Goal: Book appointment/travel/reservation

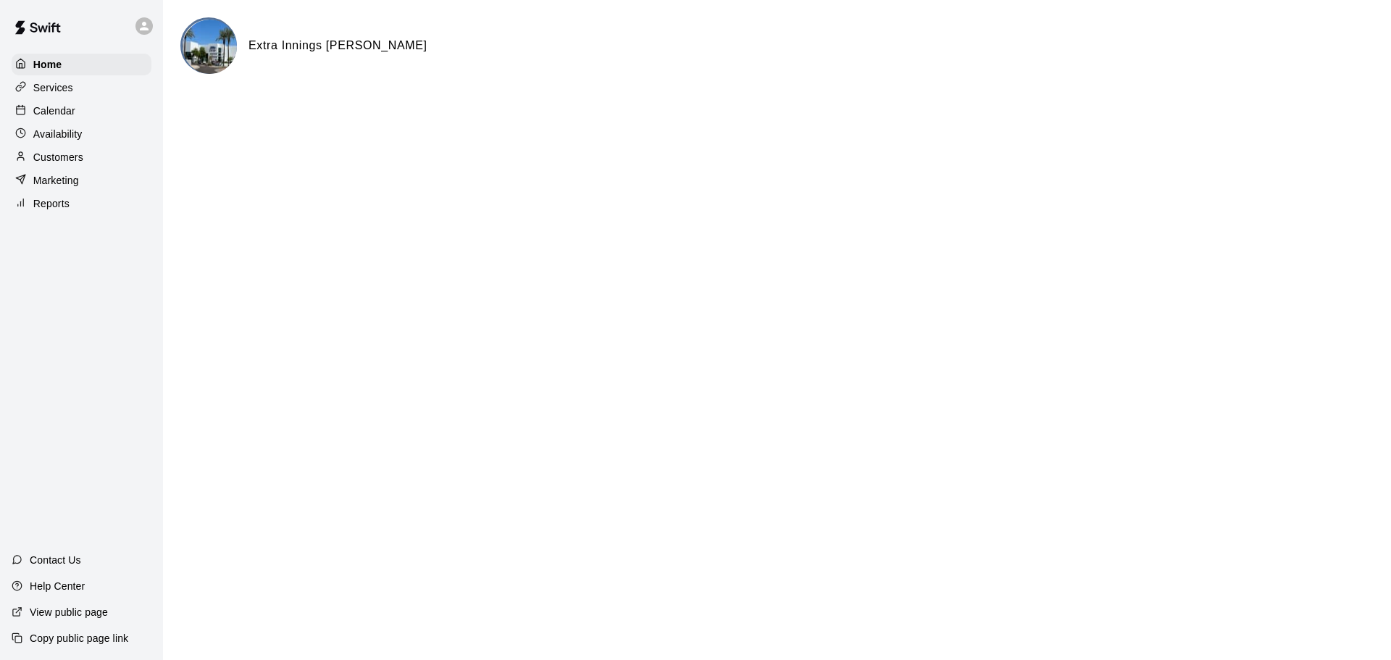
click at [78, 109] on div "Calendar" at bounding box center [82, 111] width 140 height 22
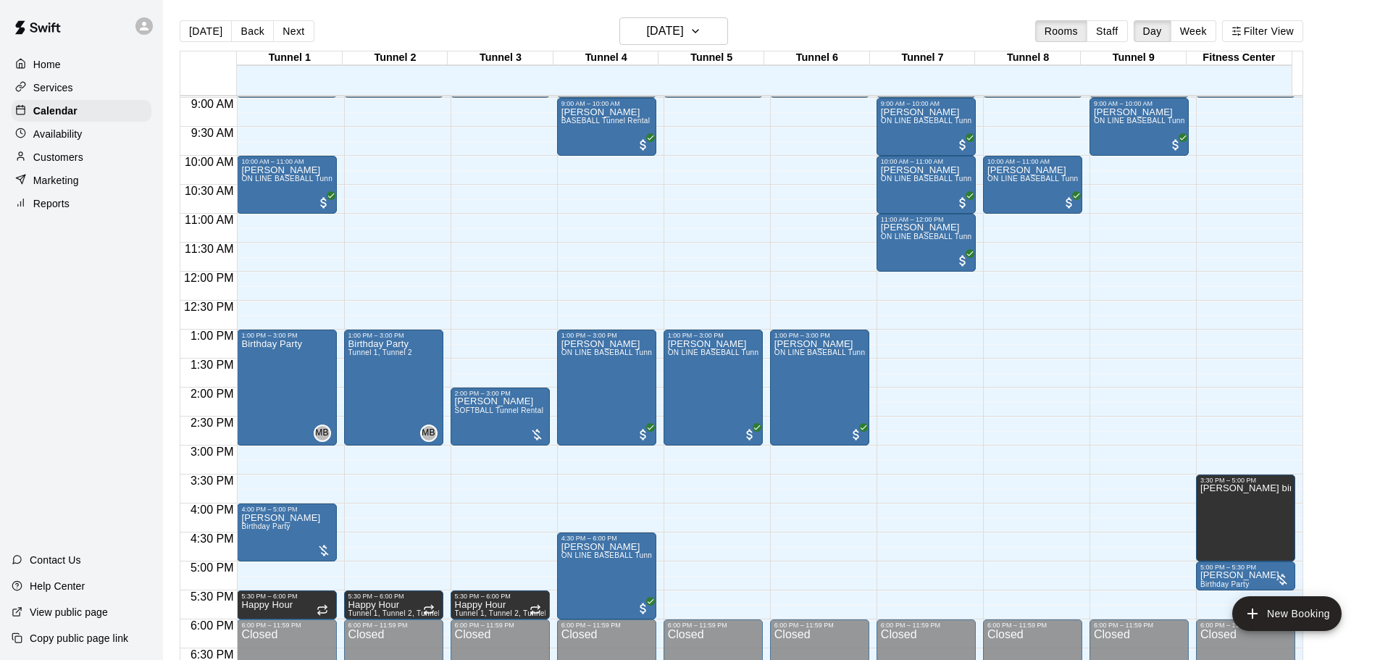
scroll to position [537, 0]
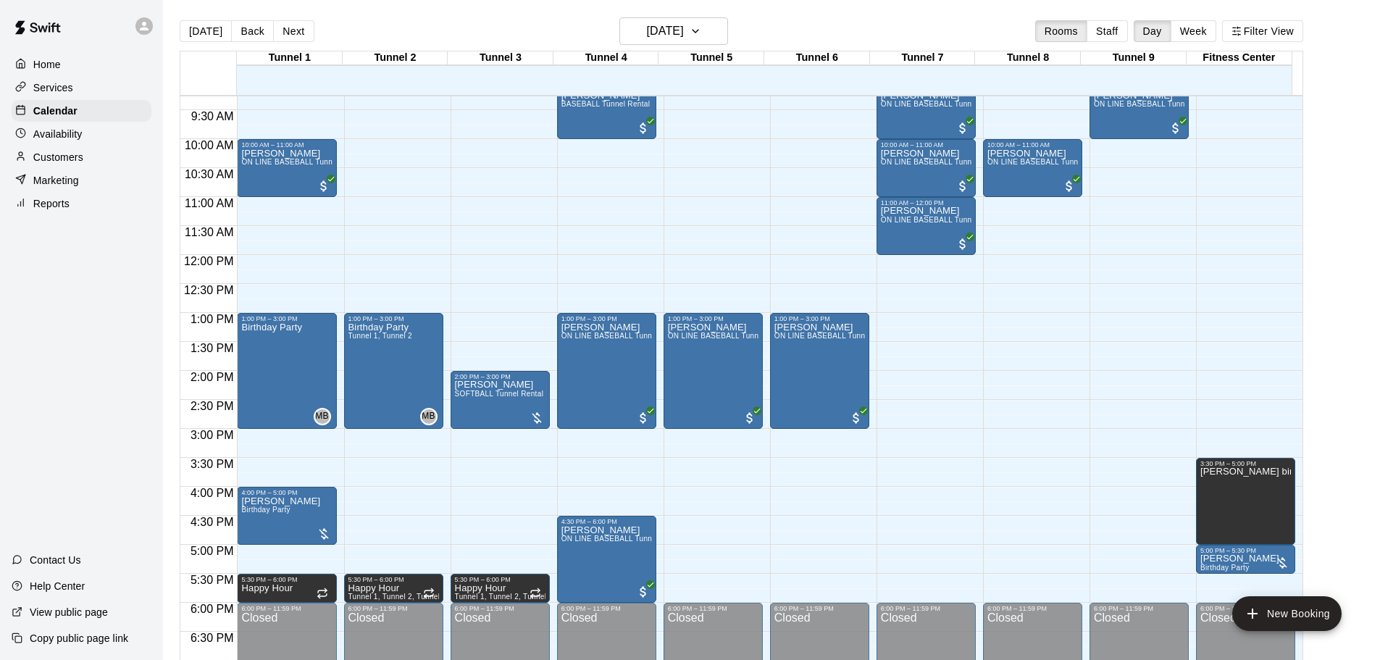
drag, startPoint x: 1312, startPoint y: 465, endPoint x: 1314, endPoint y: 484, distance: 19.0
click at [1314, 484] on div "[DATE] Back [DATE][DATE] Rooms Staff Day Week Filter View Tunnel 1 21 [GEOGRAPH…" at bounding box center [741, 347] width 1145 height 660
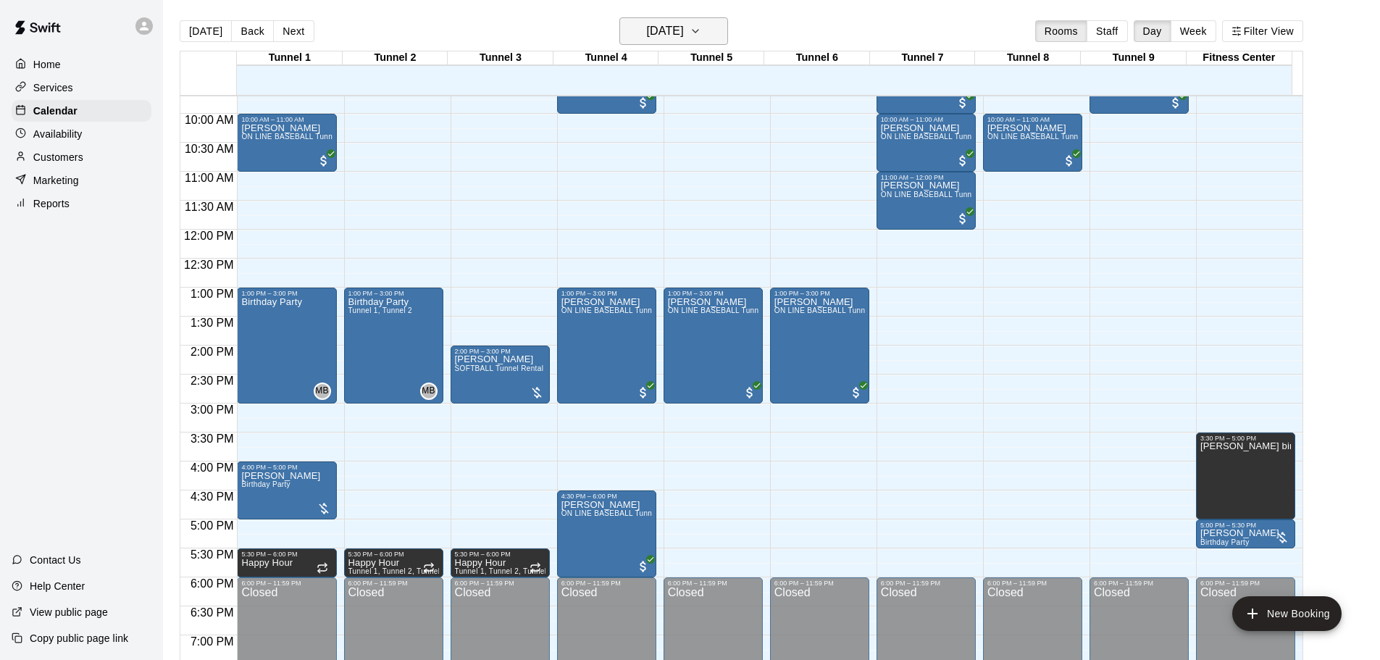
click at [679, 28] on h6 "[DATE]" at bounding box center [665, 31] width 37 height 20
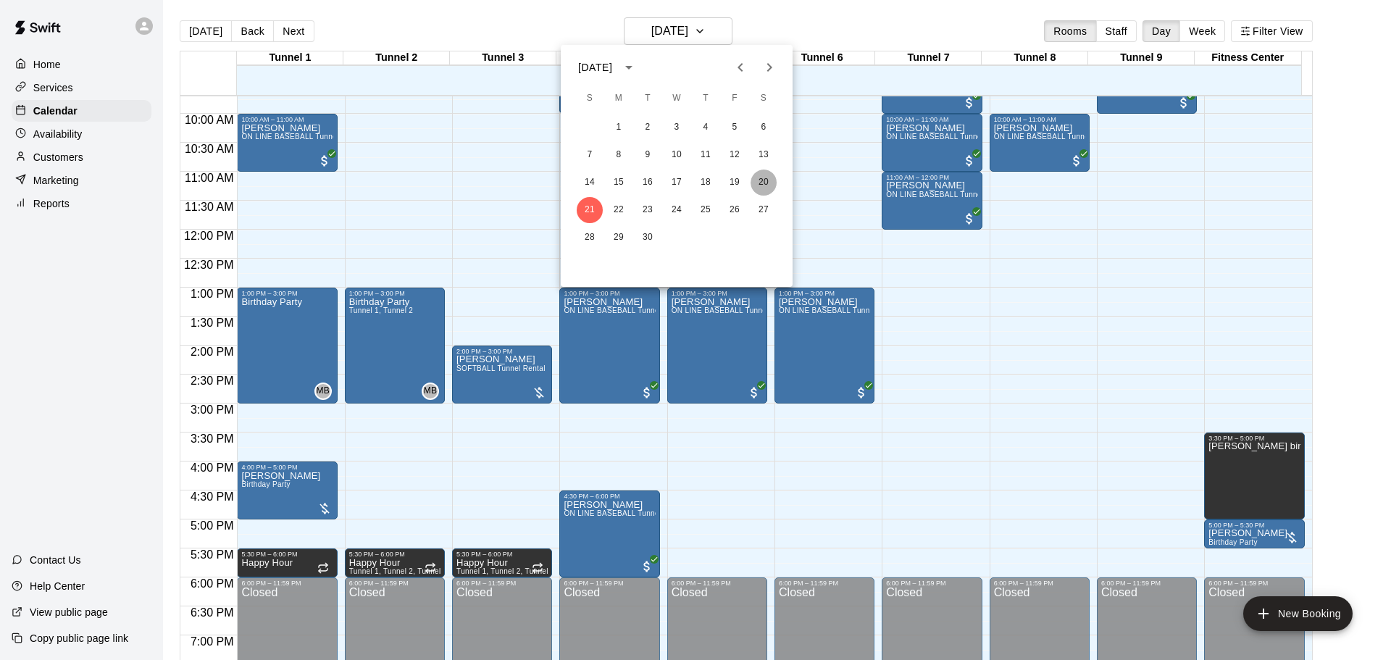
click at [757, 182] on button "20" at bounding box center [763, 182] width 26 height 26
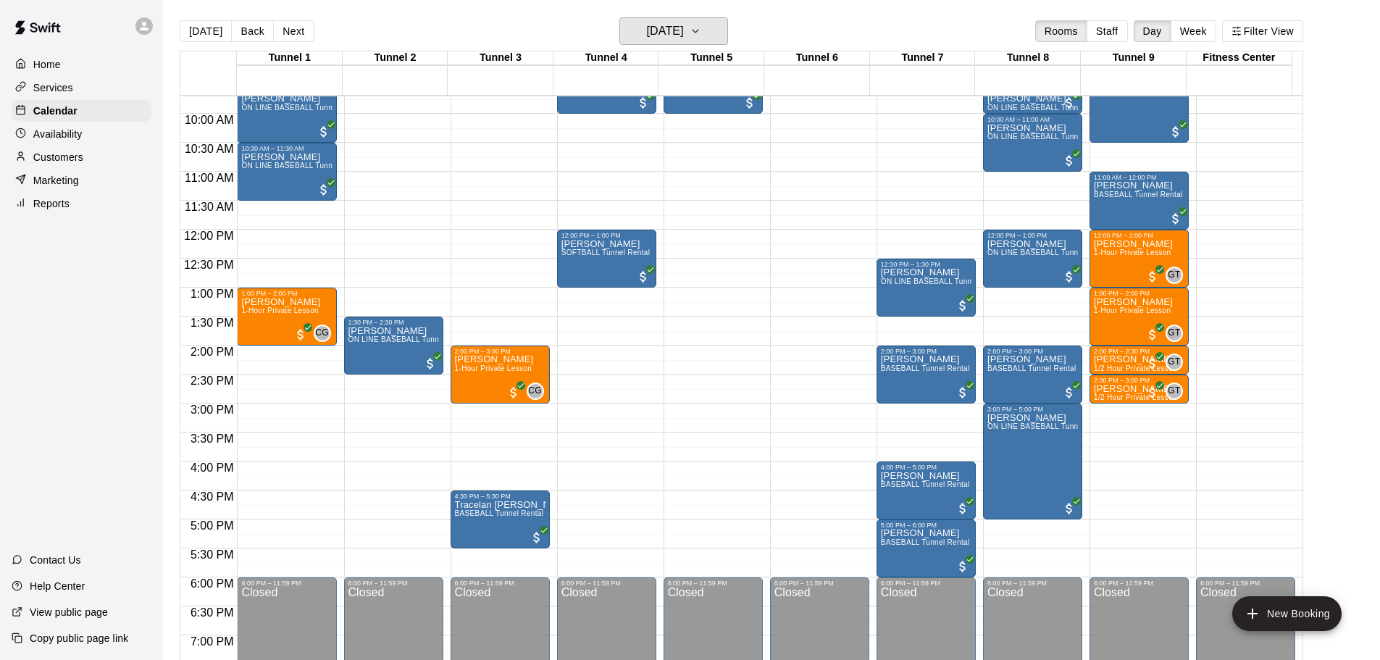
scroll to position [490, 0]
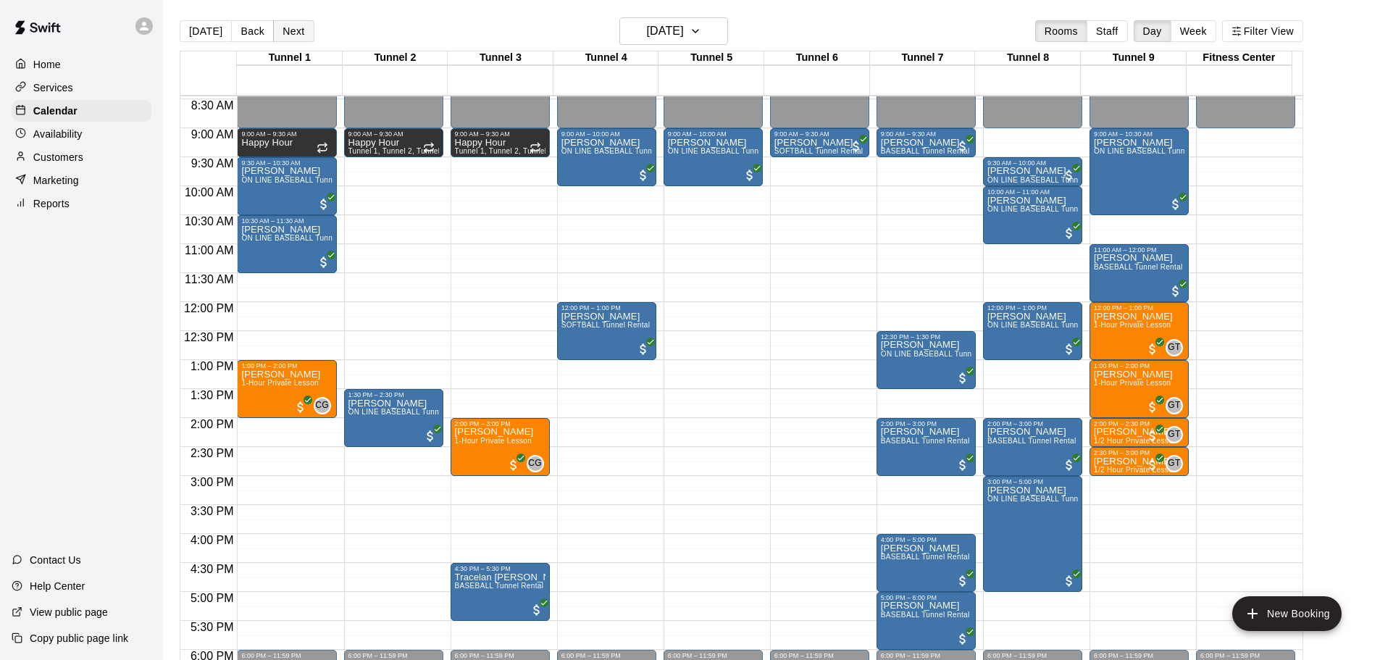
click at [295, 31] on button "Next" at bounding box center [293, 31] width 41 height 22
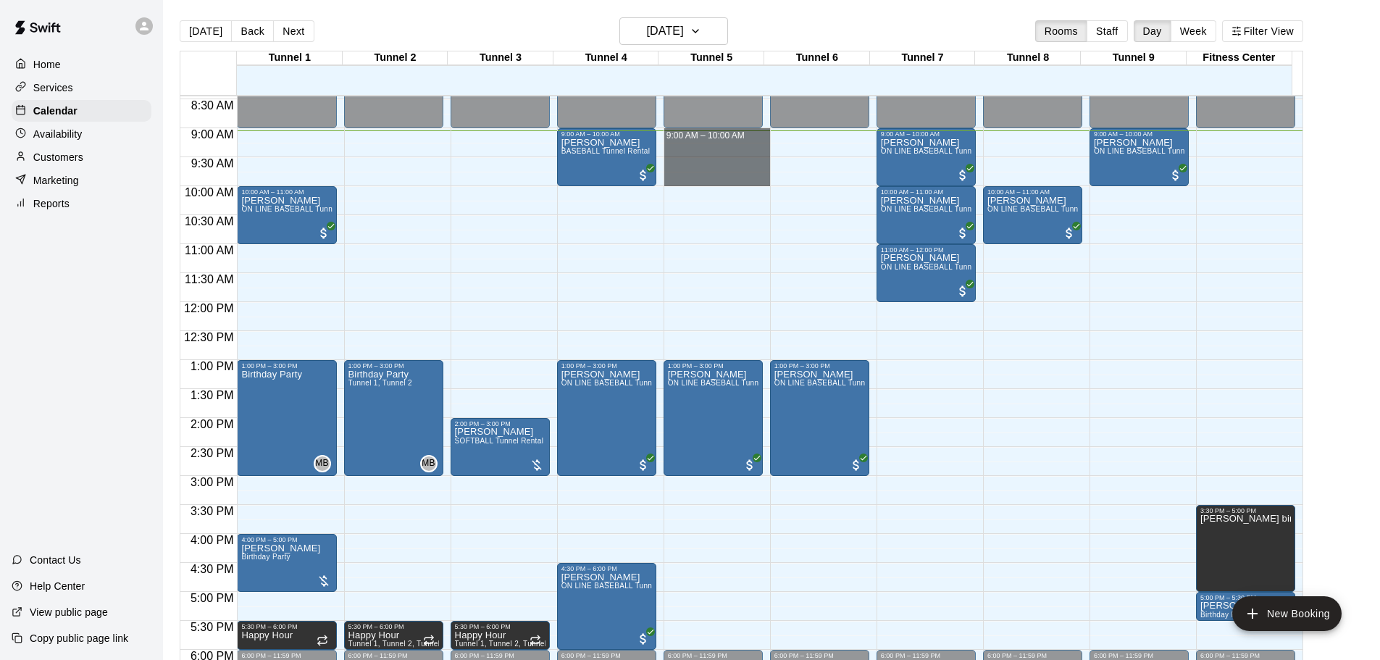
drag, startPoint x: 697, startPoint y: 132, endPoint x: 698, endPoint y: 173, distance: 41.3
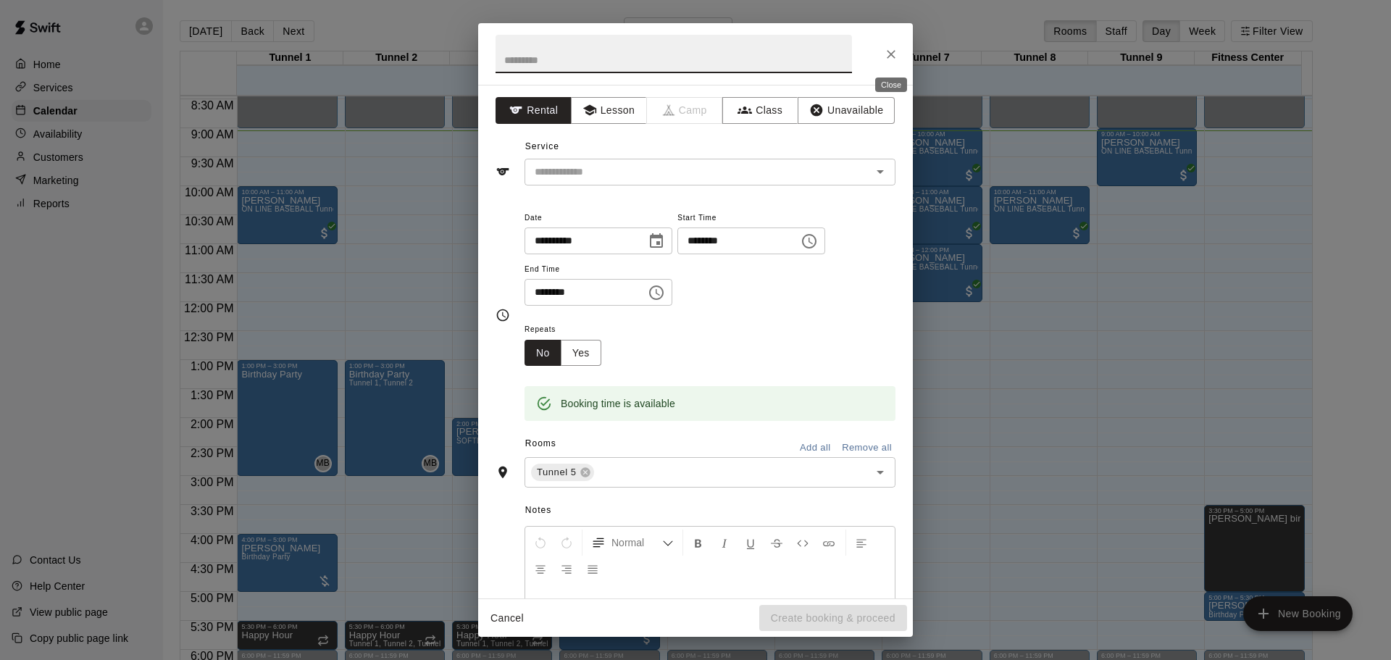
click at [889, 58] on icon "Close" at bounding box center [891, 54] width 14 height 14
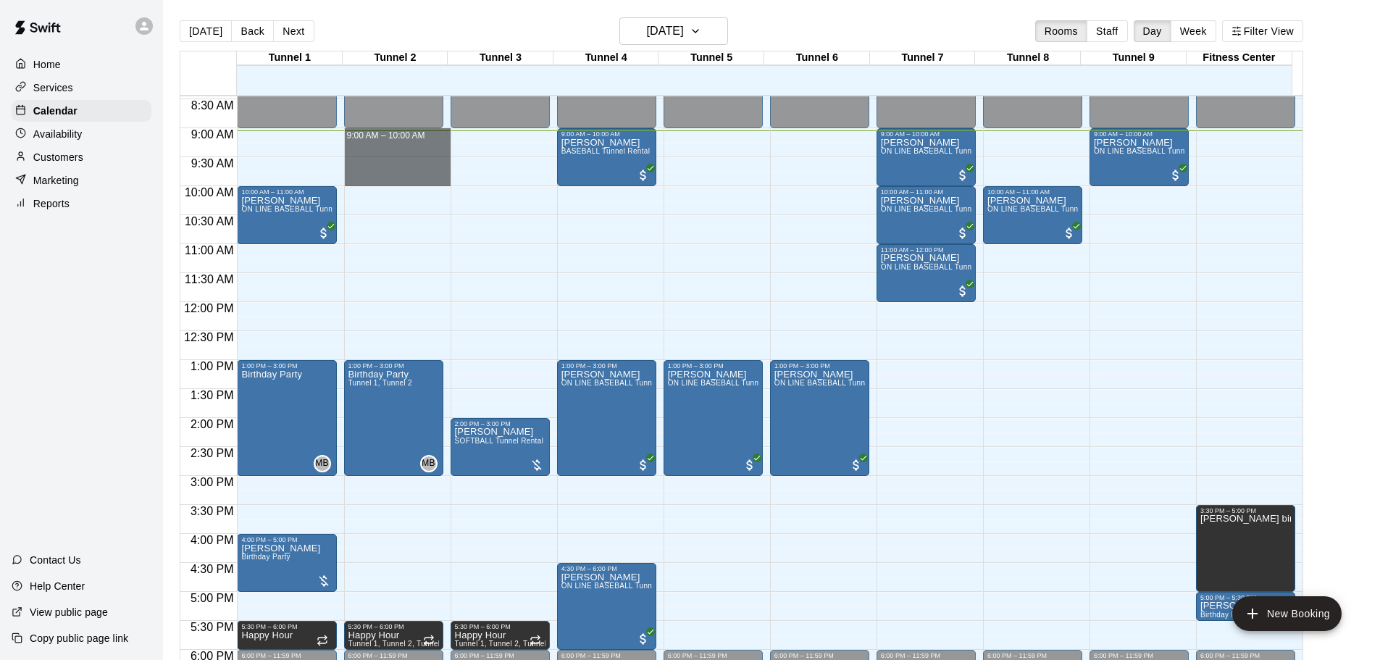
drag, startPoint x: 403, startPoint y: 136, endPoint x: 403, endPoint y: 175, distance: 39.1
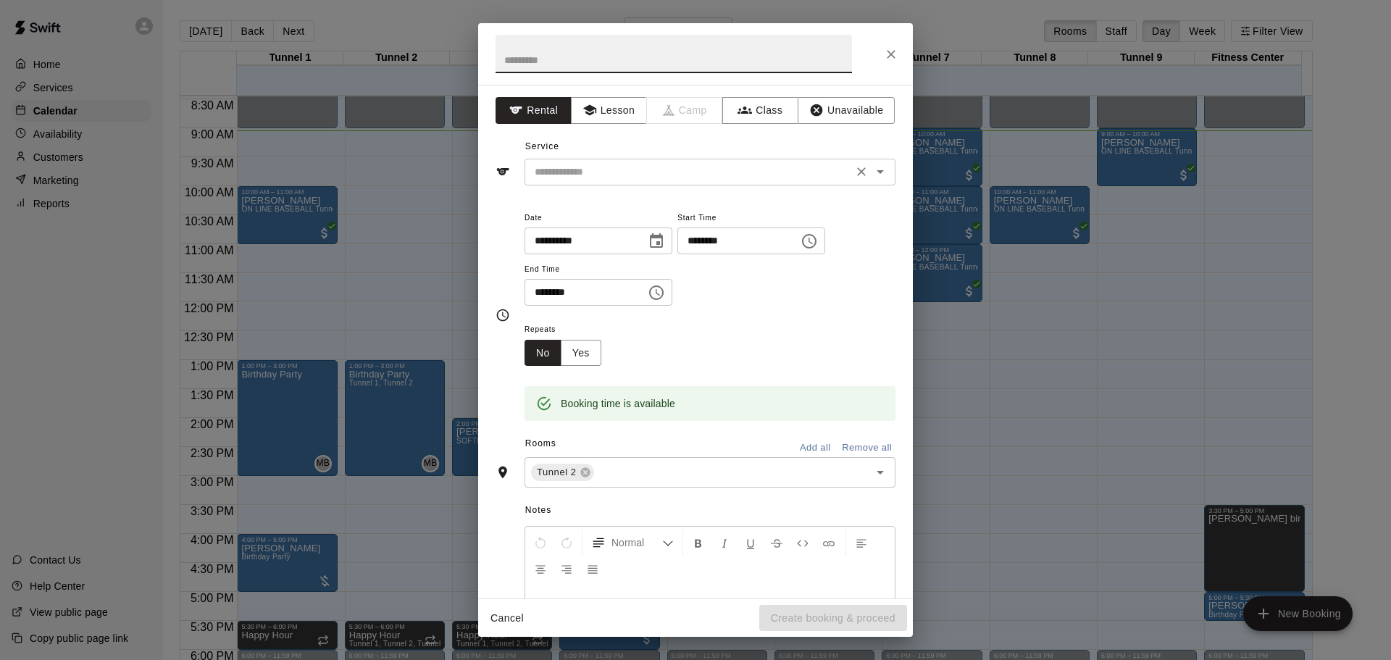
click at [679, 180] on input "text" at bounding box center [688, 172] width 319 height 18
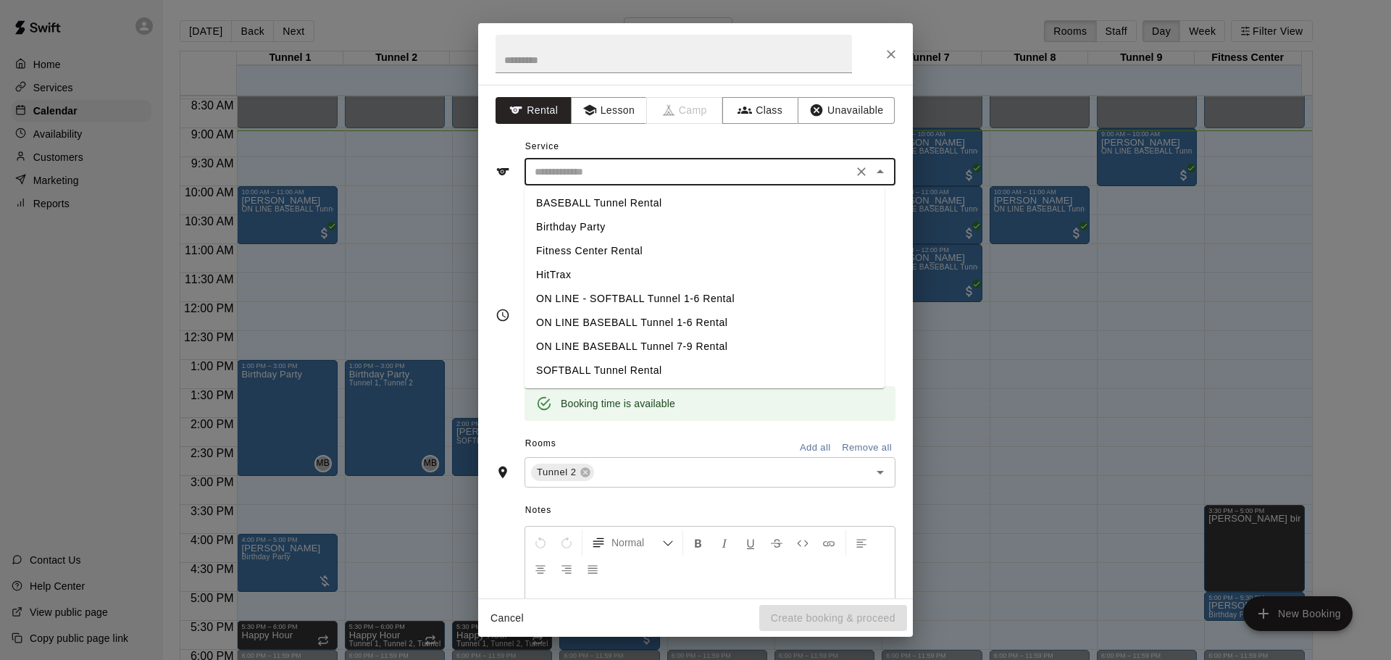
click at [663, 209] on li "BASEBALL Tunnel Rental" at bounding box center [704, 203] width 360 height 24
type input "**********"
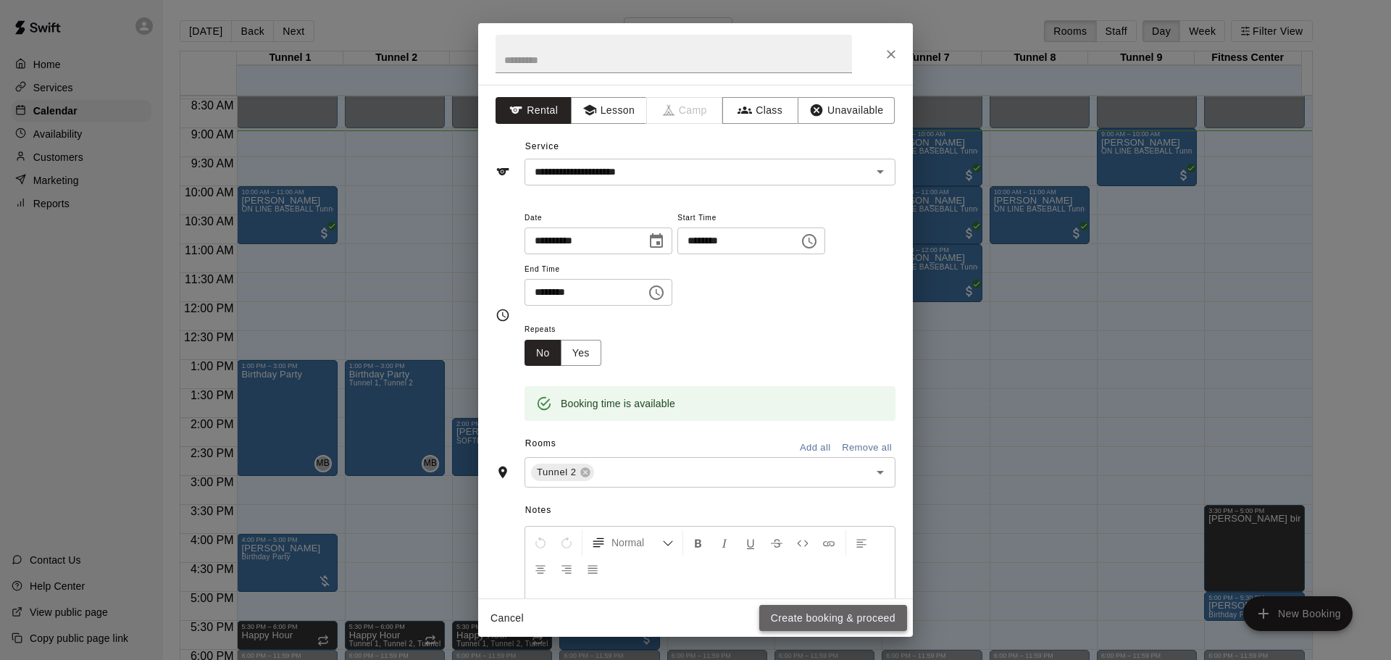
click at [845, 619] on button "Create booking & proceed" at bounding box center [833, 618] width 148 height 27
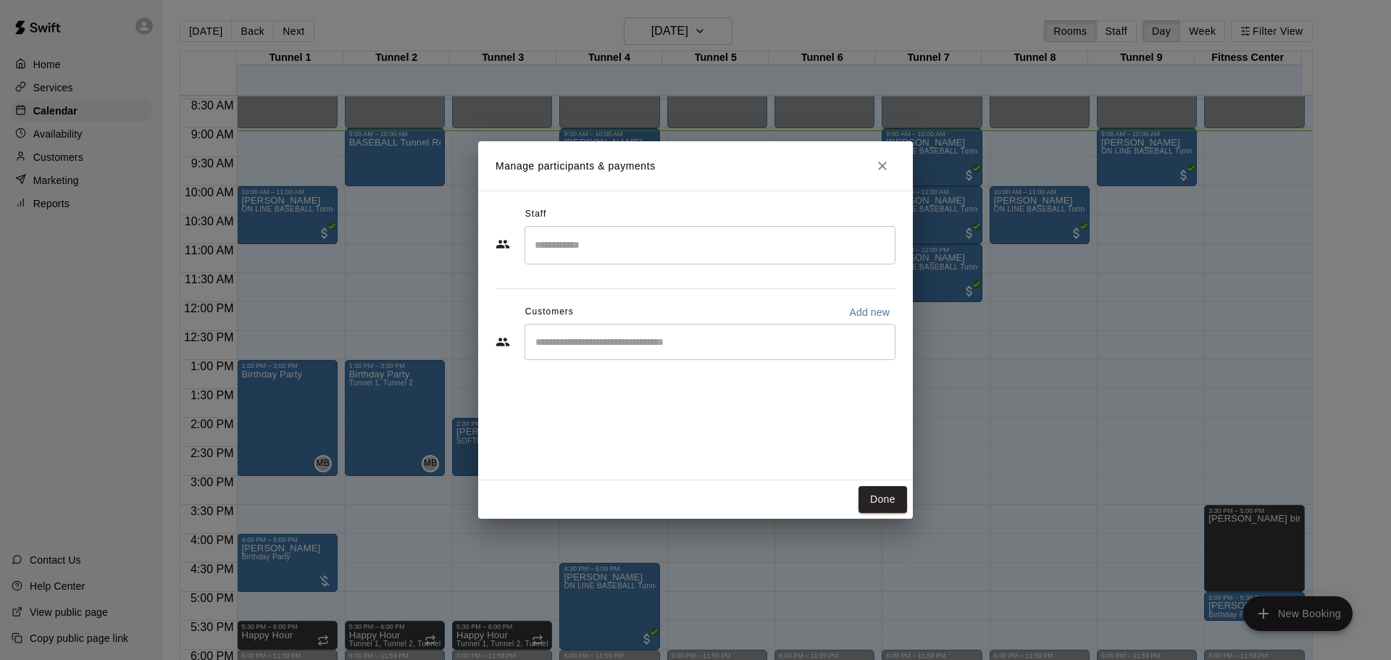
click at [583, 341] on input "Start typing to search customers..." at bounding box center [710, 342] width 358 height 14
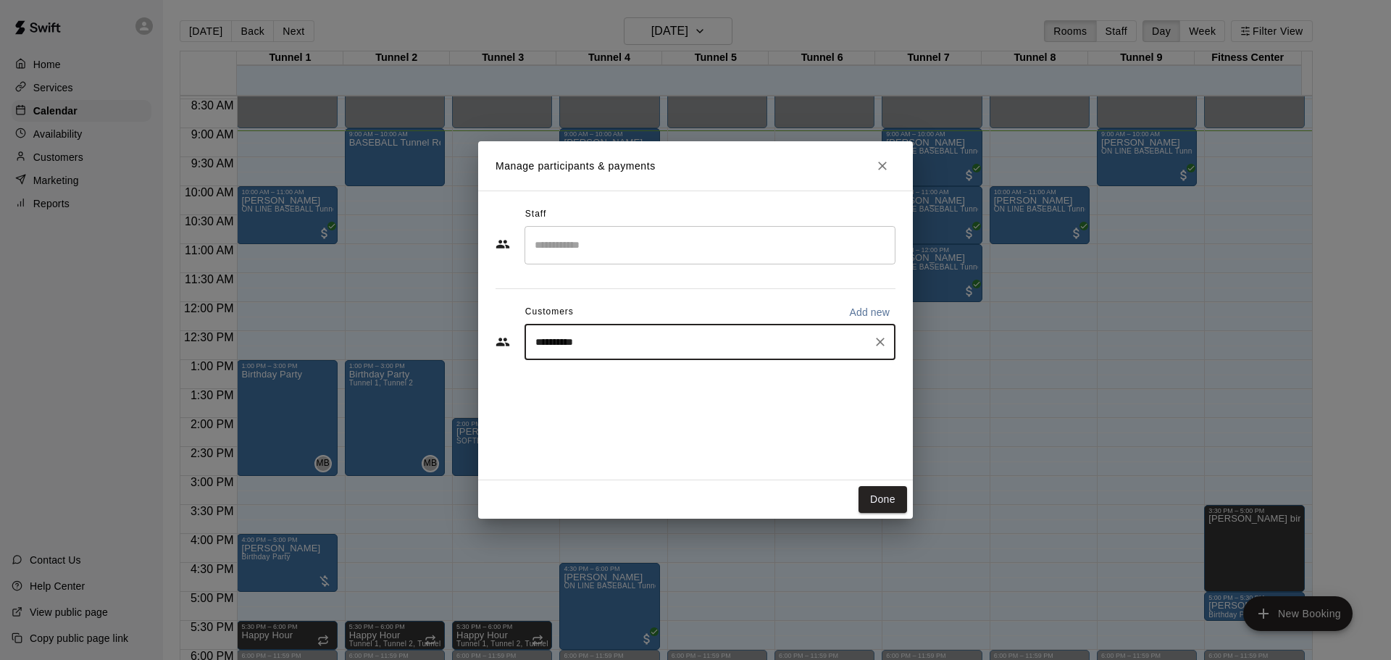
drag, startPoint x: 551, startPoint y: 348, endPoint x: 526, endPoint y: 345, distance: 25.5
click at [526, 345] on div "**********" at bounding box center [709, 342] width 371 height 36
type input "*******"
click at [674, 390] on span "[EMAIL_ADDRESS][DOMAIN_NAME]" at bounding box center [643, 391] width 156 height 10
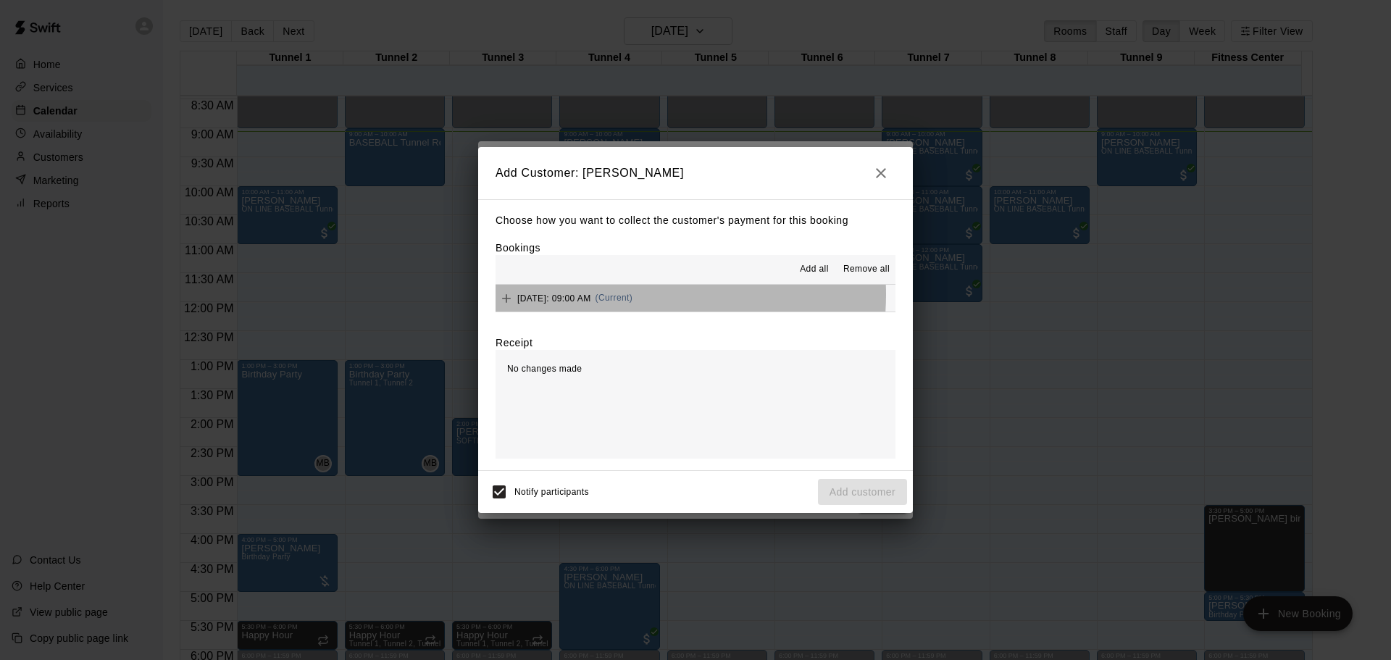
click at [591, 296] on span "[DATE]: 09:00 AM" at bounding box center [554, 298] width 74 height 10
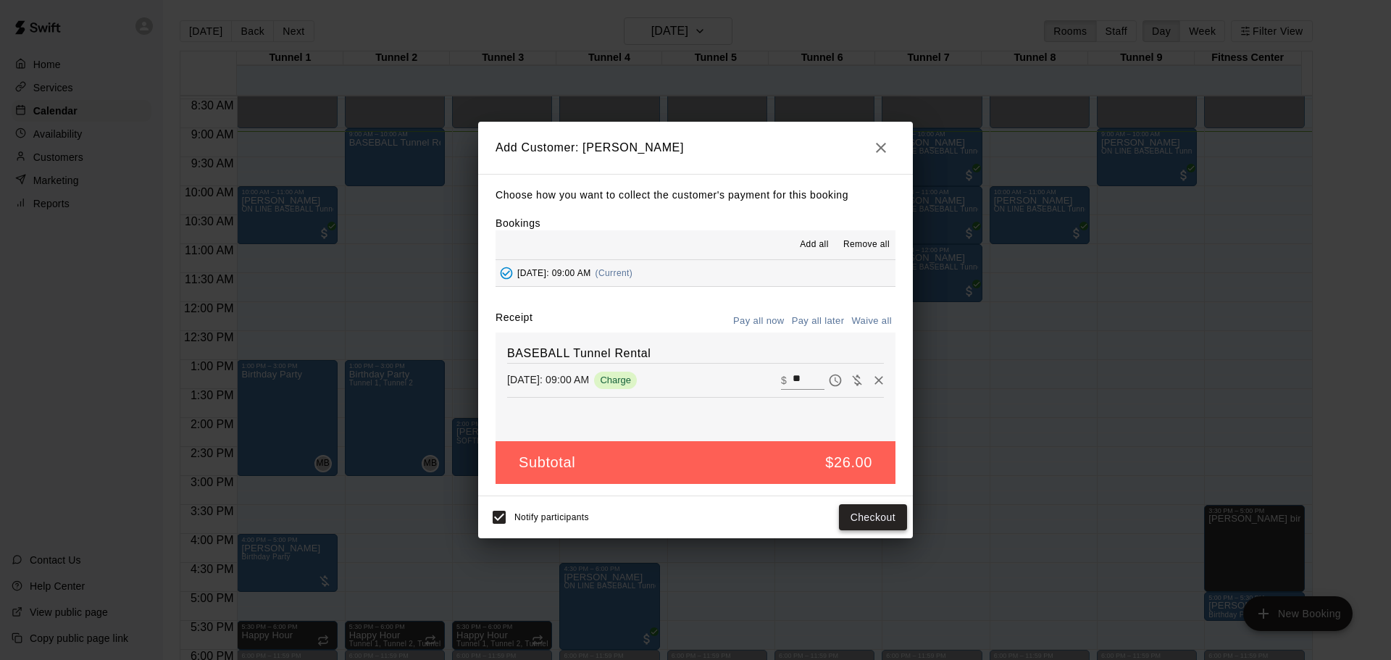
click at [867, 527] on button "Checkout" at bounding box center [873, 517] width 68 height 27
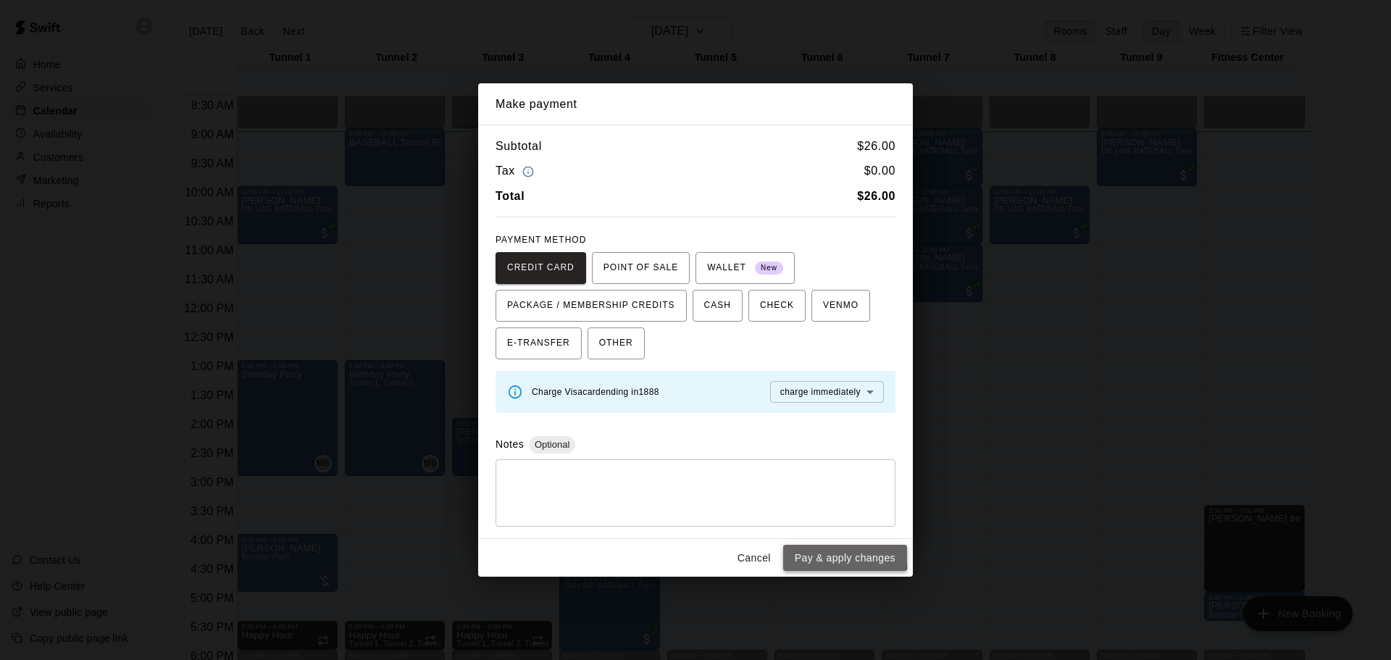
click at [824, 552] on button "Pay & apply changes" at bounding box center [845, 558] width 124 height 27
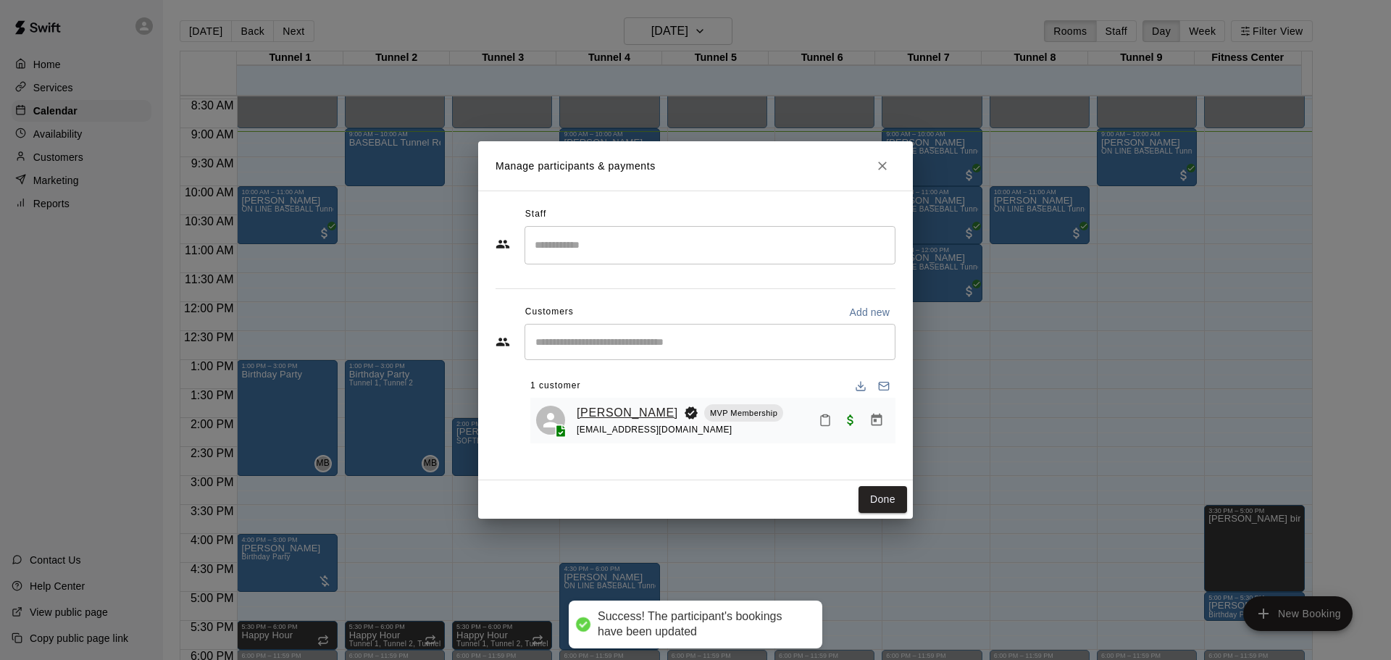
click at [597, 414] on link "[PERSON_NAME]" at bounding box center [627, 412] width 101 height 19
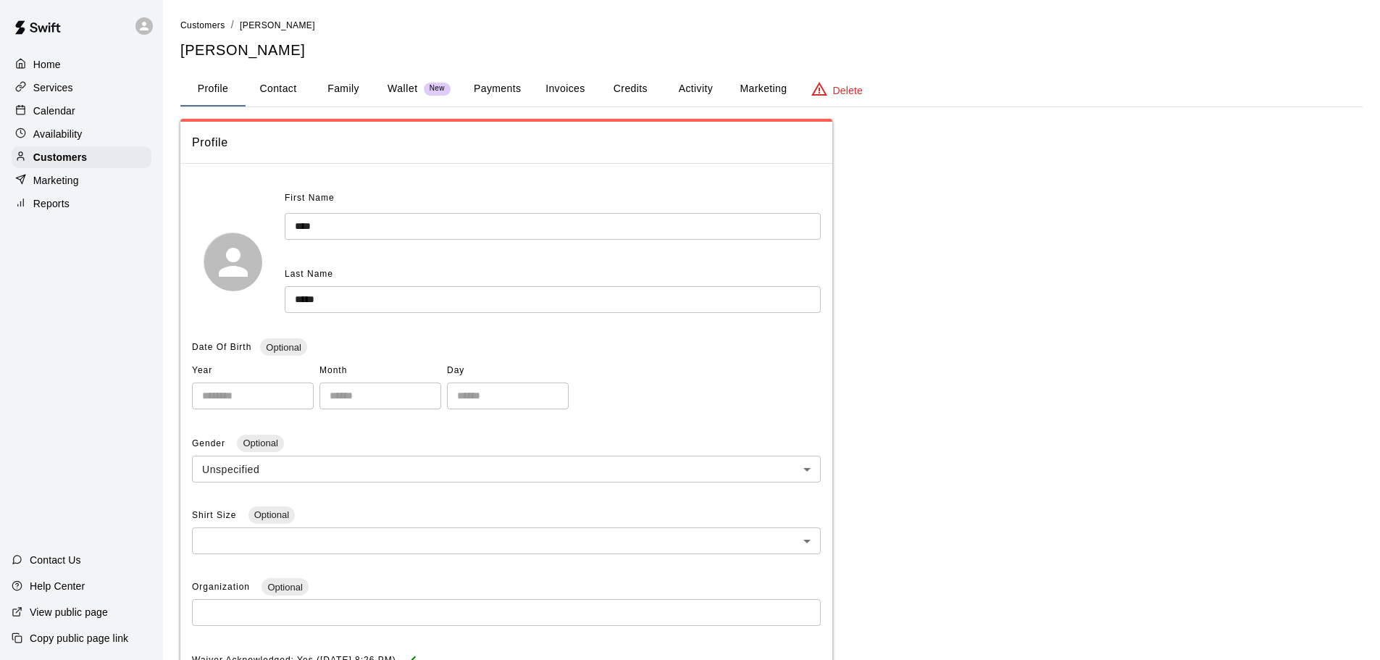
click at [497, 80] on button "Payments" at bounding box center [497, 89] width 70 height 35
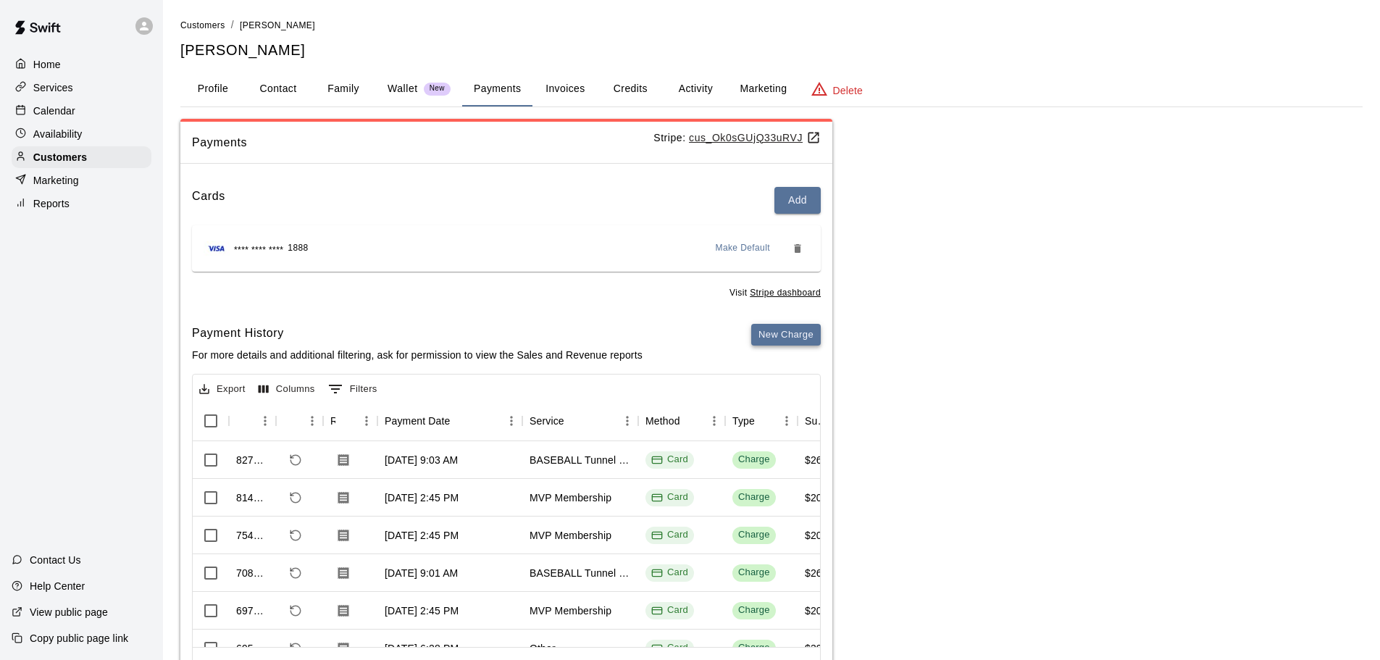
click at [787, 327] on button "New Charge" at bounding box center [786, 335] width 70 height 22
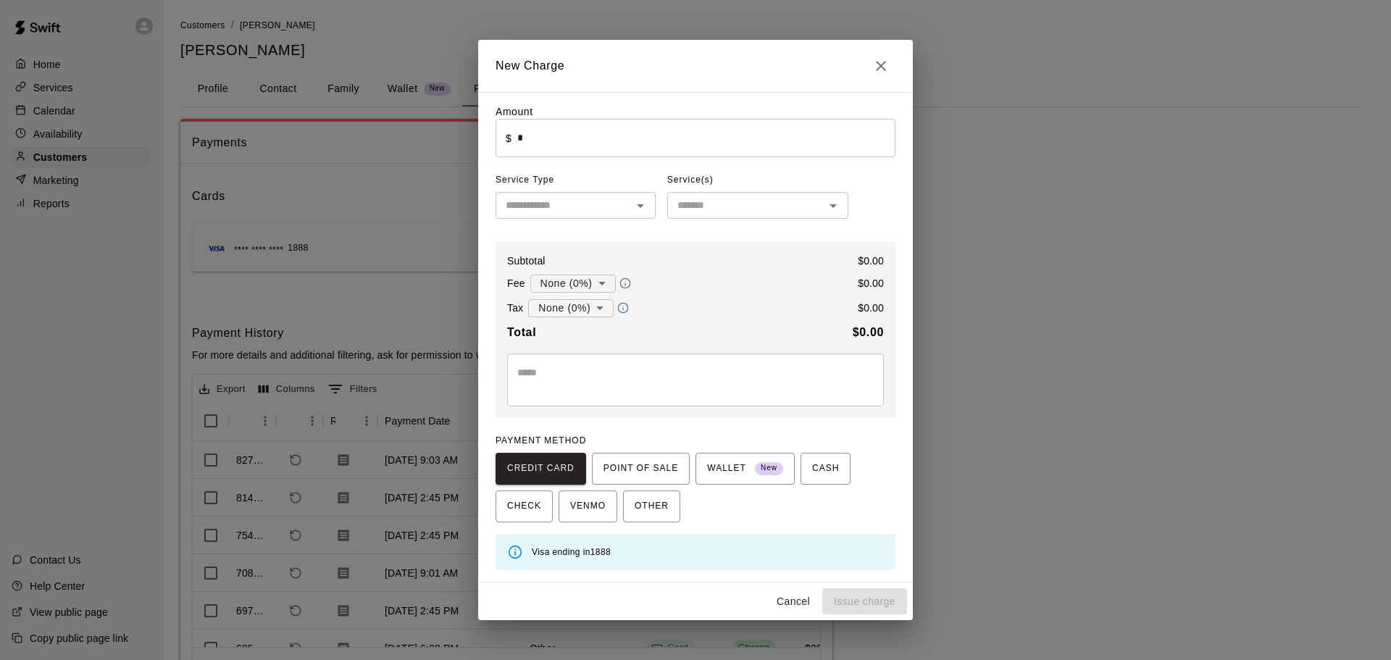
click at [607, 137] on input "*" at bounding box center [706, 138] width 378 height 38
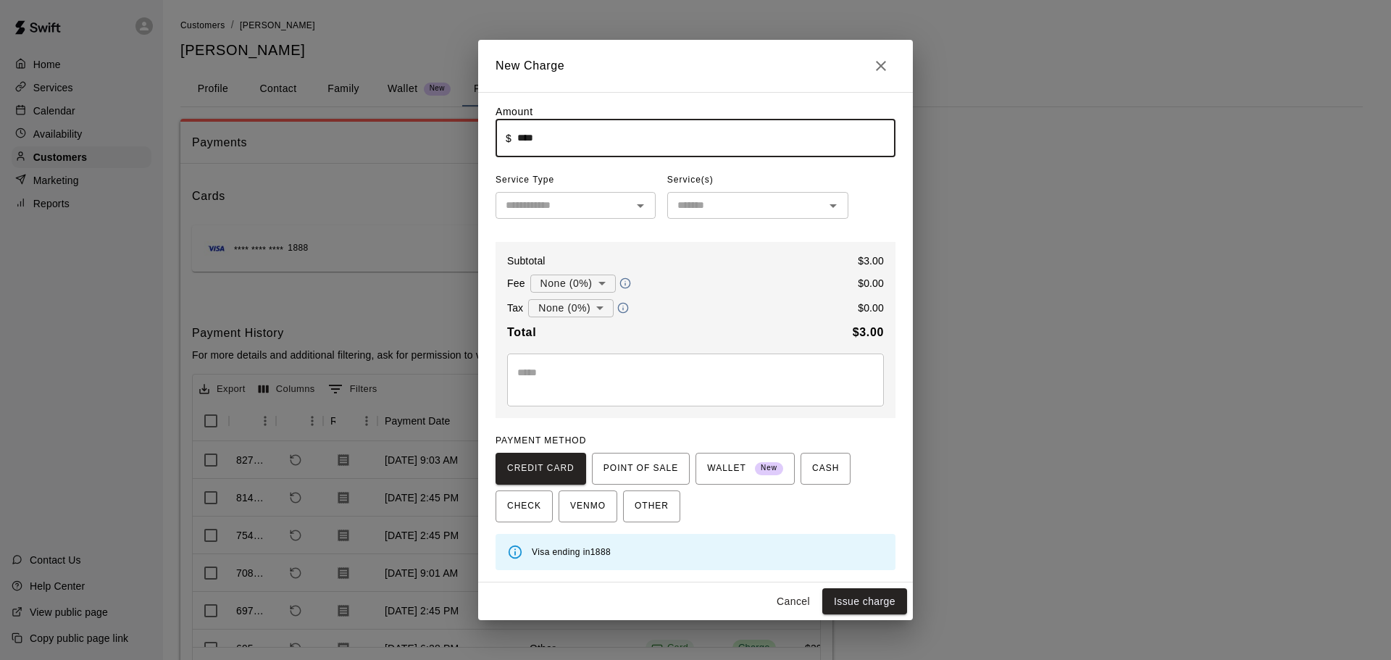
type input "****"
click at [620, 201] on input "text" at bounding box center [563, 205] width 127 height 18
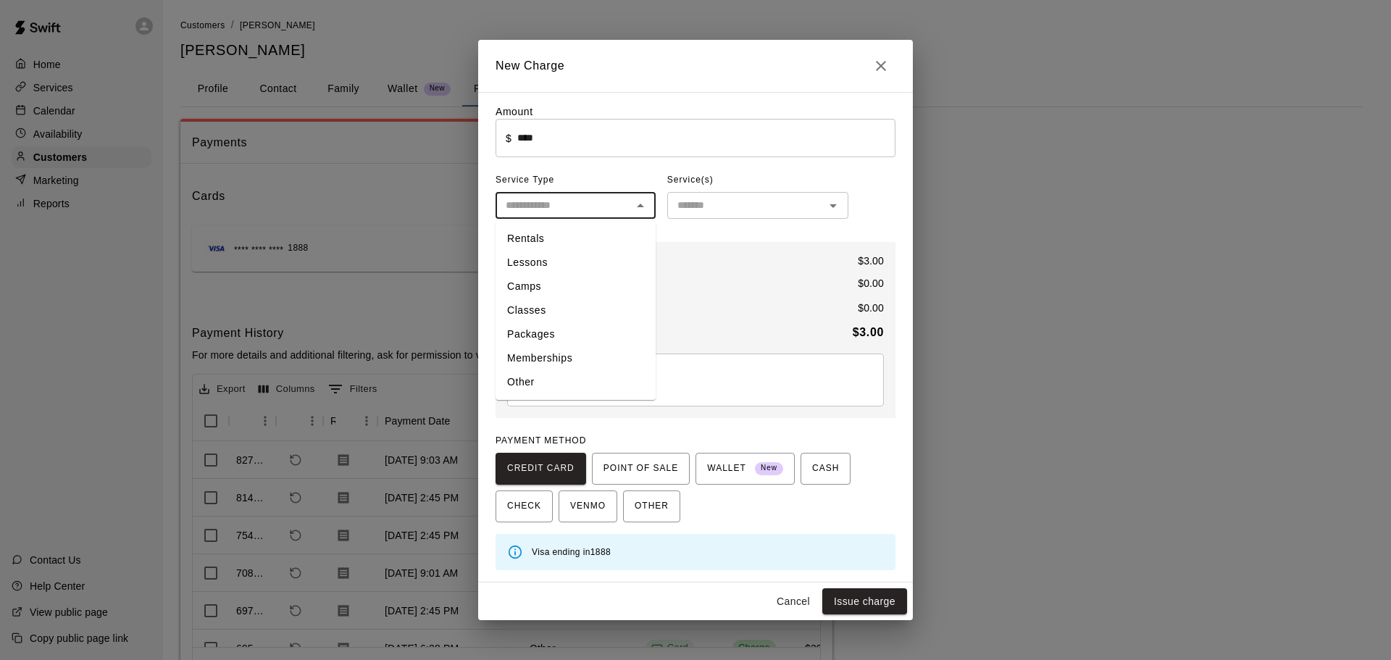
click at [607, 375] on li "Other" at bounding box center [575, 382] width 160 height 24
type input "*****"
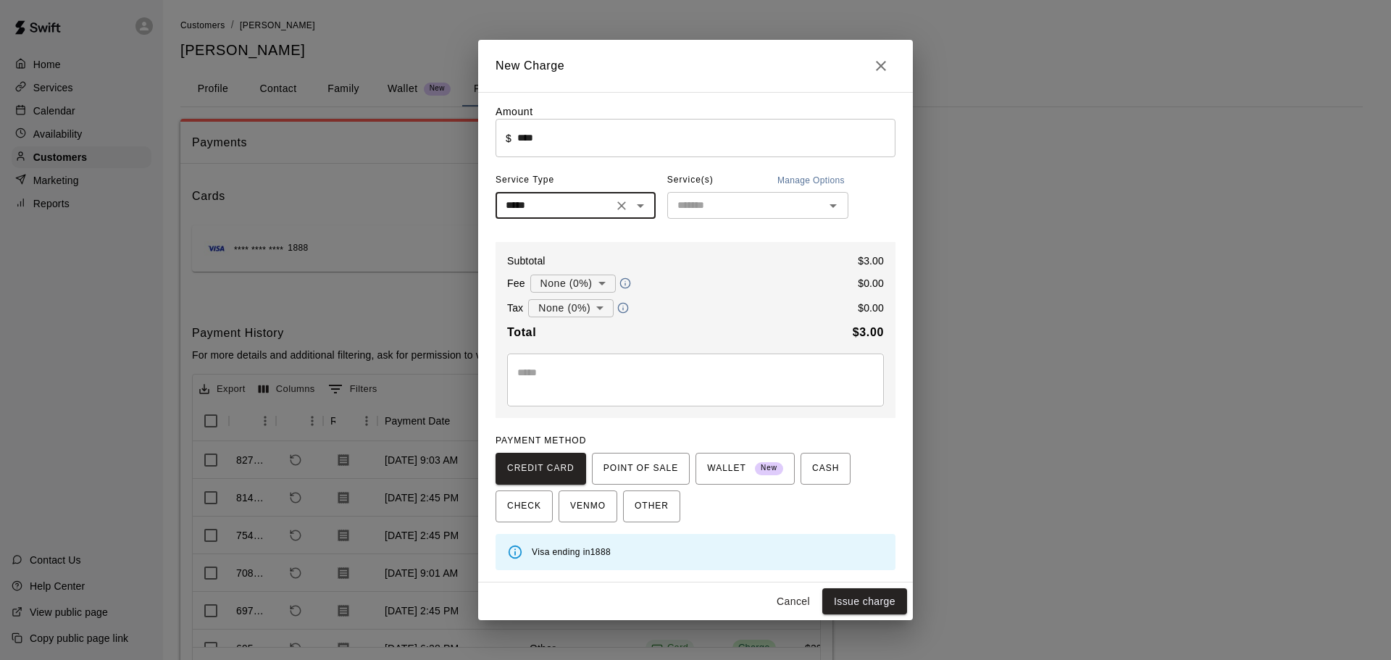
click at [761, 197] on div "​" at bounding box center [757, 205] width 181 height 27
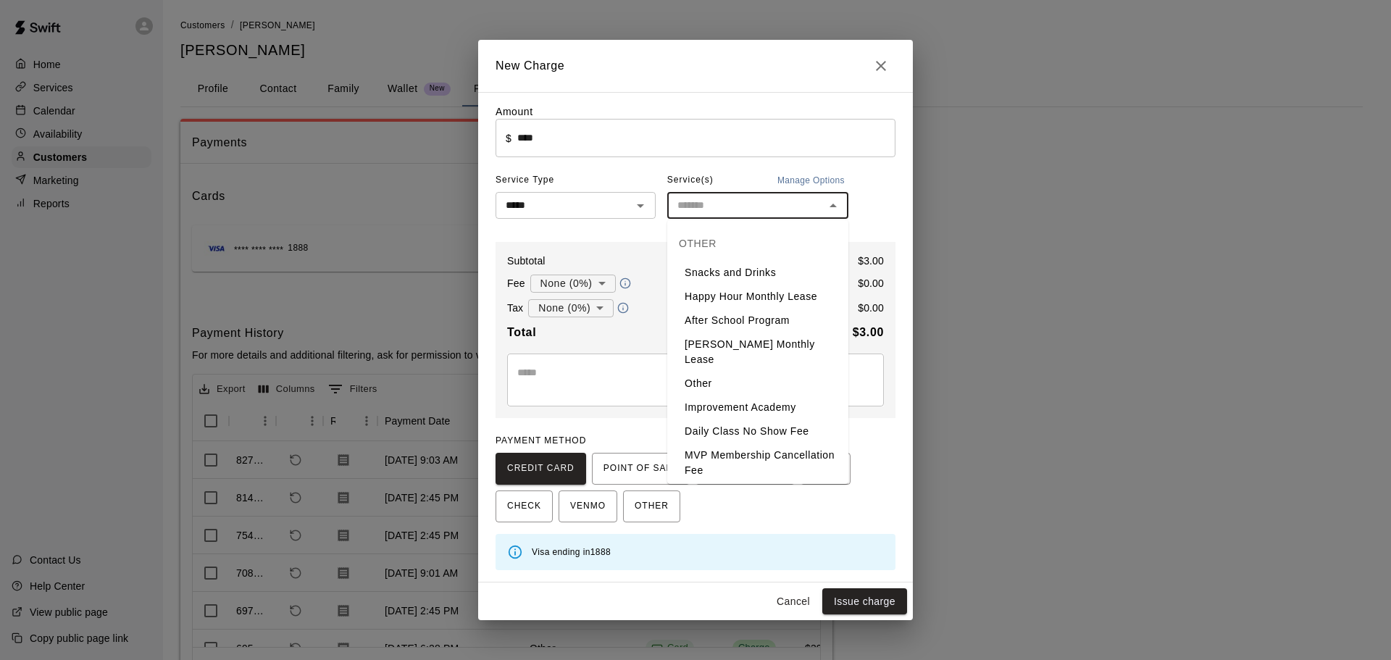
click at [753, 267] on li "Snacks and Drinks" at bounding box center [757, 273] width 181 height 24
type input "**********"
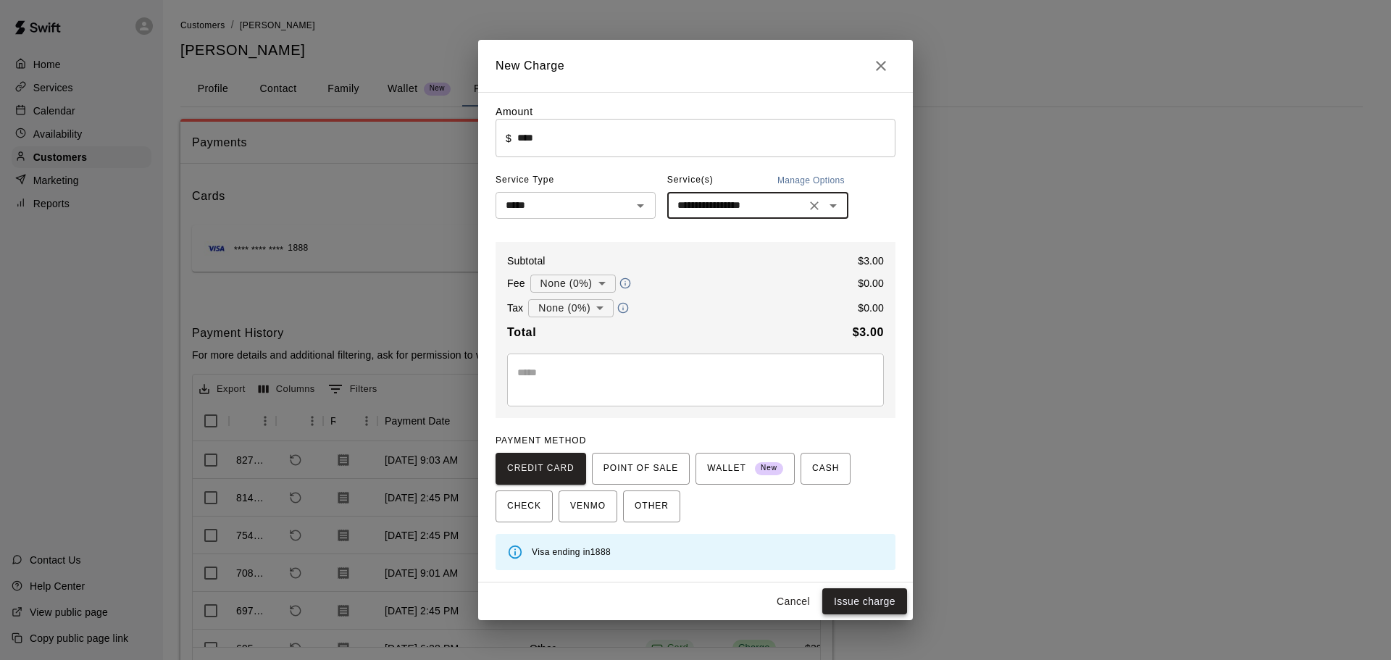
click at [874, 595] on button "Issue charge" at bounding box center [864, 601] width 85 height 27
type input "*"
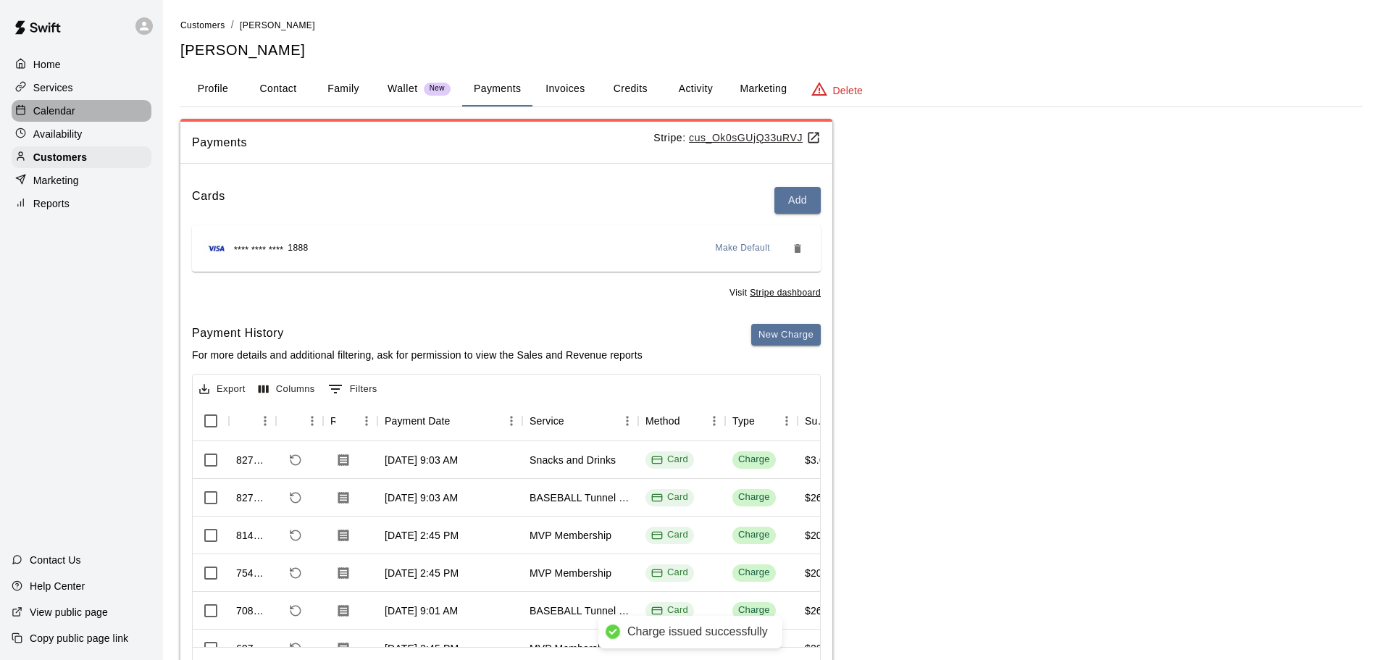
click at [114, 109] on div "Calendar" at bounding box center [82, 111] width 140 height 22
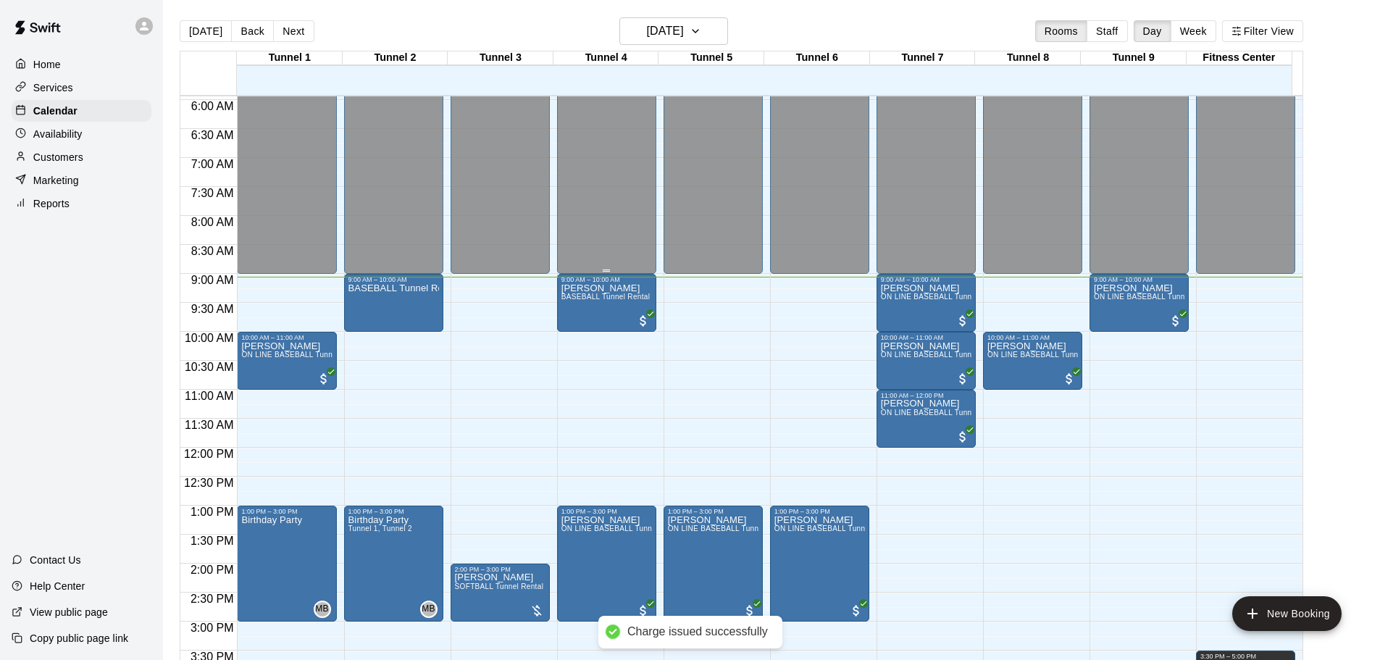
scroll to position [308, 0]
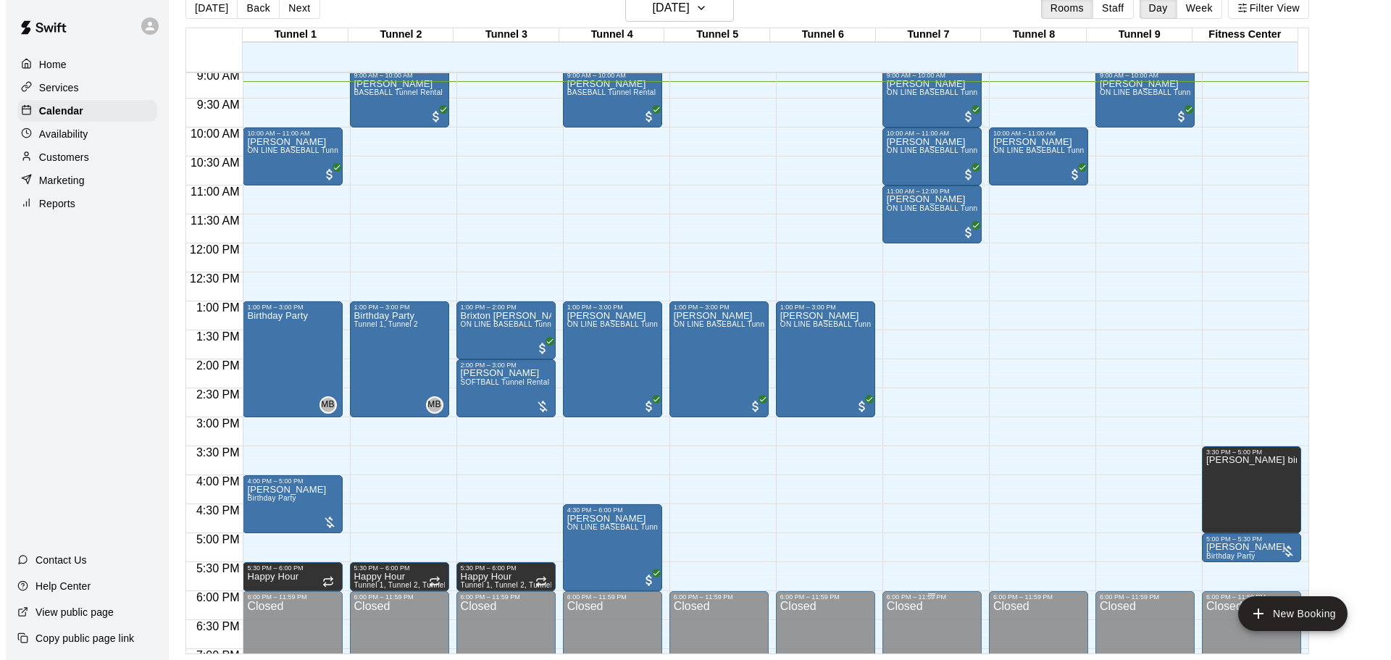
scroll to position [453, 0]
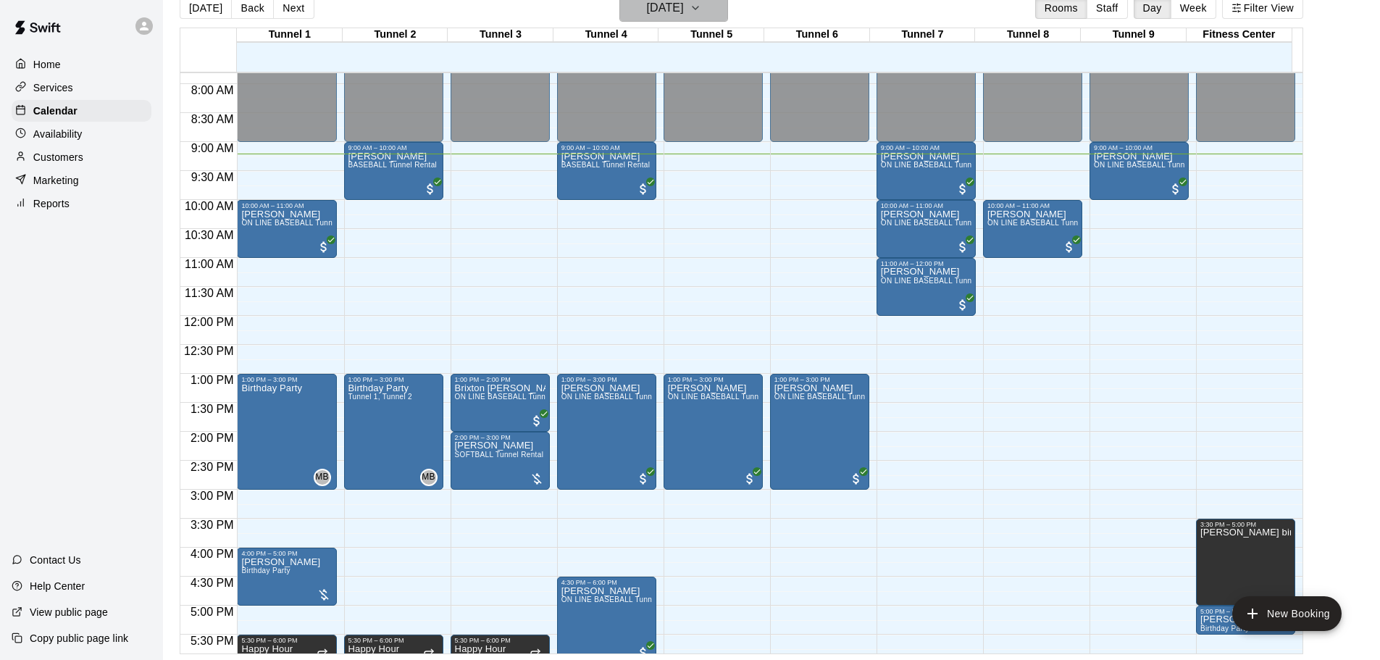
click at [718, 20] on button "[DATE]" at bounding box center [673, 8] width 109 height 28
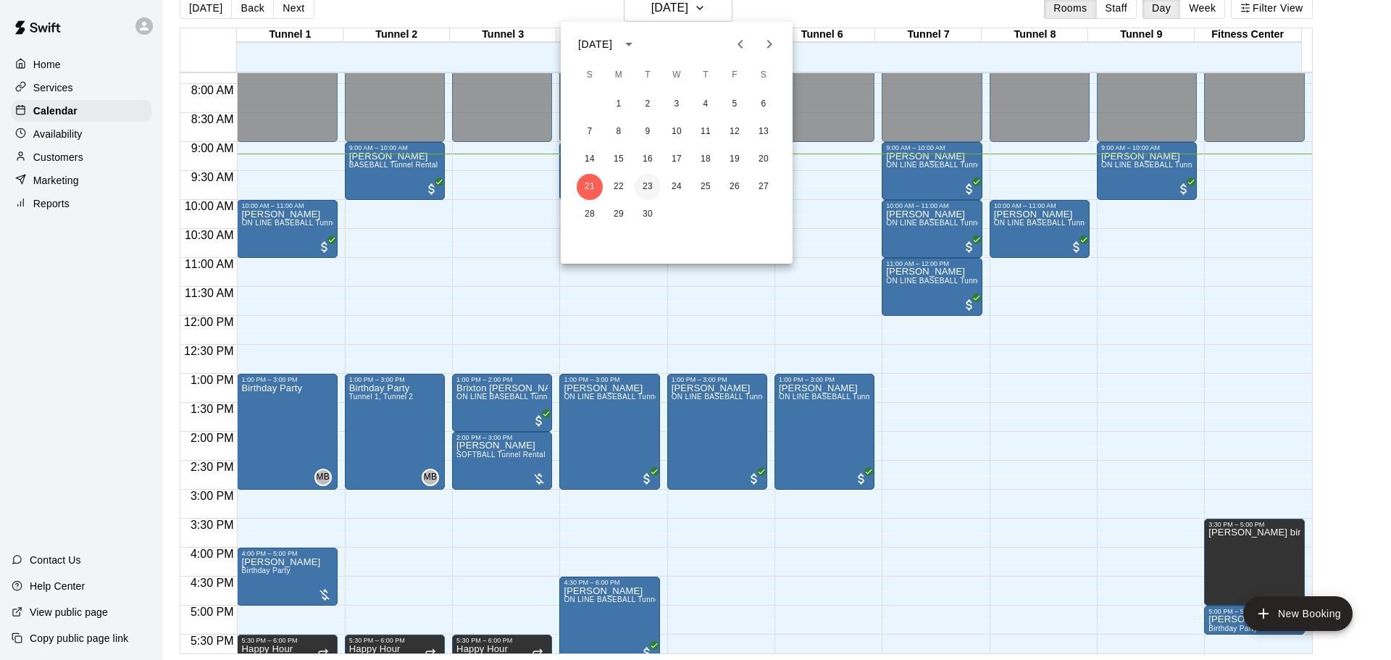
click at [653, 187] on button "23" at bounding box center [647, 187] width 26 height 26
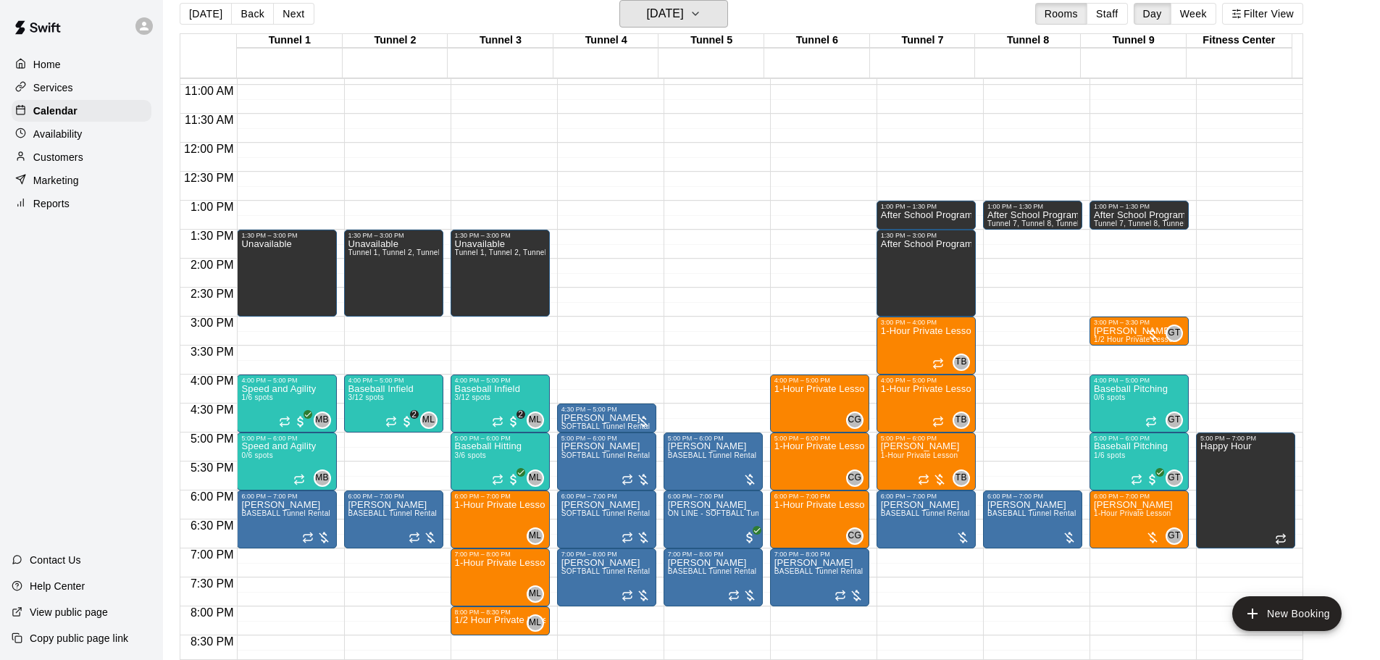
scroll to position [598, 0]
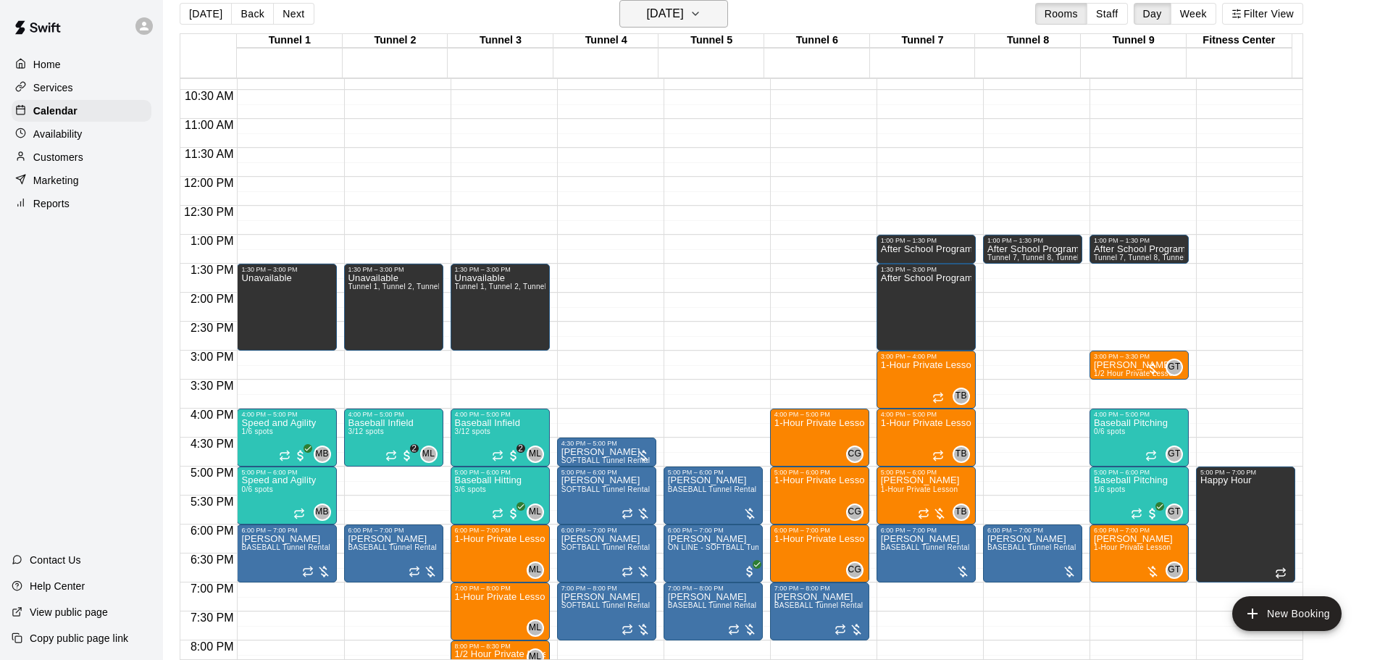
click at [684, 17] on h6 "Tuesday Sep 23" at bounding box center [665, 14] width 37 height 20
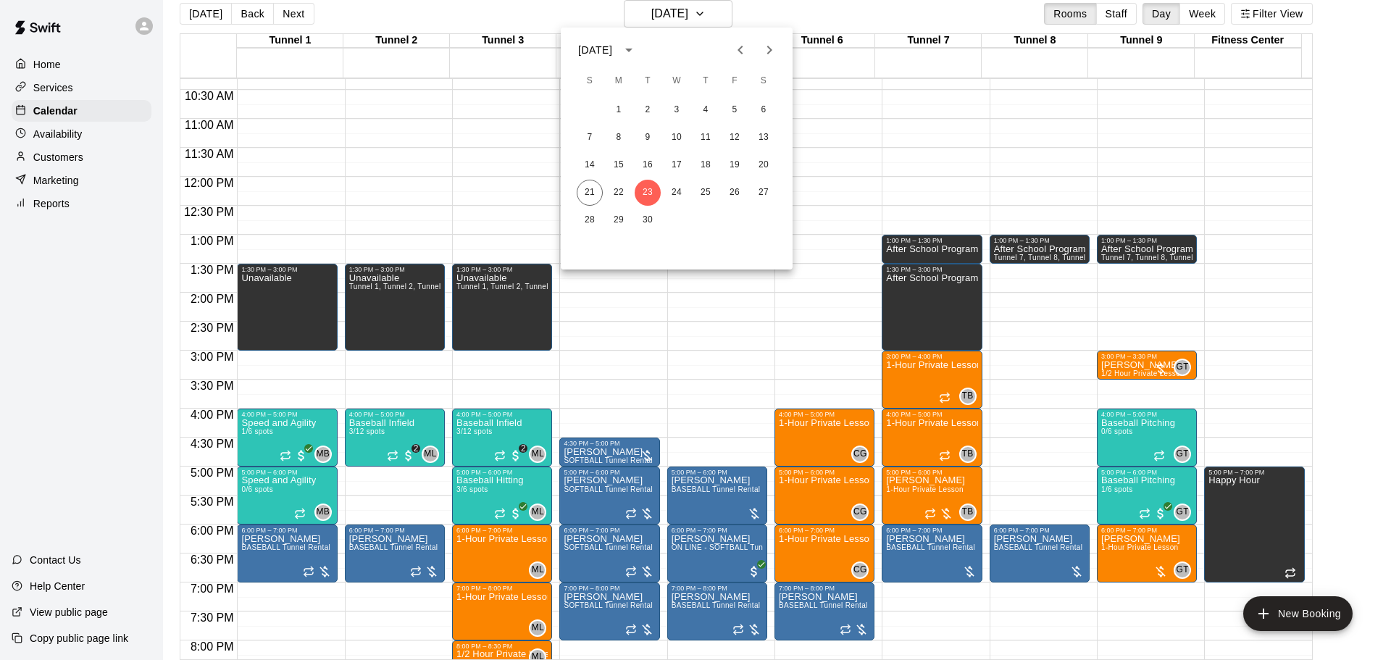
click at [707, 14] on div at bounding box center [695, 330] width 1391 height 660
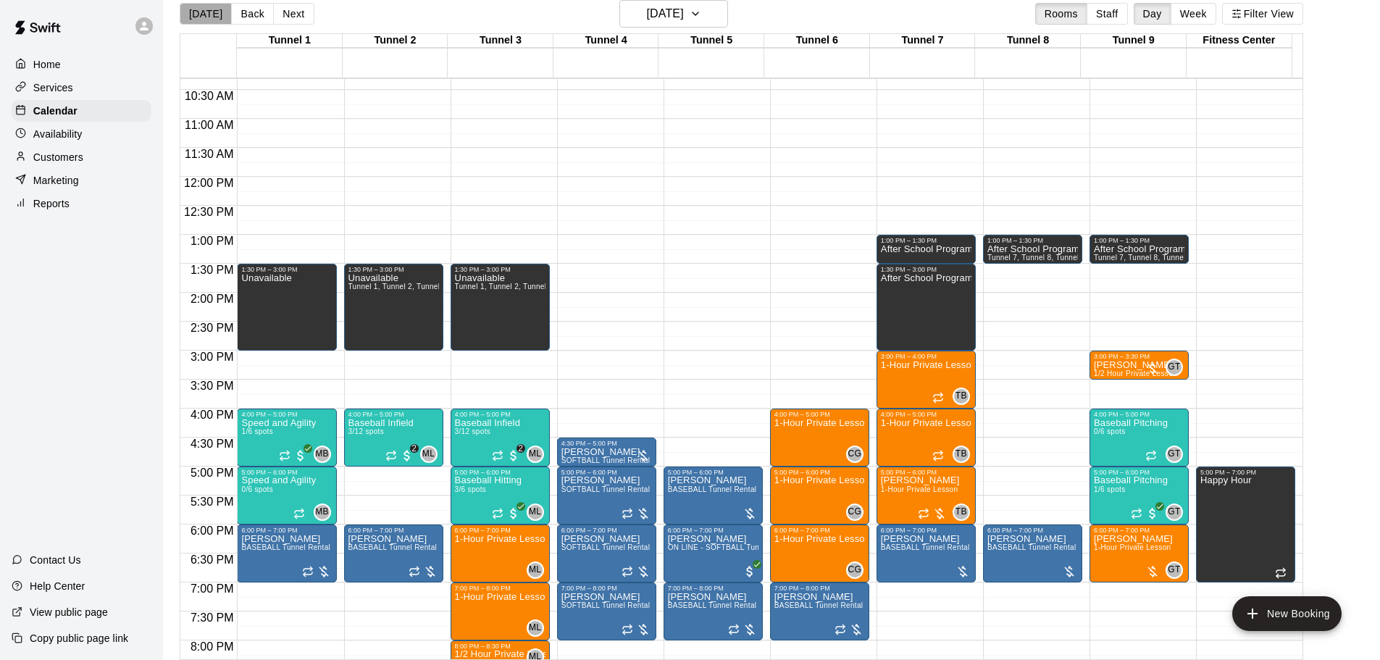
click at [214, 17] on button "[DATE]" at bounding box center [206, 14] width 52 height 22
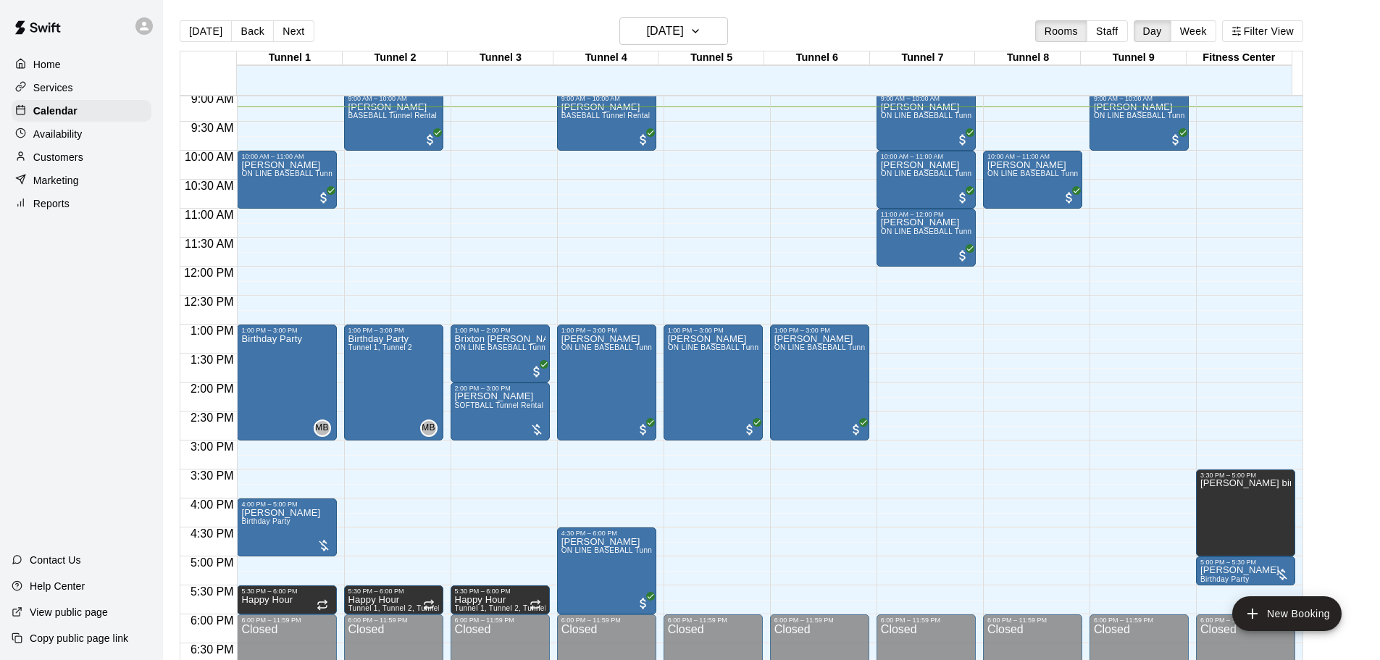
scroll to position [453, 0]
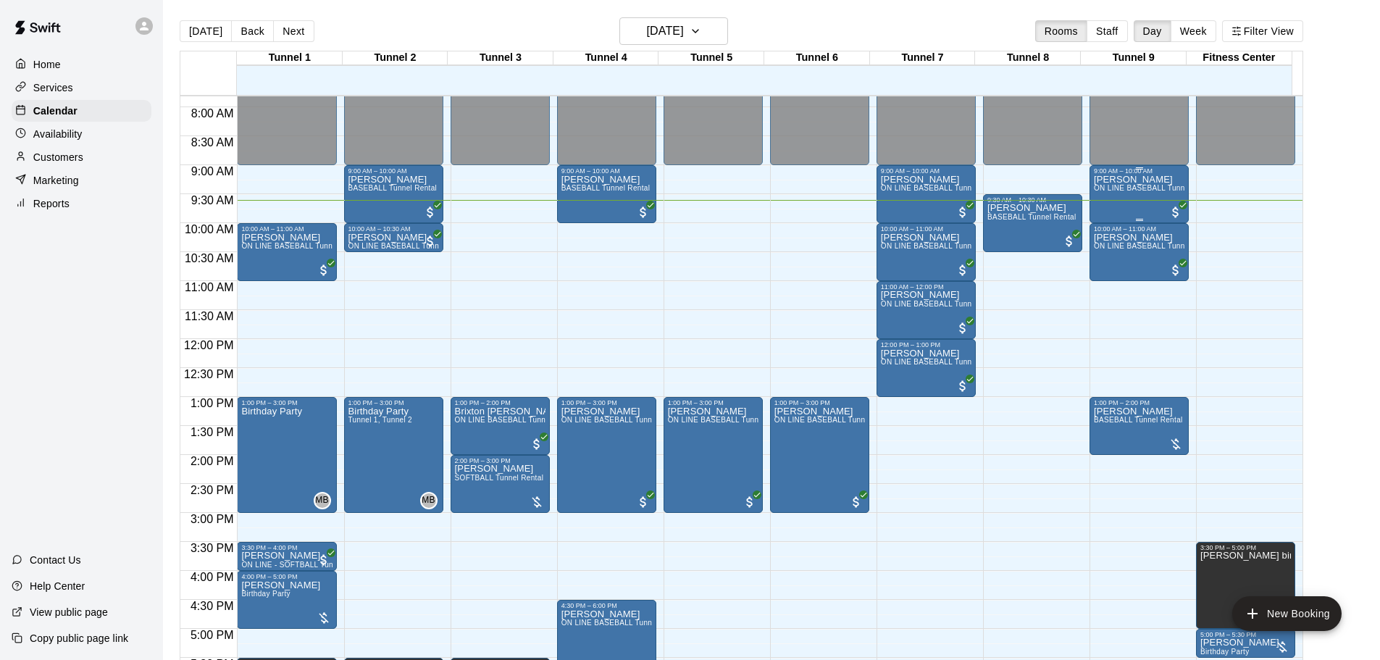
click at [1174, 192] on span "ON LINE BASEBALL Tunnel 7-9 Rental" at bounding box center [1161, 188] width 135 height 8
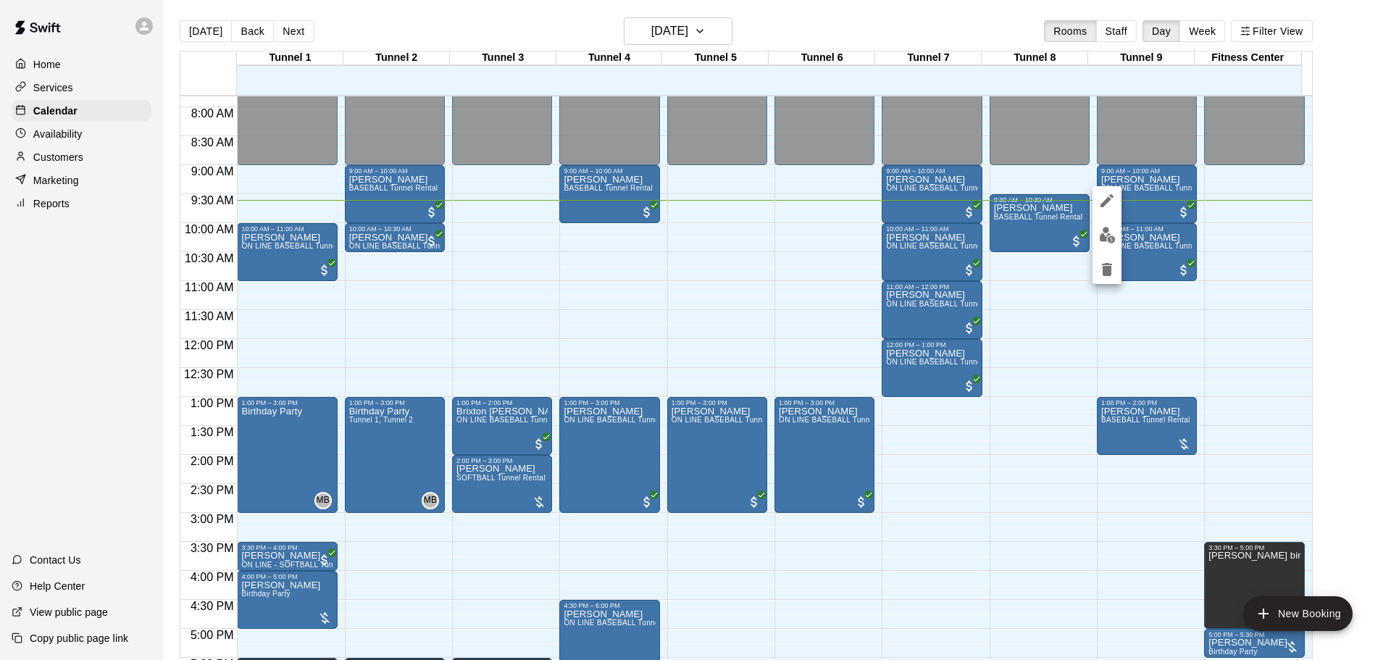
click at [1115, 236] on button "edit" at bounding box center [1106, 235] width 29 height 28
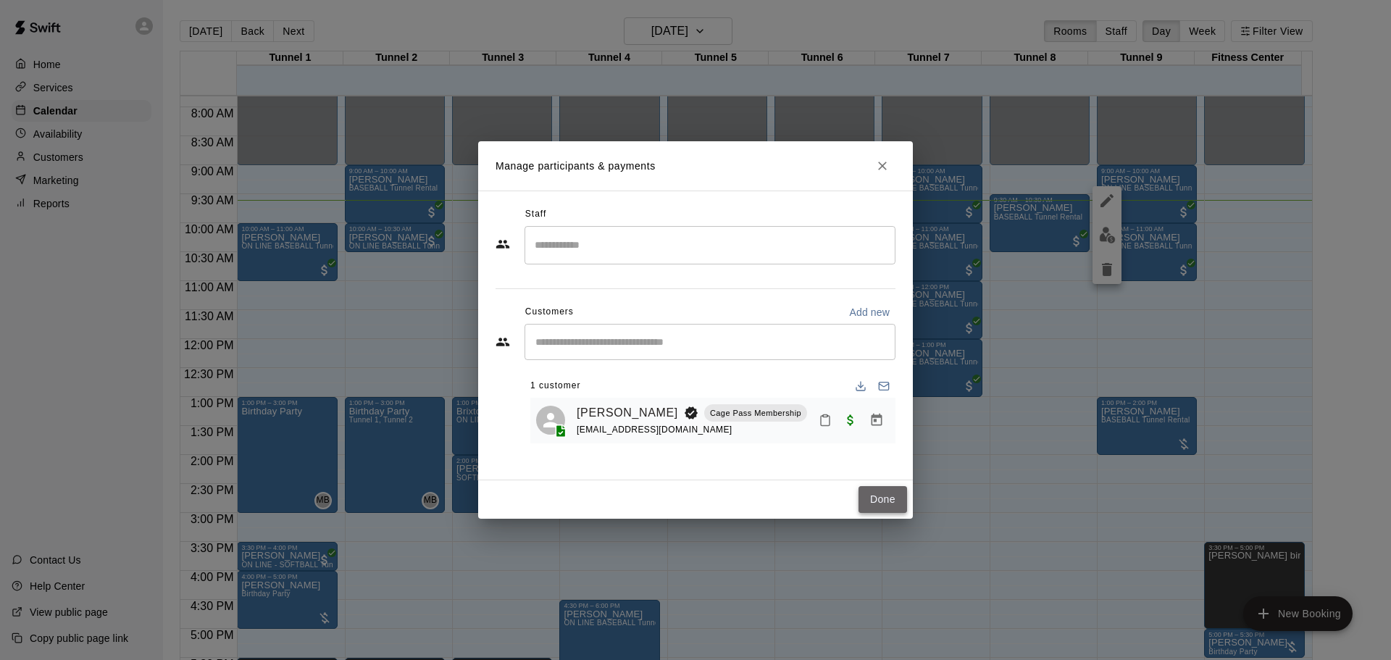
click at [873, 493] on button "Done" at bounding box center [882, 499] width 49 height 27
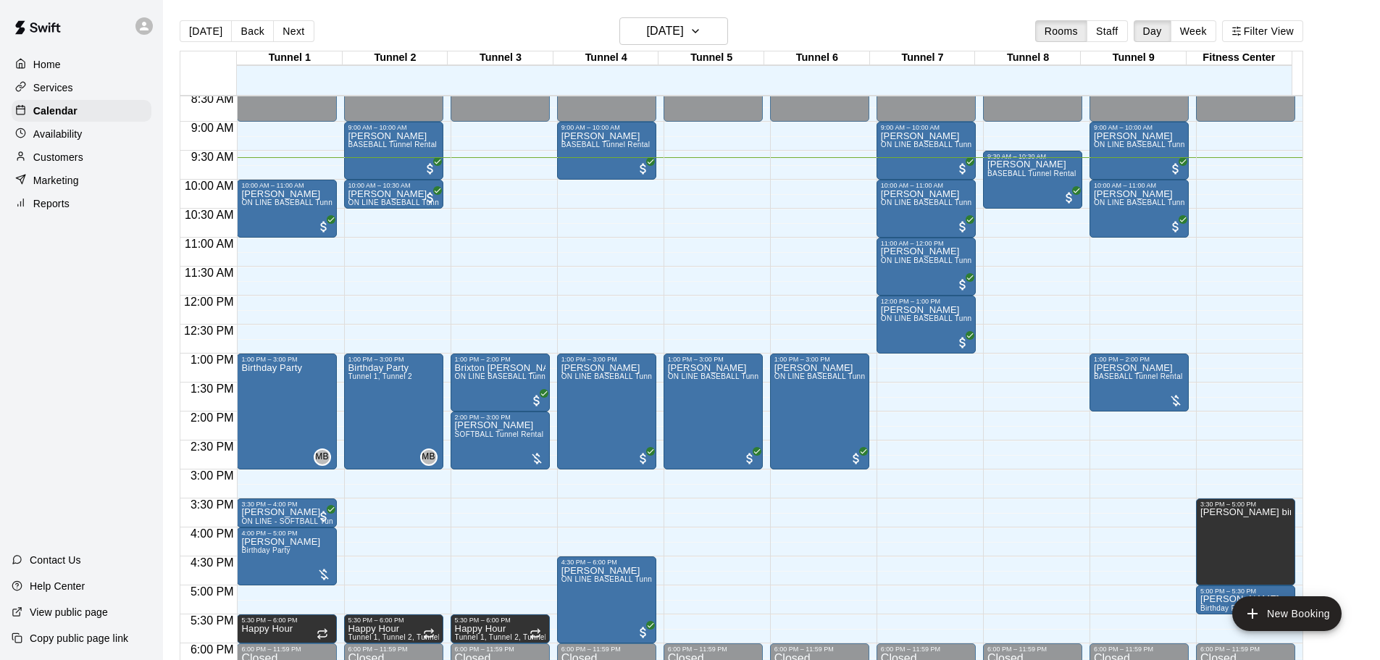
scroll to position [516, 0]
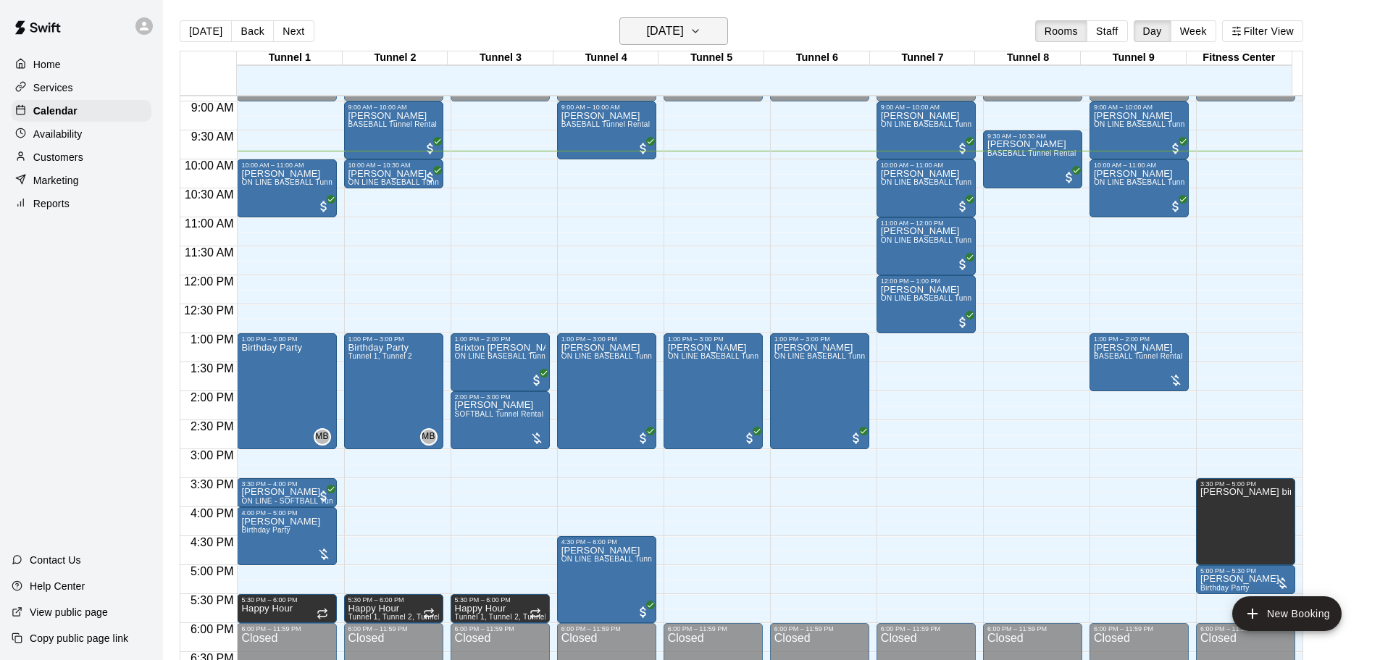
click at [647, 30] on h6 "[DATE]" at bounding box center [665, 31] width 37 height 20
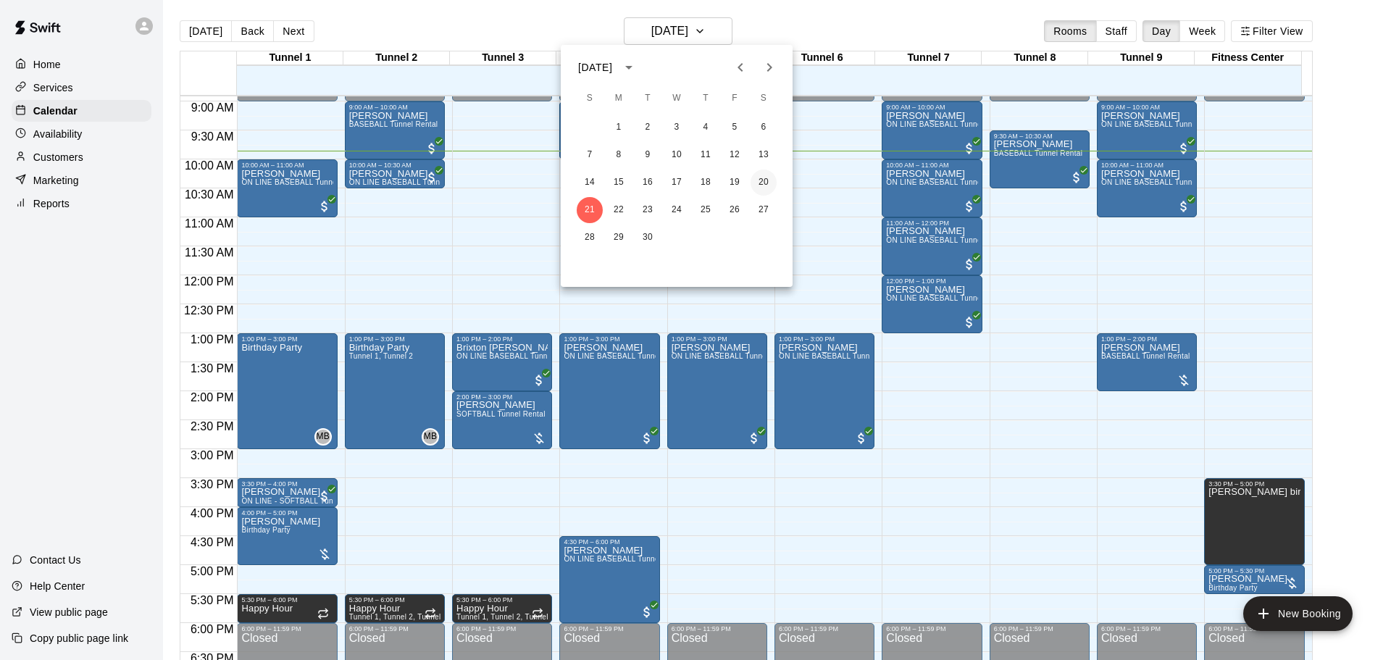
click at [760, 181] on button "20" at bounding box center [763, 182] width 26 height 26
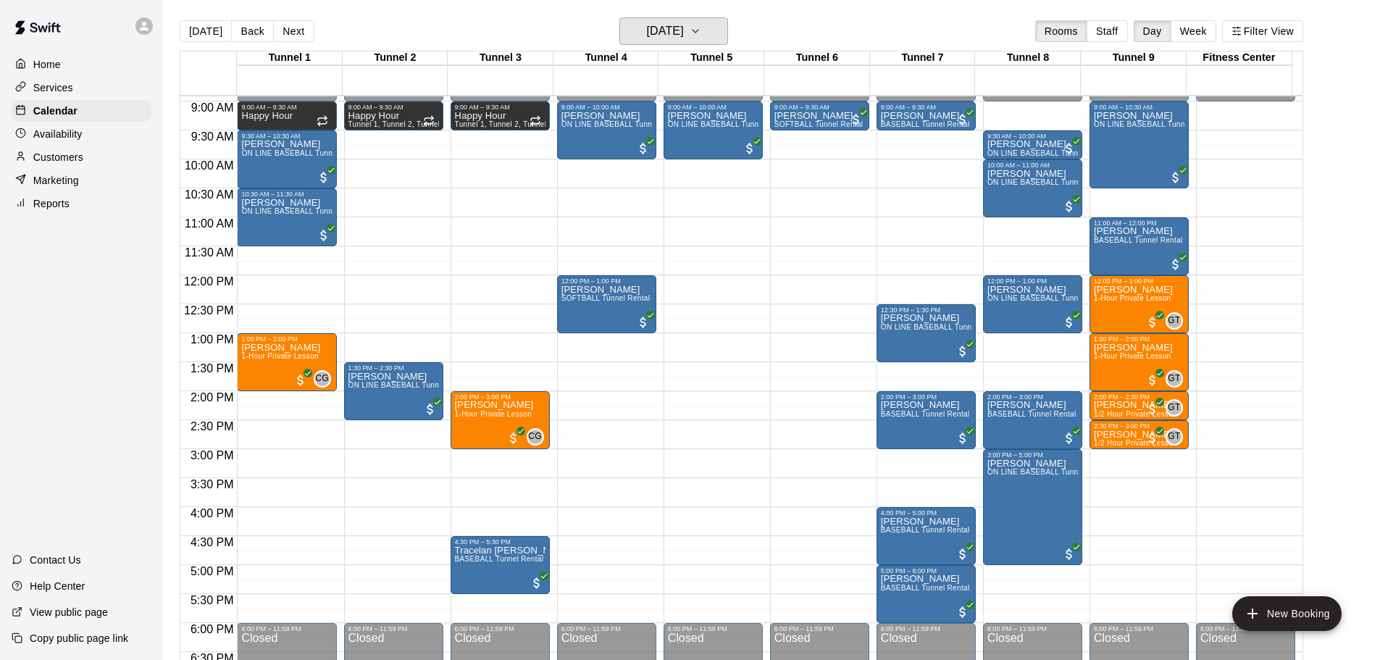
scroll to position [444, 0]
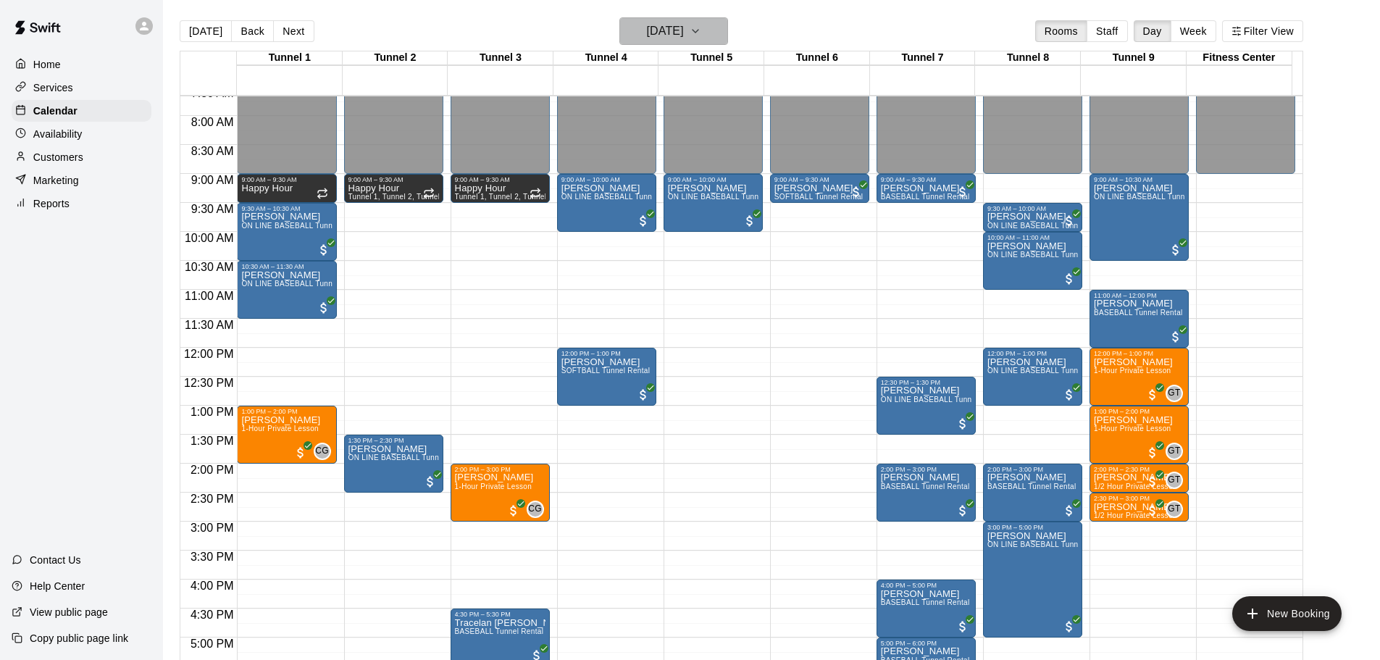
click at [650, 28] on h6 "[DATE]" at bounding box center [665, 31] width 37 height 20
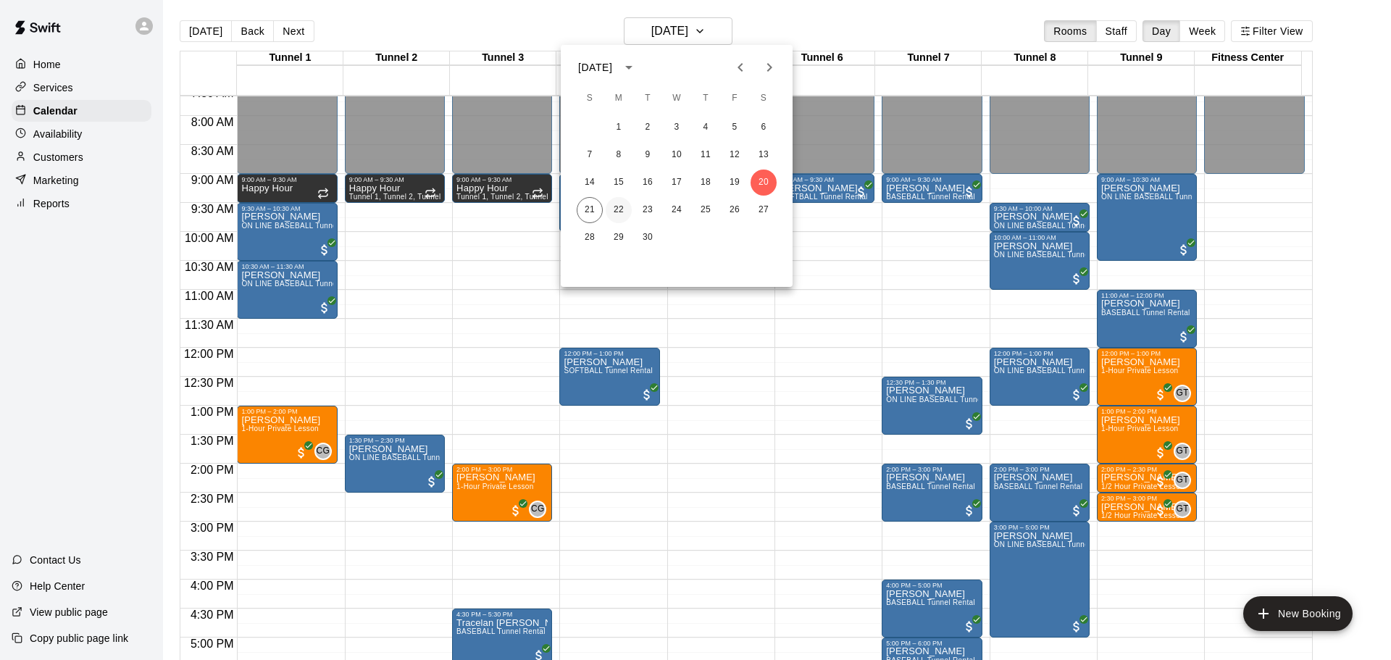
click at [618, 208] on button "22" at bounding box center [619, 210] width 26 height 26
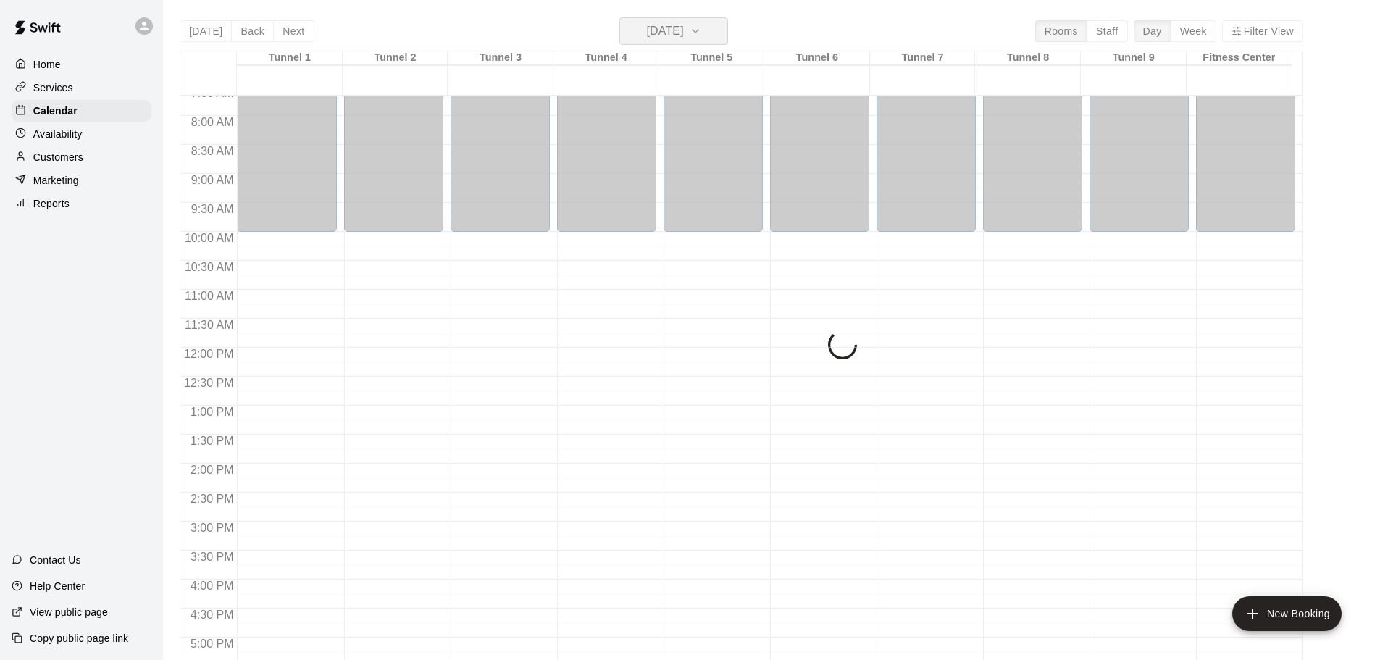
click at [684, 28] on h6 "Monday Sep 22" at bounding box center [665, 31] width 37 height 20
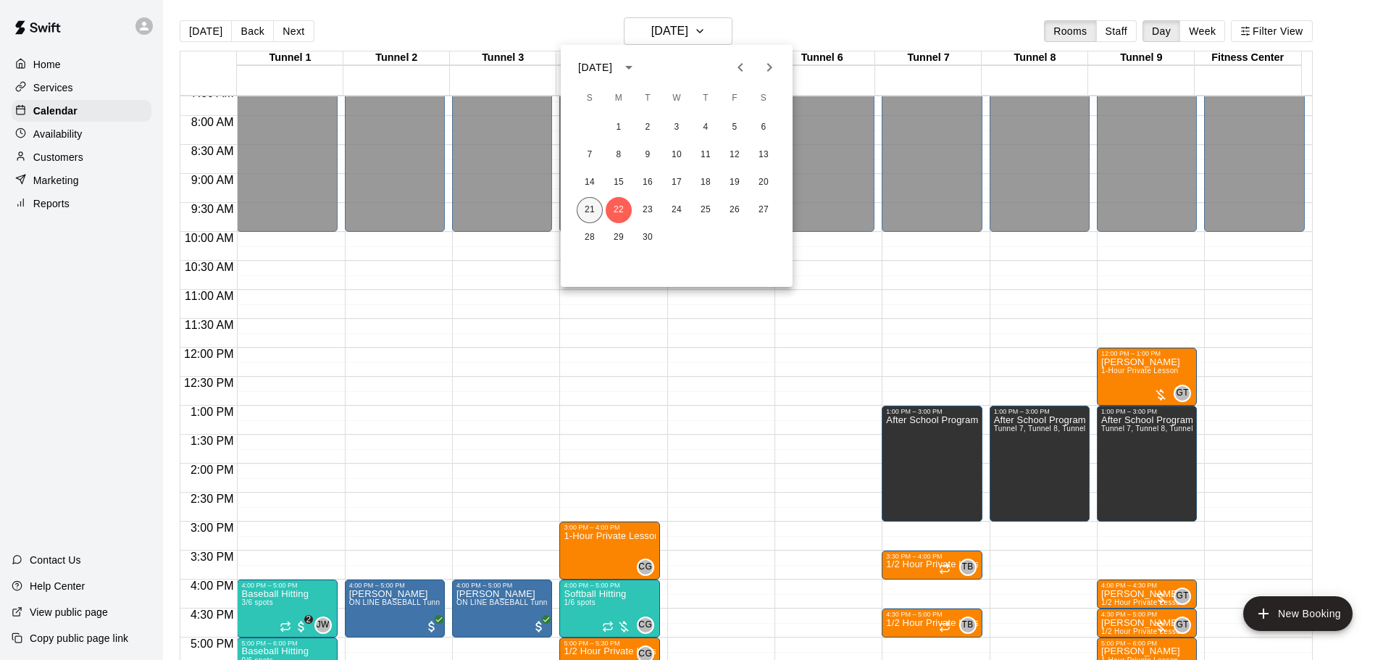
click at [582, 212] on button "21" at bounding box center [590, 210] width 26 height 26
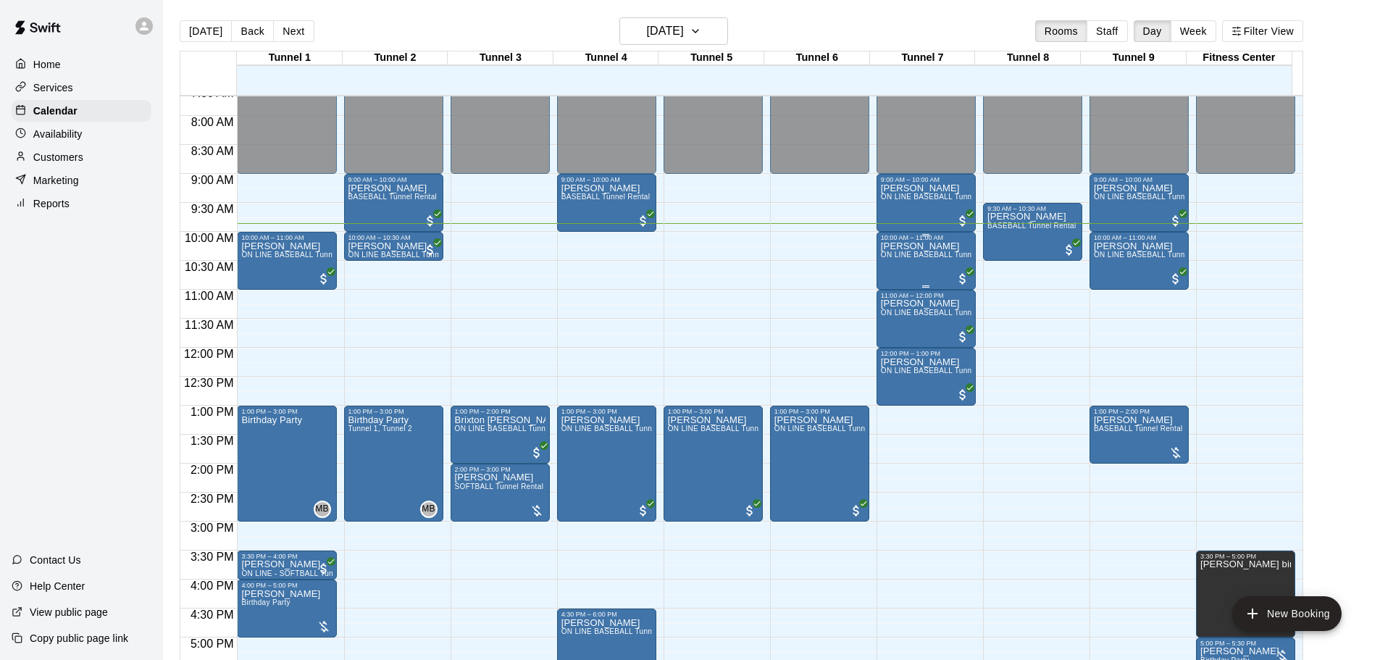
click at [950, 267] on div "Emery Buchmann ON LINE BASEBALL Tunnel 7-9 Rental" at bounding box center [926, 571] width 91 height 660
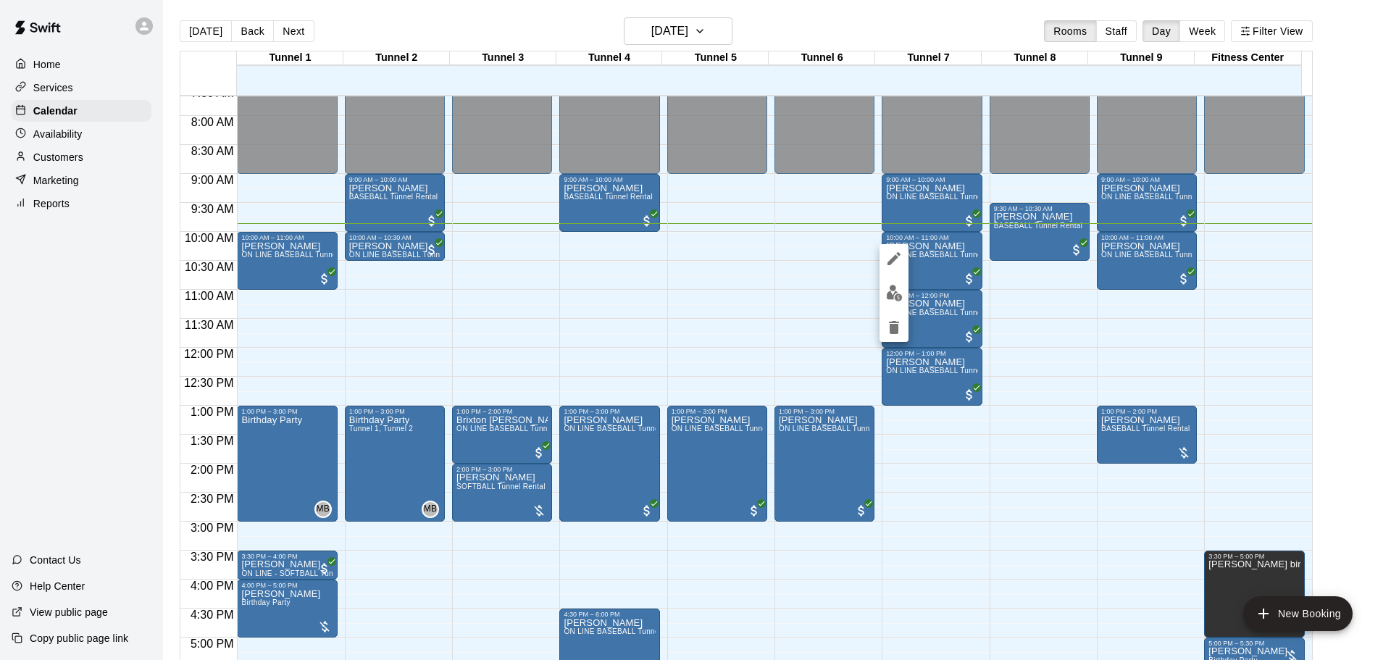
click at [900, 299] on img "edit" at bounding box center [894, 293] width 17 height 17
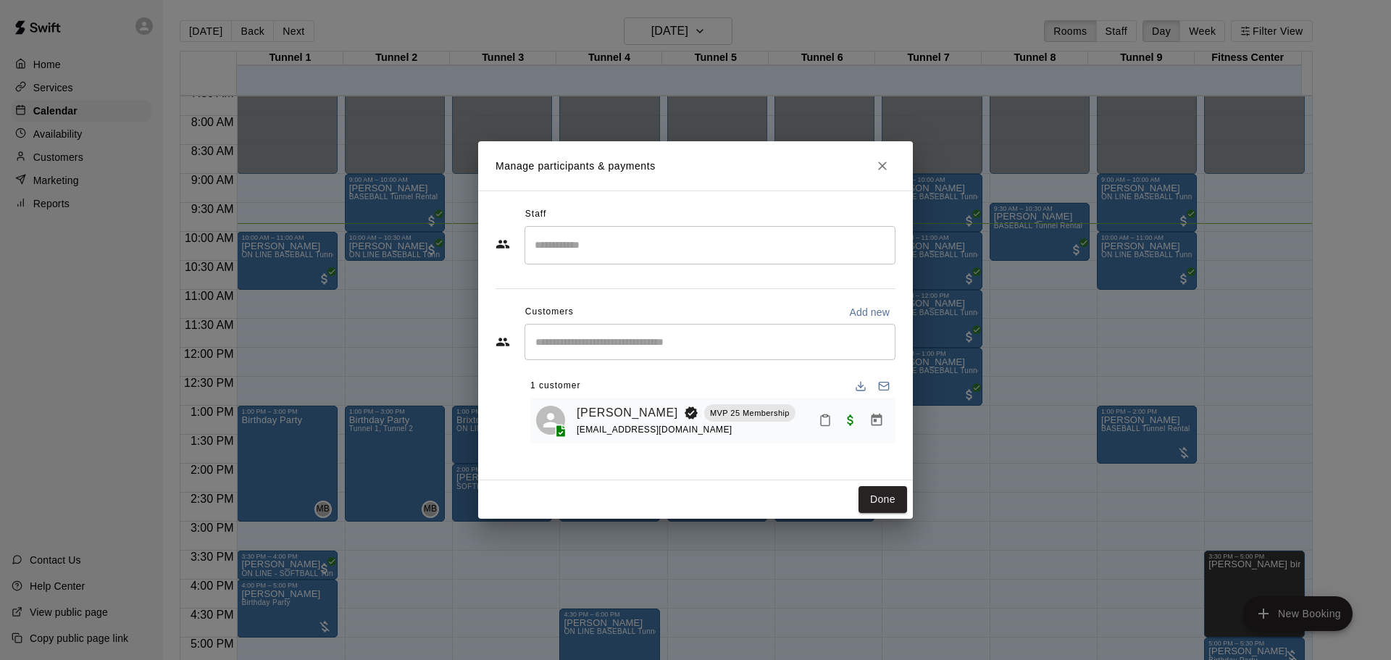
click at [884, 167] on icon "Close" at bounding box center [882, 166] width 14 height 14
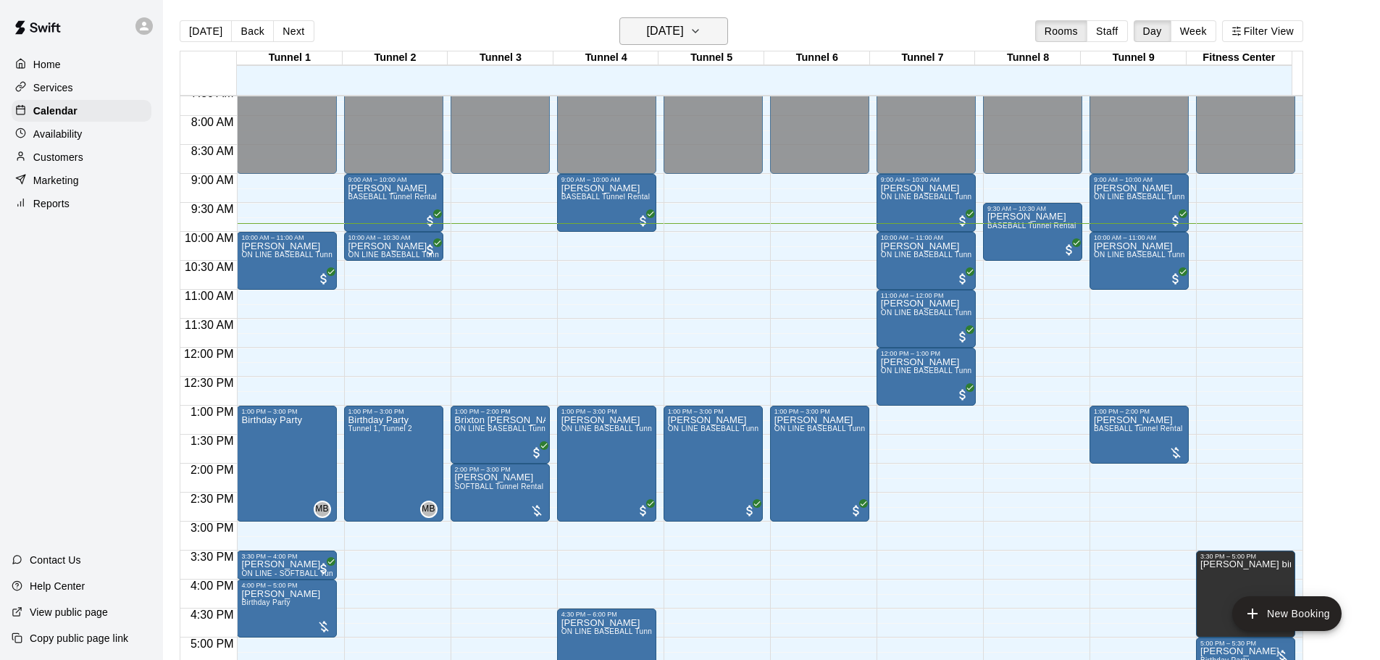
click at [684, 40] on h6 "[DATE]" at bounding box center [665, 31] width 37 height 20
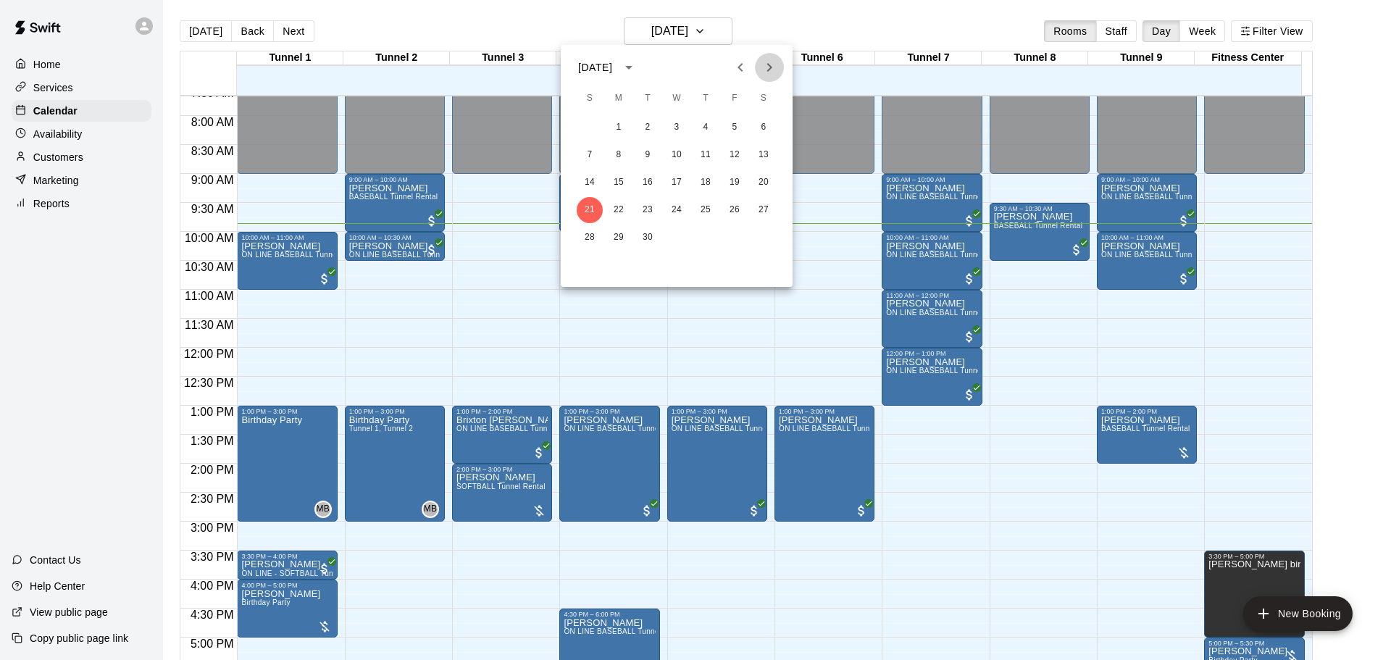
click at [773, 70] on icon "Next month" at bounding box center [769, 67] width 17 height 17
click at [741, 78] on button "Previous month" at bounding box center [740, 67] width 29 height 29
click at [785, 66] on div "[DATE]" at bounding box center [677, 67] width 232 height 22
click at [599, 236] on button "28" at bounding box center [590, 238] width 26 height 26
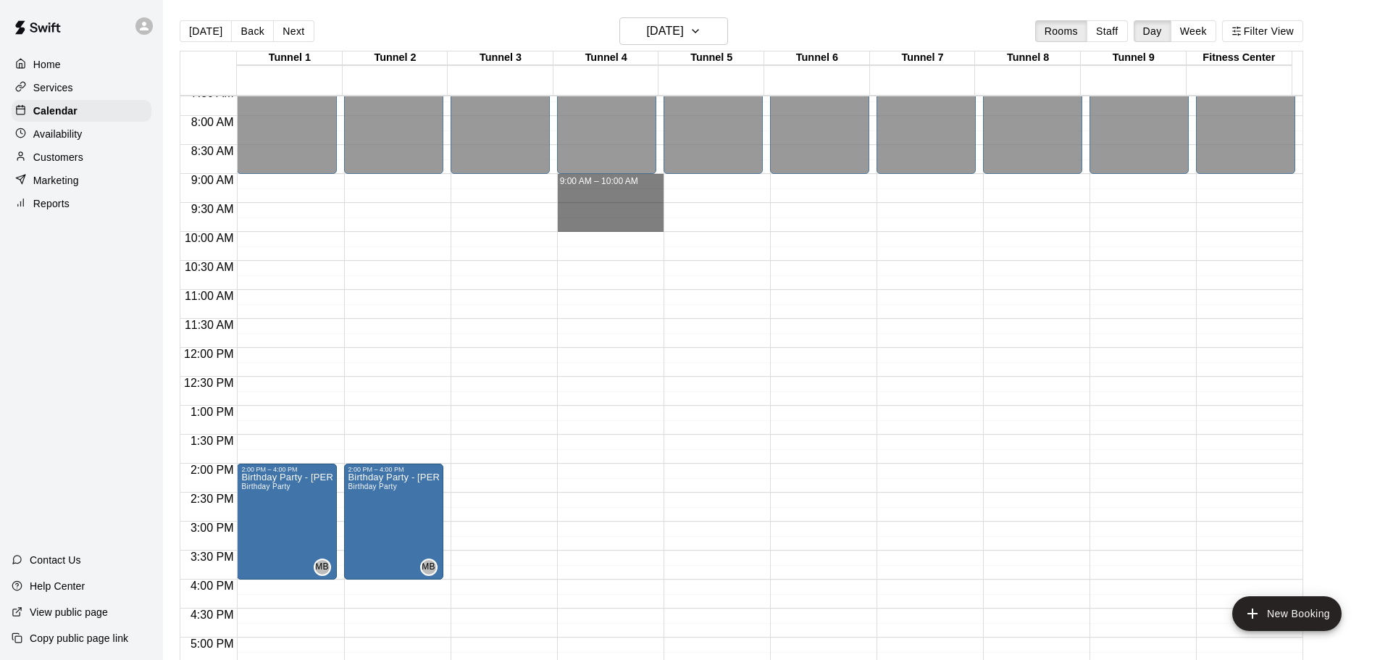
drag, startPoint x: 600, startPoint y: 175, endPoint x: 603, endPoint y: 227, distance: 52.2
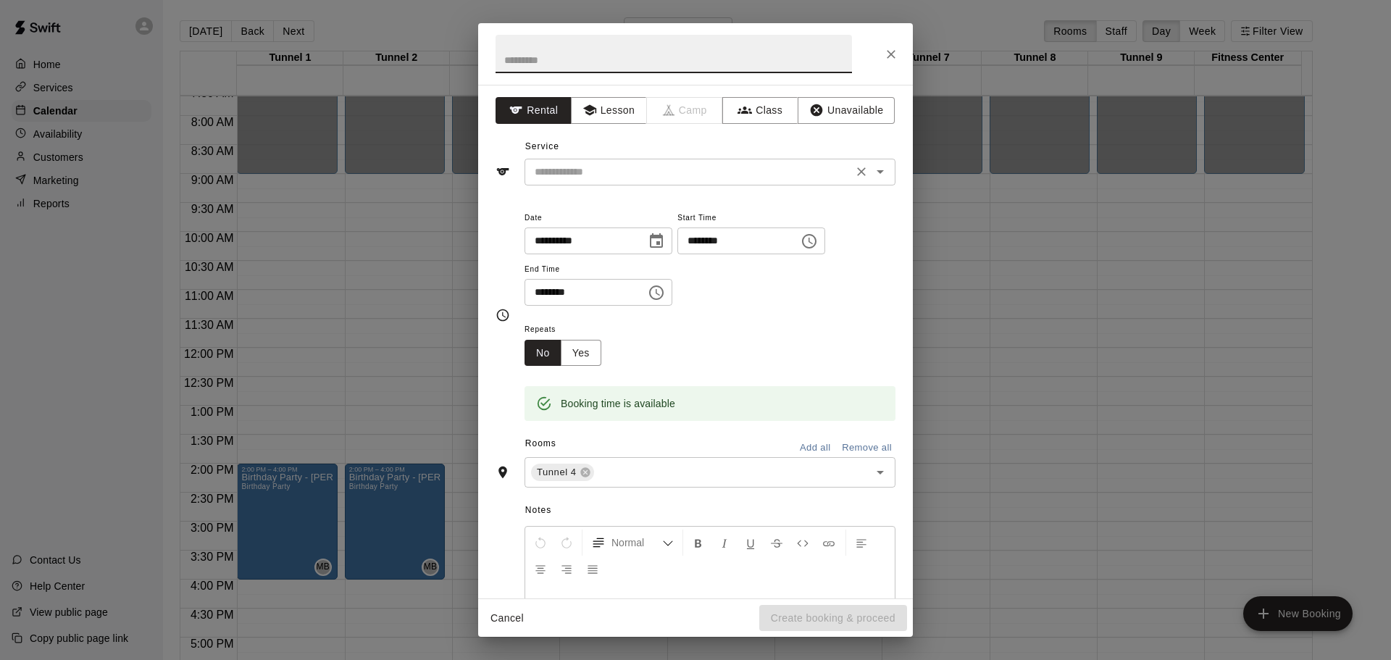
click at [630, 164] on input "text" at bounding box center [688, 172] width 319 height 18
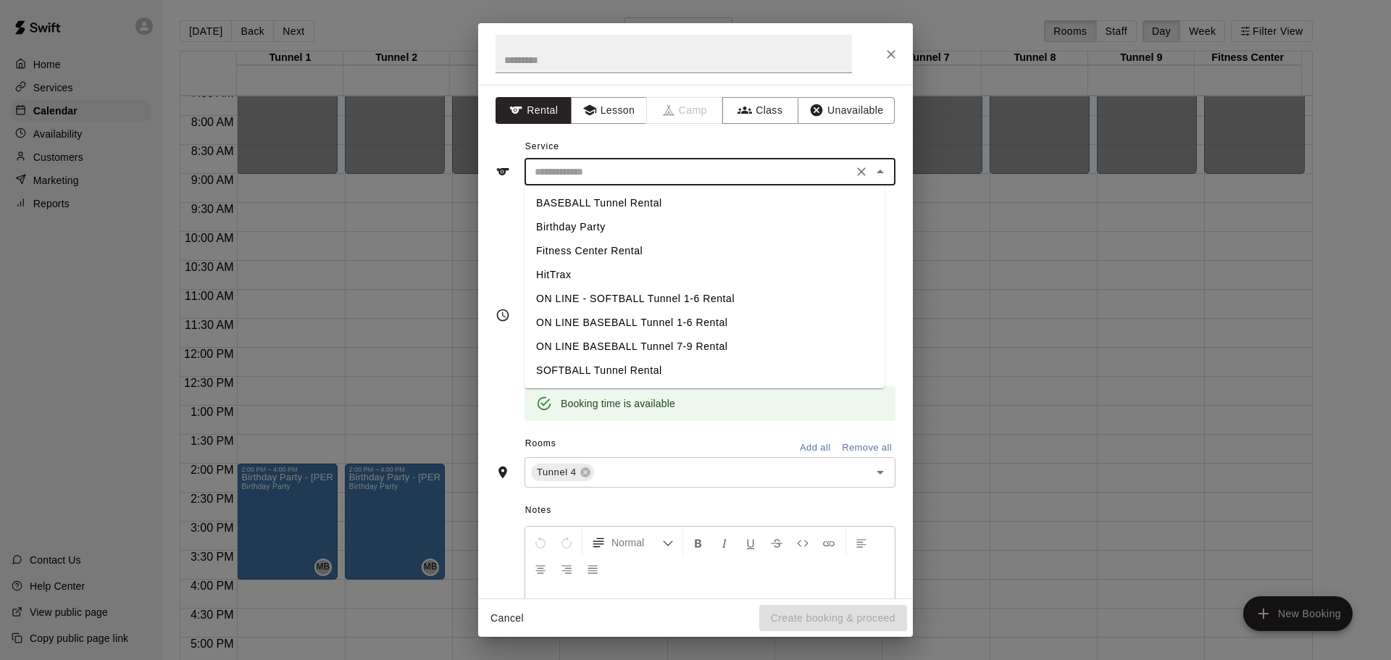
click at [629, 200] on li "BASEBALL Tunnel Rental" at bounding box center [704, 203] width 360 height 24
type input "**********"
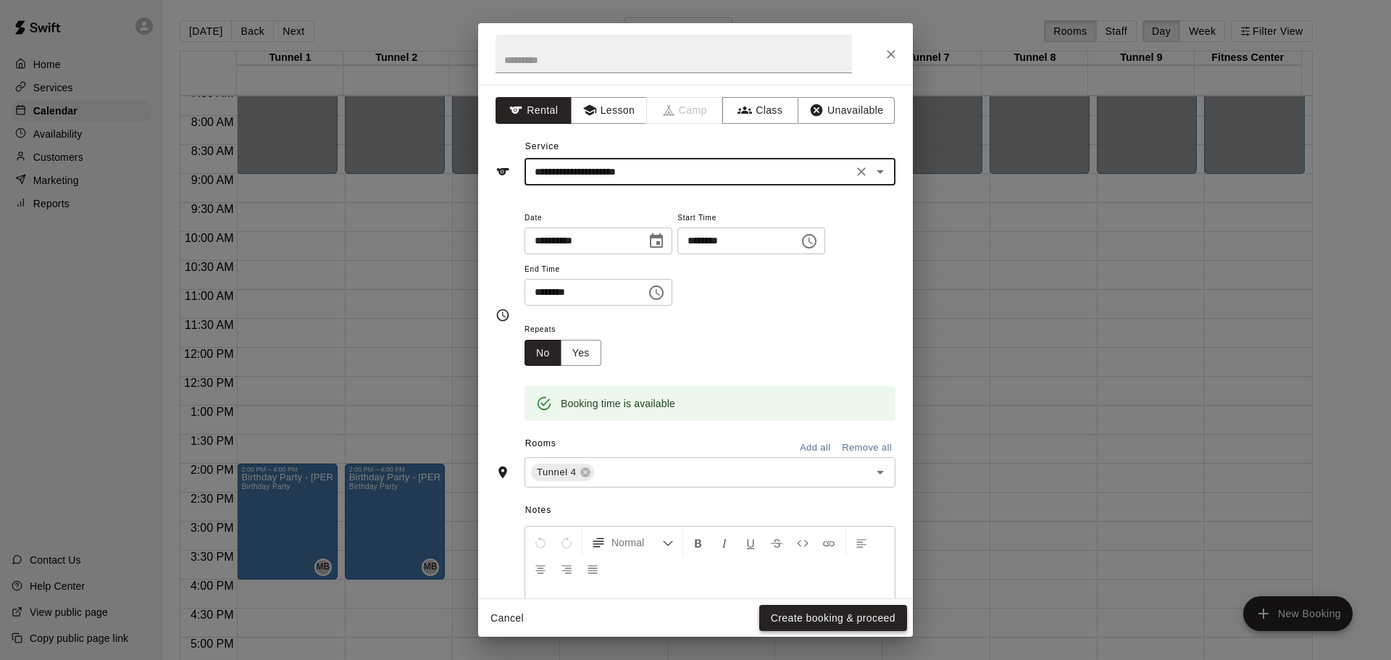
click at [852, 612] on button "Create booking & proceed" at bounding box center [833, 618] width 148 height 27
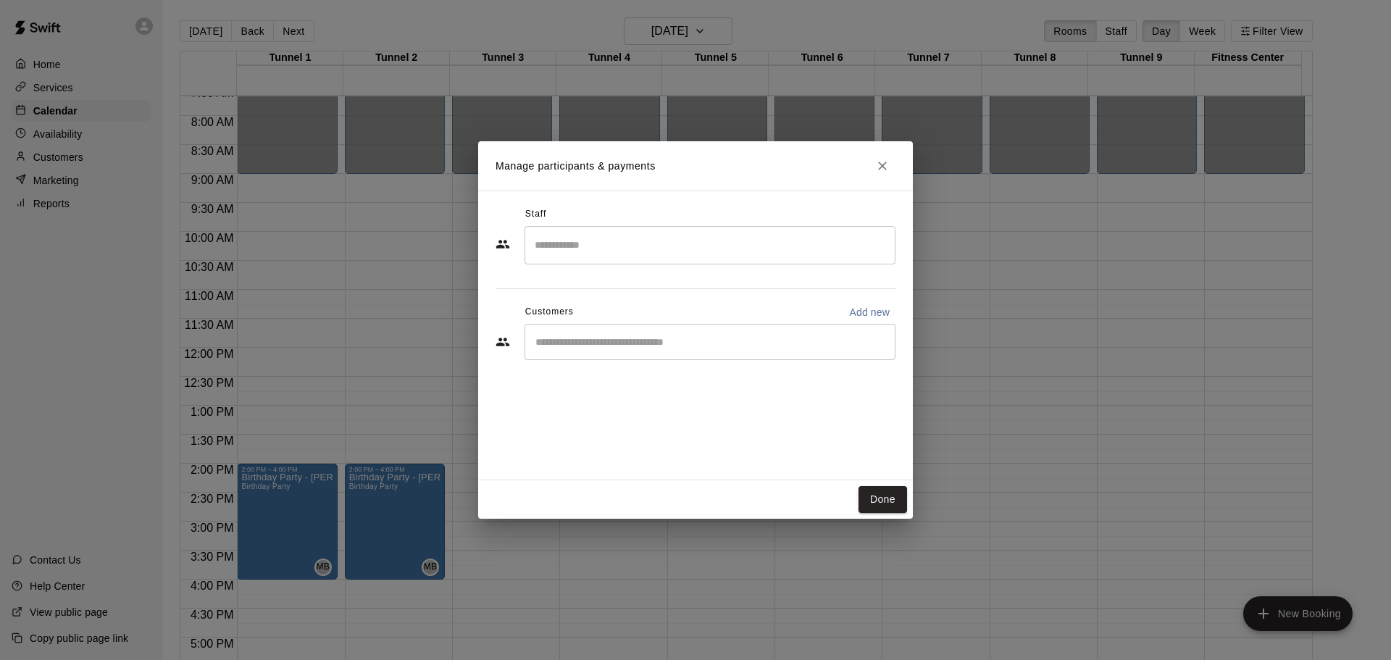
click at [603, 356] on div "​" at bounding box center [709, 342] width 371 height 36
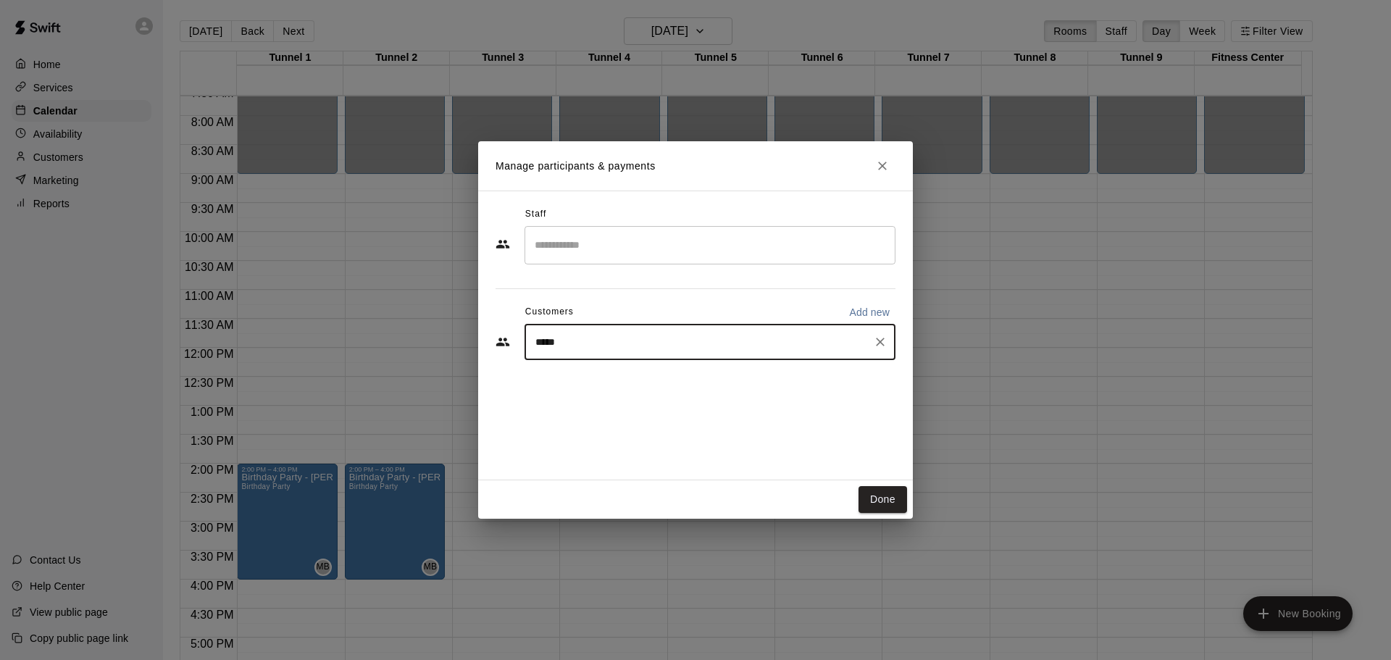
type input "*****"
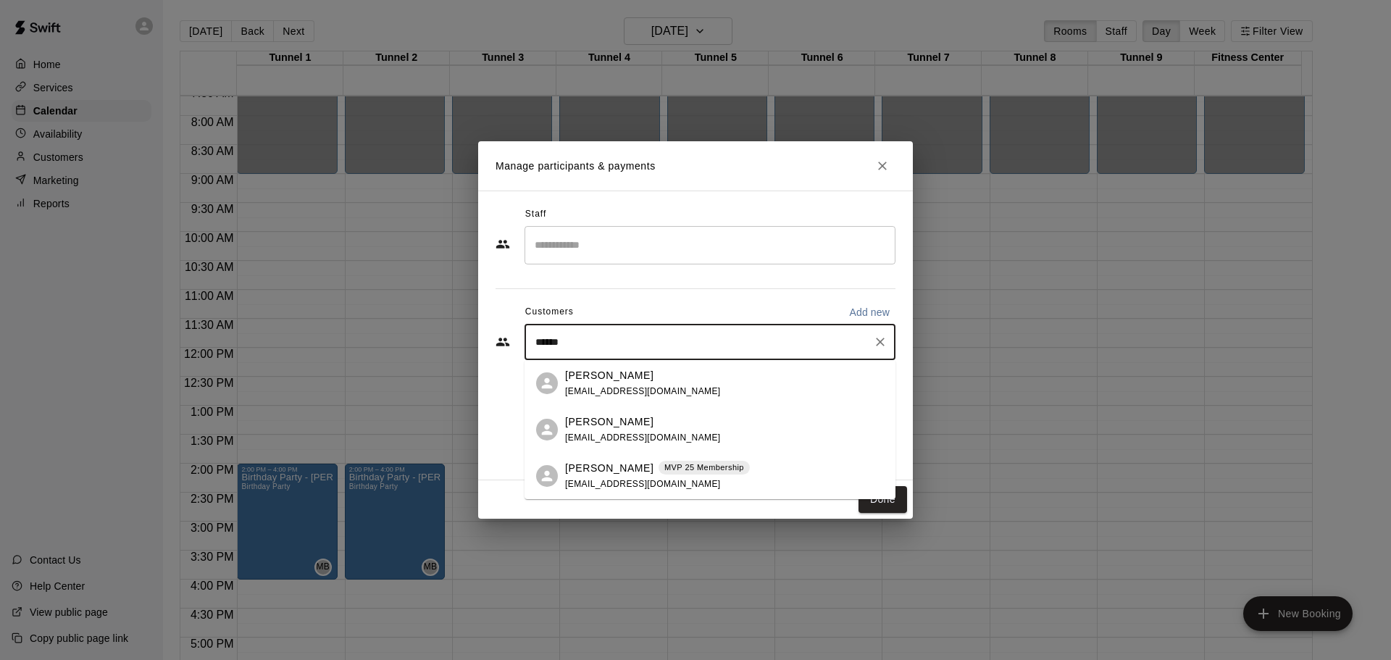
click at [619, 479] on span "acg0416@gmail.com" at bounding box center [643, 484] width 156 height 10
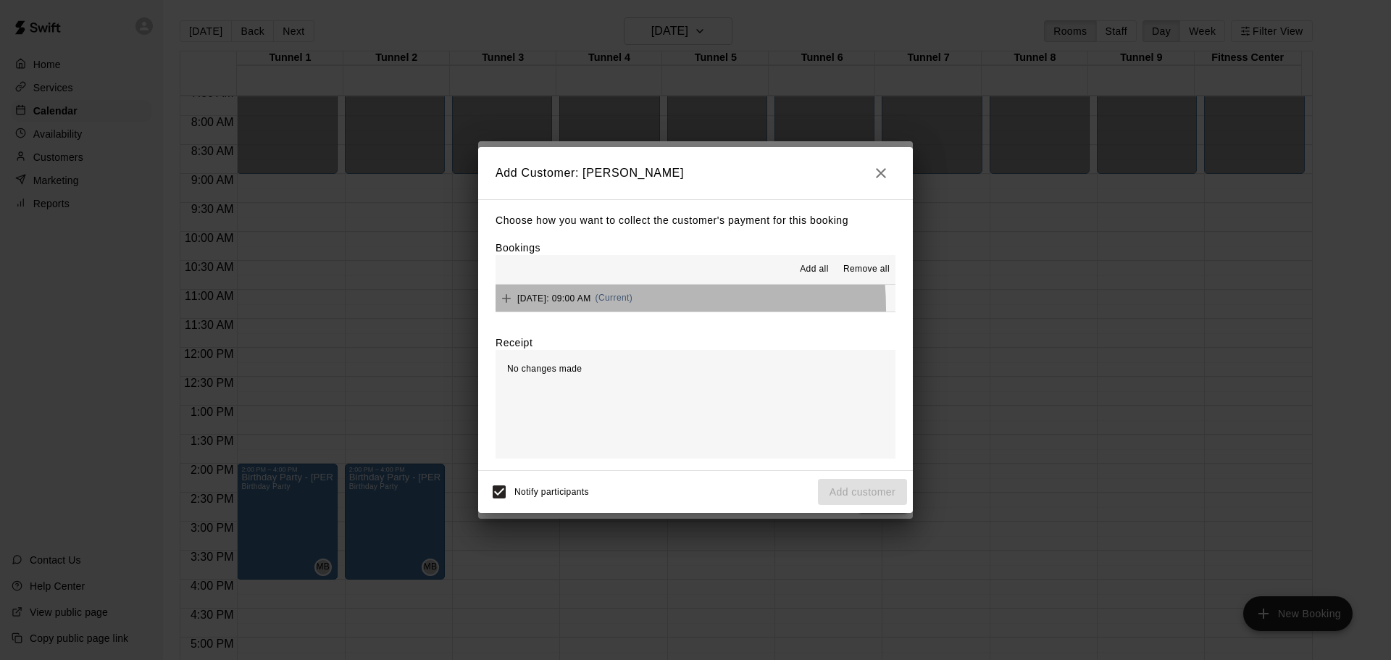
click at [597, 309] on div "Sunday, September 28: 09:00 AM (Current)" at bounding box center [563, 299] width 137 height 22
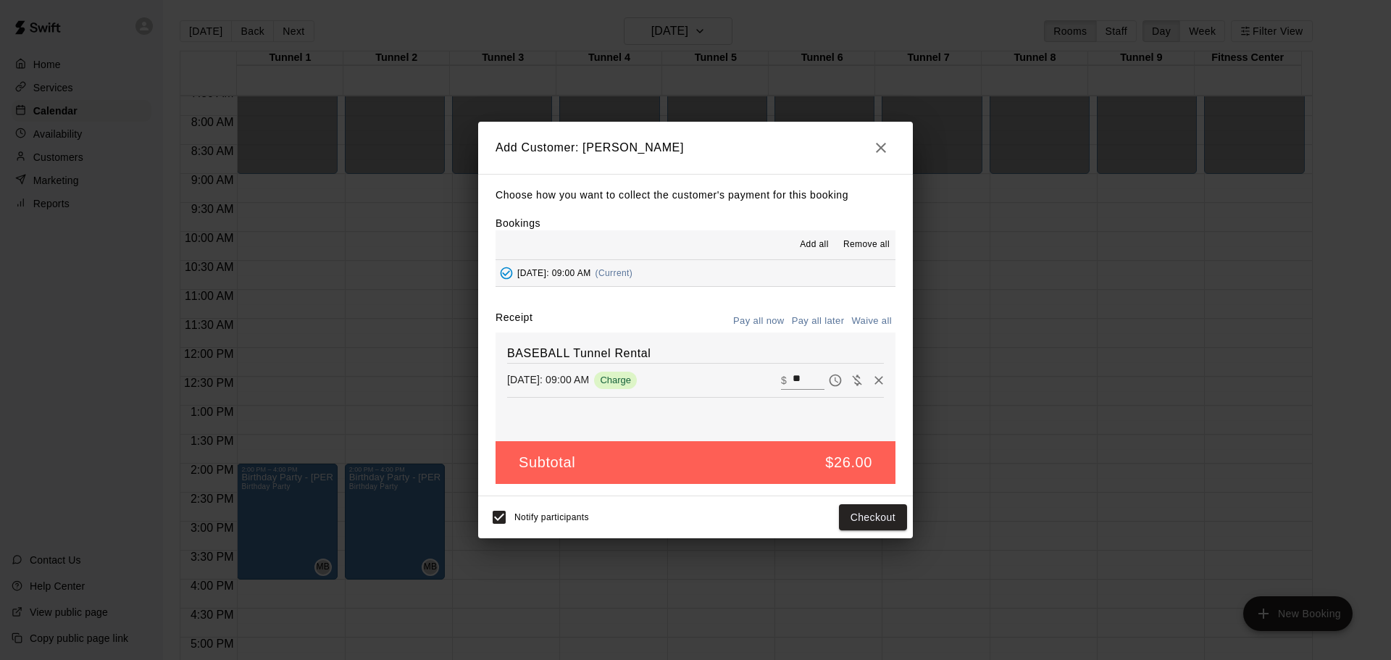
click at [792, 323] on button "Pay all later" at bounding box center [818, 321] width 60 height 22
click at [855, 525] on button "Add customer" at bounding box center [862, 517] width 89 height 27
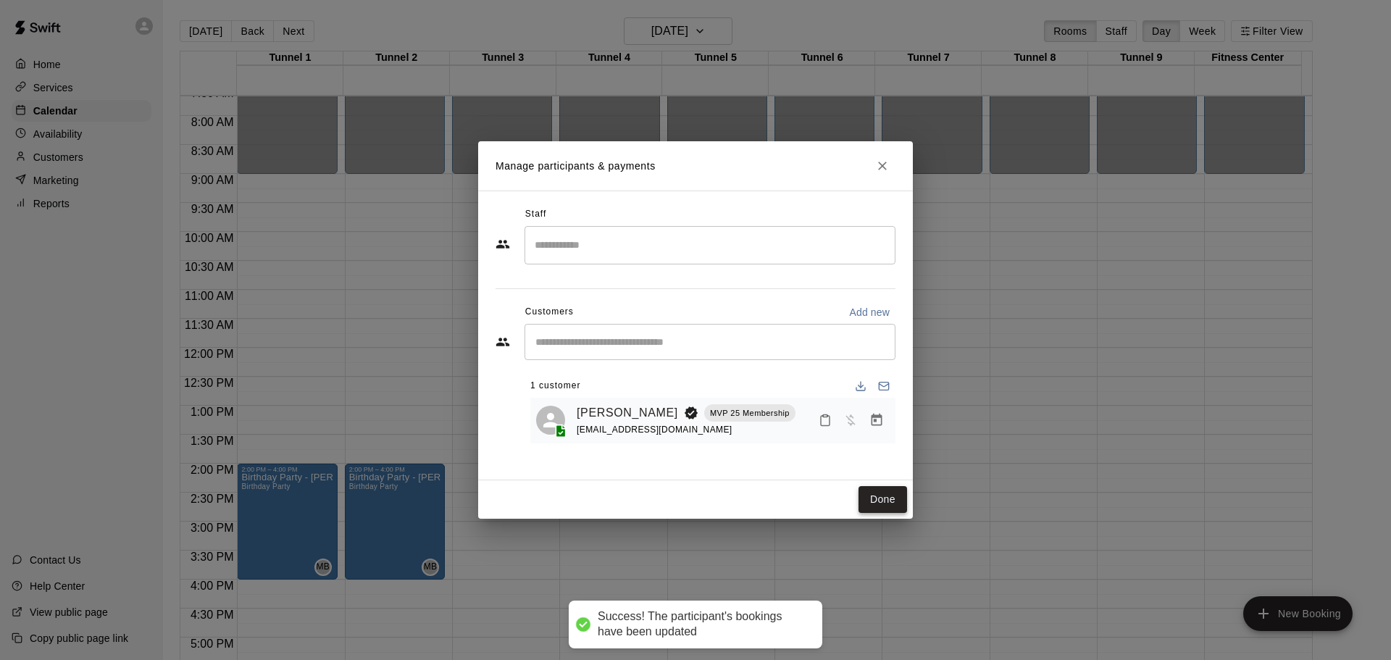
click at [870, 506] on button "Done" at bounding box center [882, 499] width 49 height 27
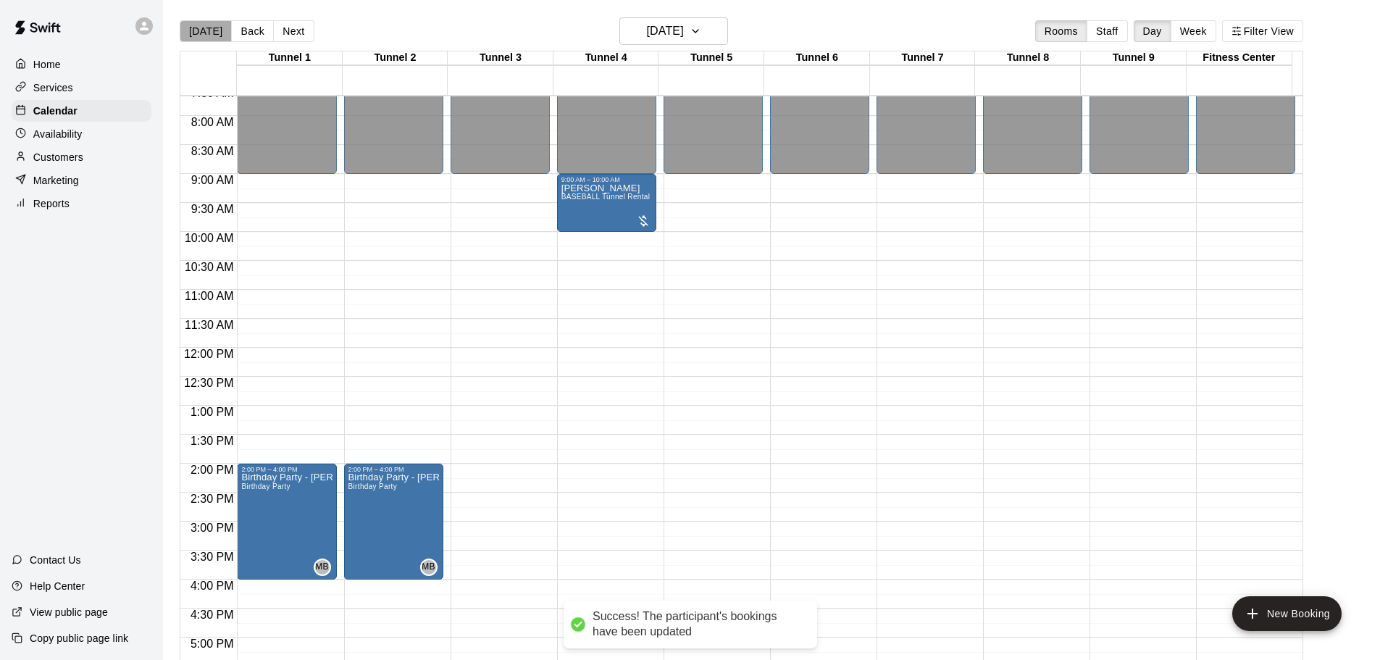
click at [216, 28] on button "[DATE]" at bounding box center [206, 31] width 52 height 22
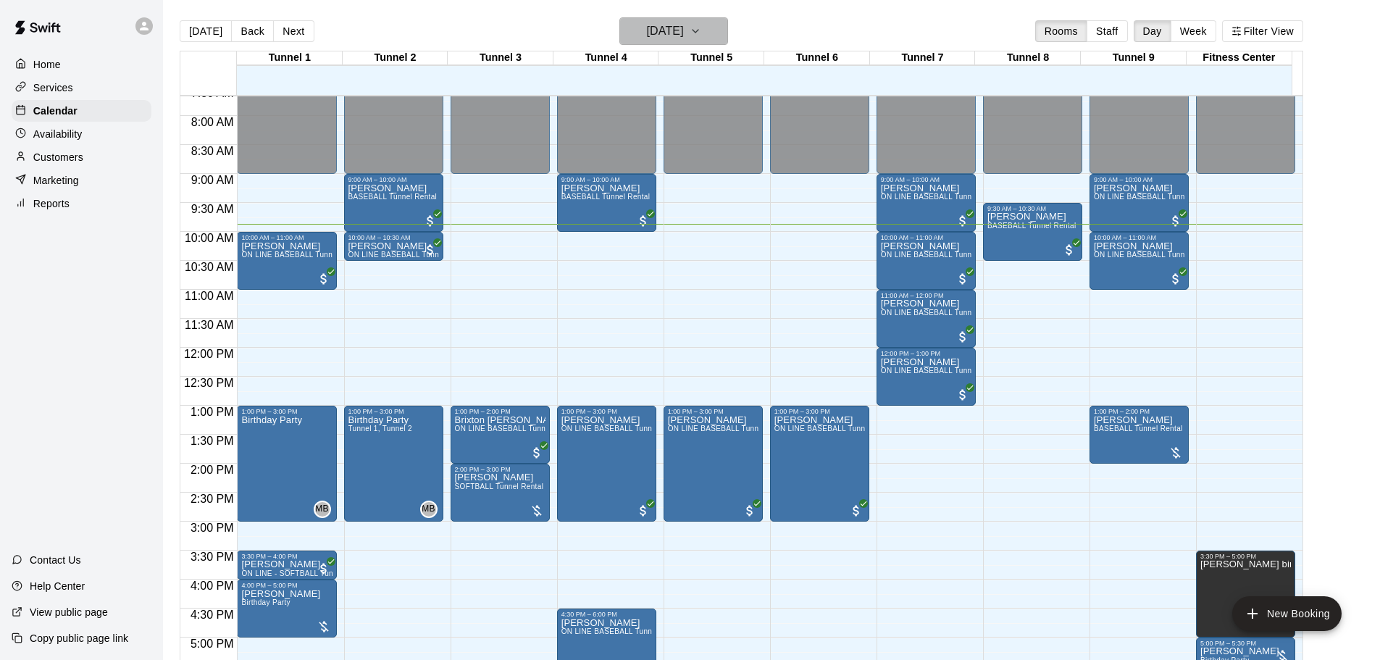
click at [701, 30] on icon "button" at bounding box center [696, 30] width 12 height 17
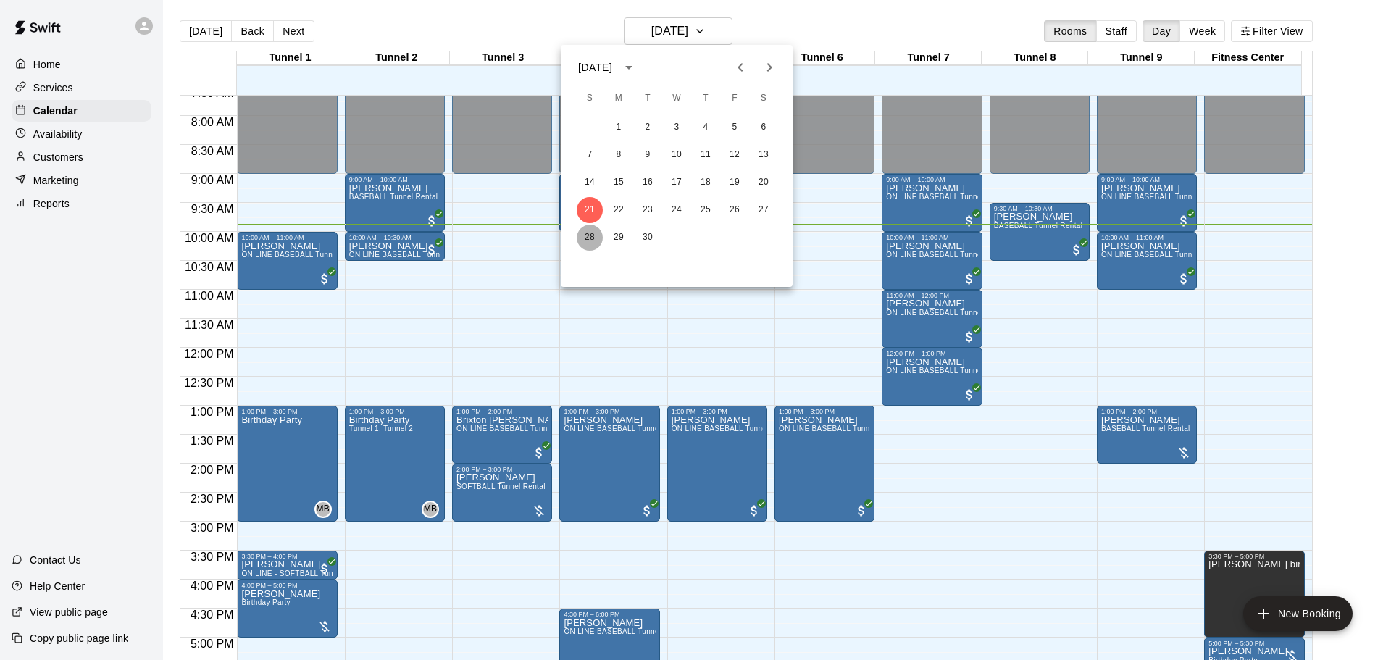
click at [598, 236] on button "28" at bounding box center [590, 238] width 26 height 26
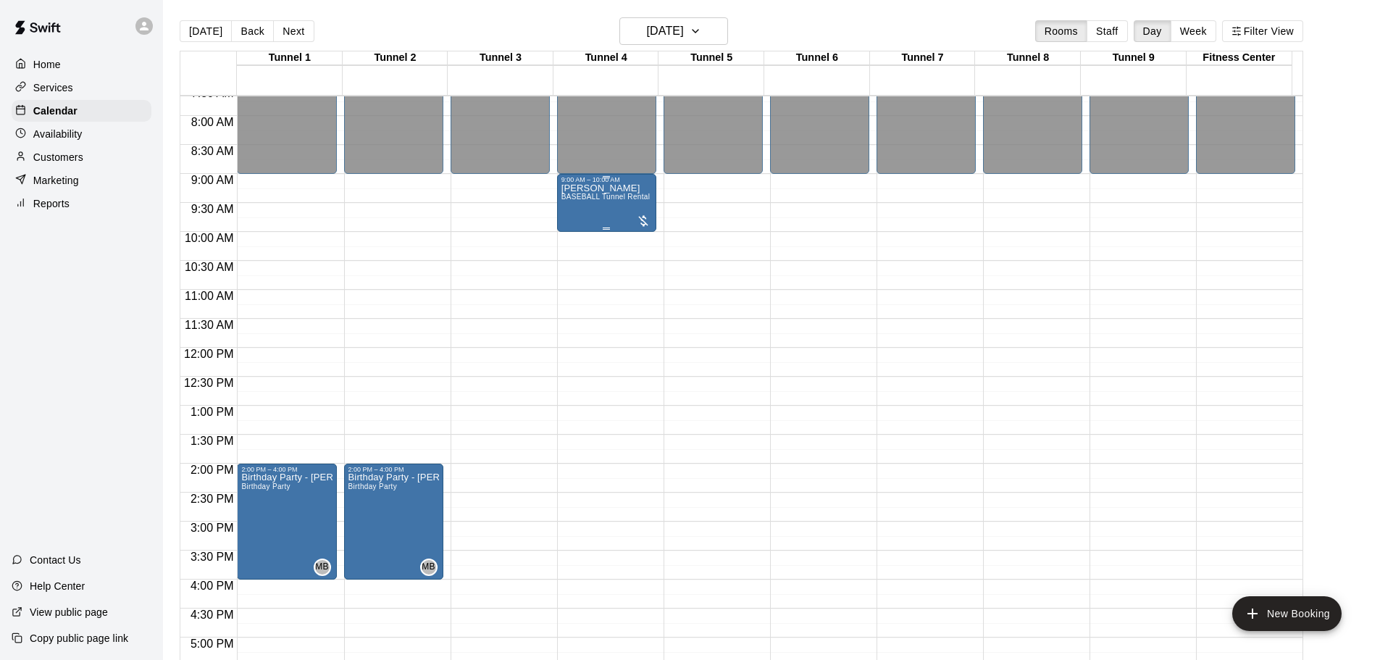
click at [590, 196] on span "BASEBALL Tunnel Rental" at bounding box center [605, 197] width 89 height 8
click at [582, 246] on img "edit" at bounding box center [574, 243] width 17 height 17
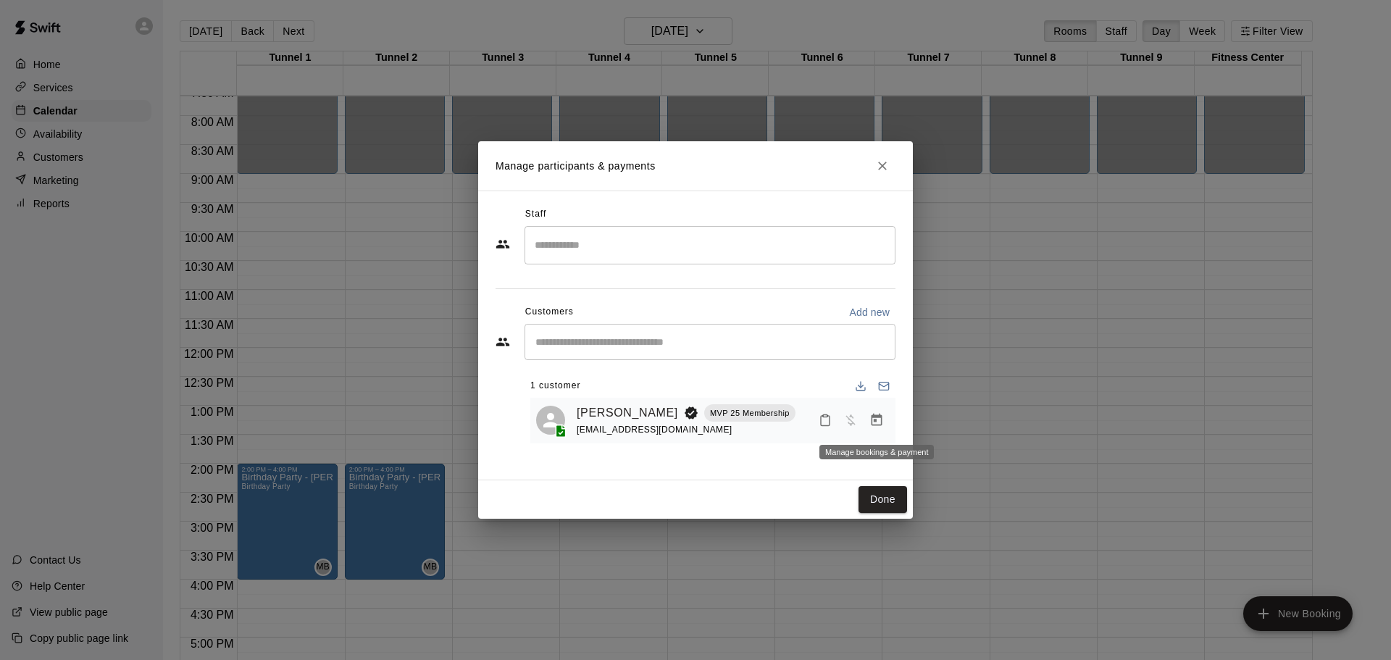
click at [874, 422] on icon "Manage bookings & payment" at bounding box center [876, 420] width 11 height 12
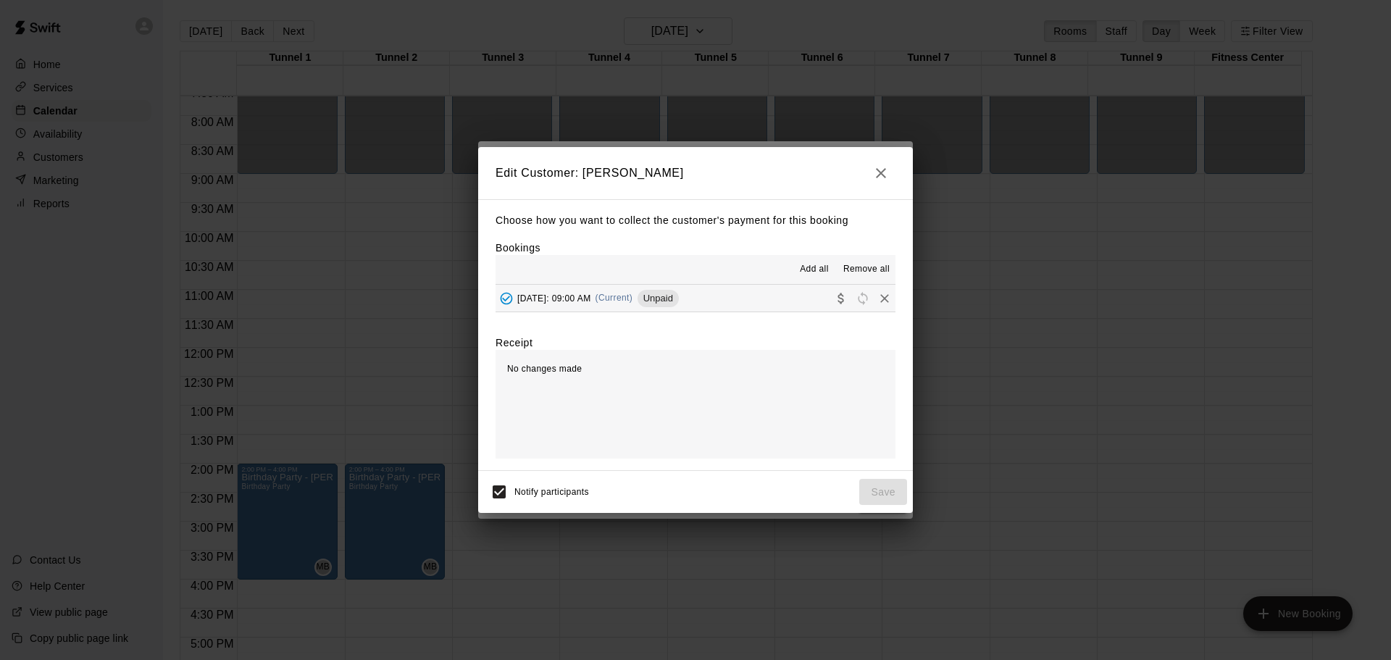
click at [679, 301] on span "Unpaid" at bounding box center [657, 298] width 41 height 11
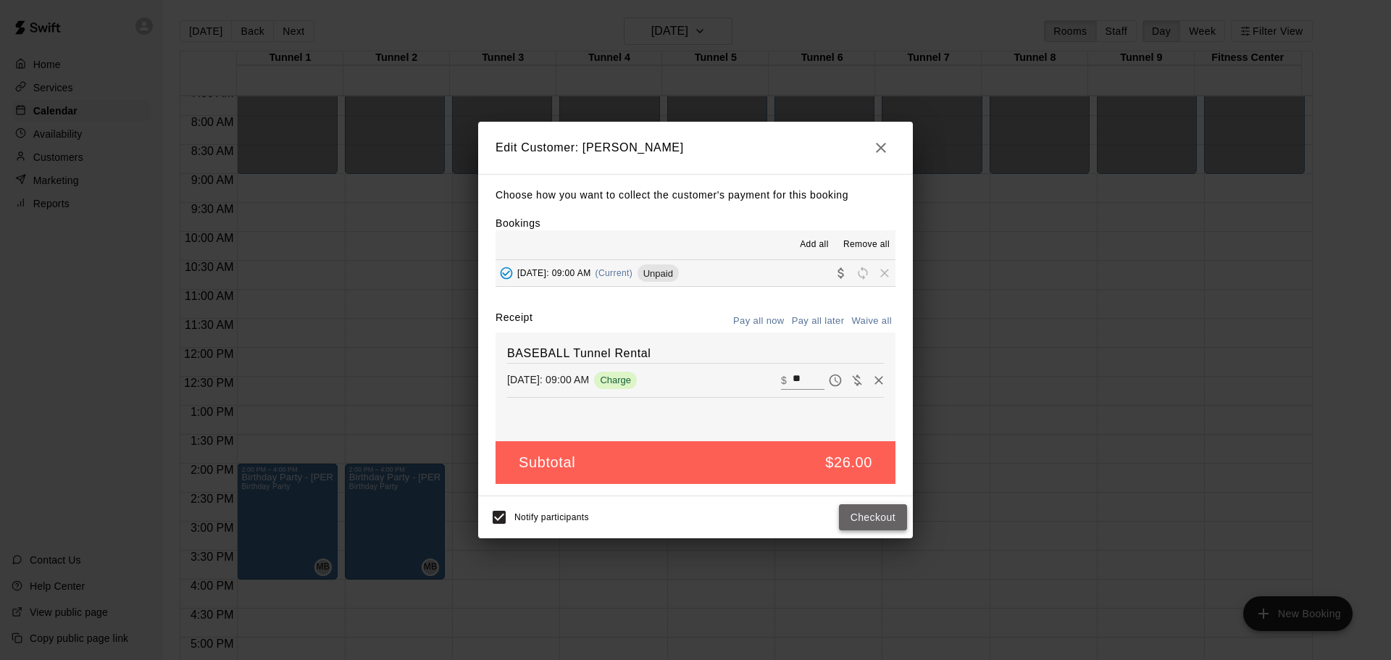
click at [893, 511] on button "Checkout" at bounding box center [873, 517] width 68 height 27
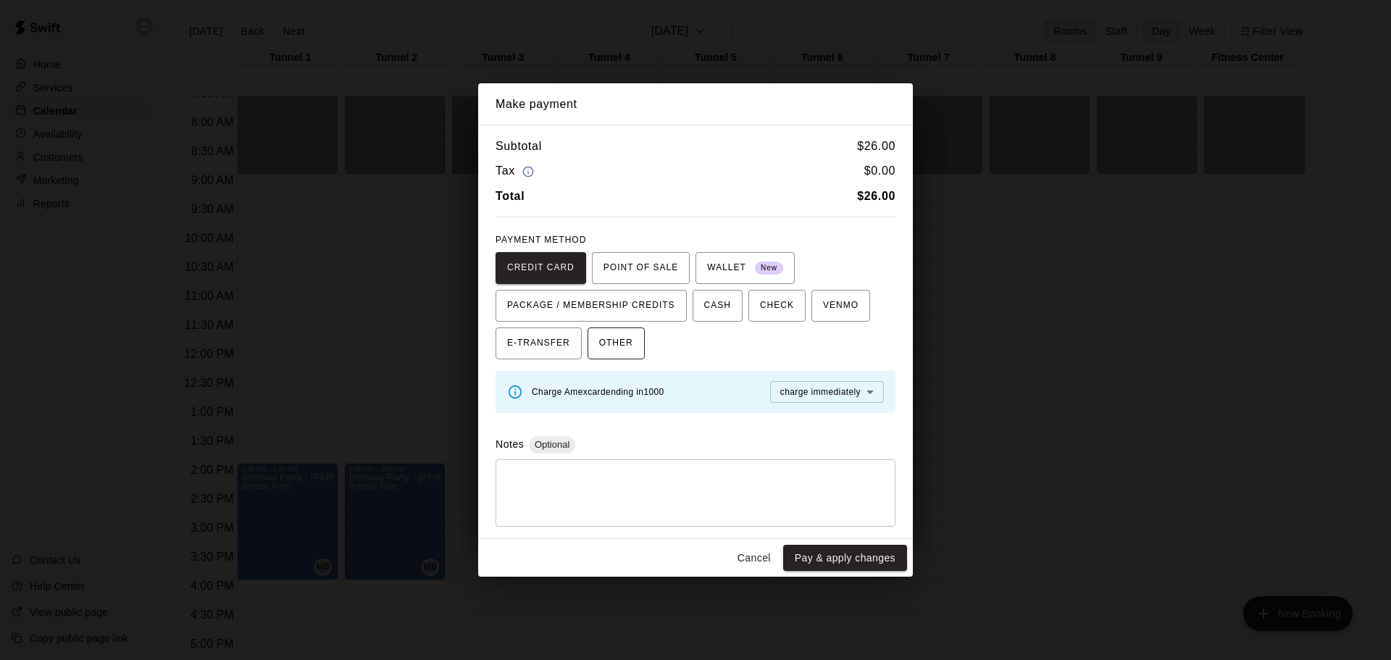
click at [603, 338] on span "OTHER" at bounding box center [616, 343] width 34 height 23
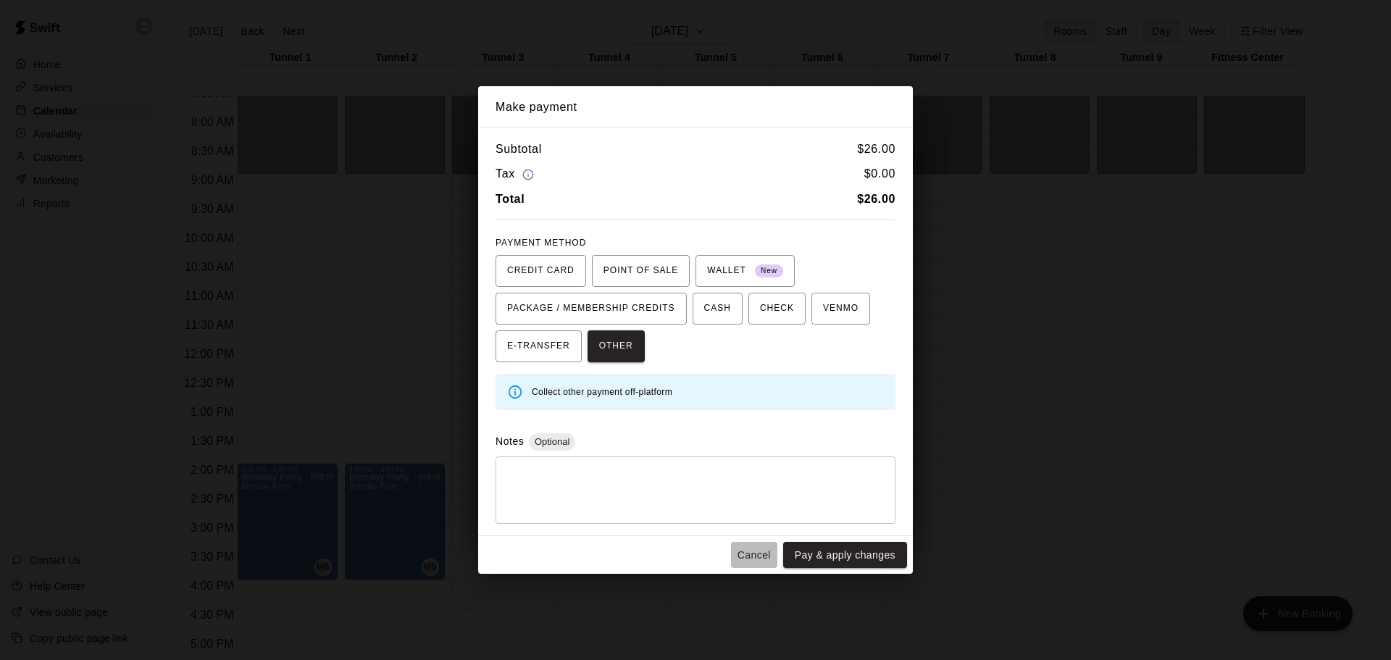
click at [776, 550] on button "Cancel" at bounding box center [754, 555] width 46 height 27
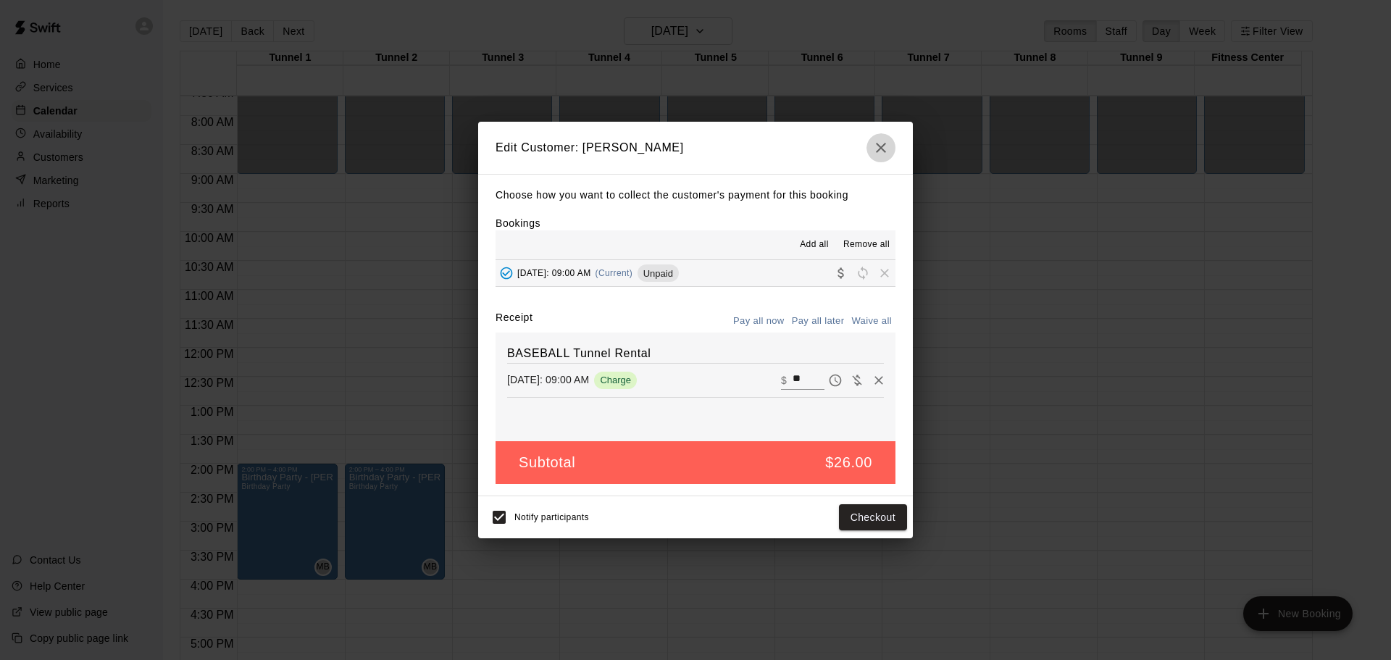
click at [882, 155] on icon "button" at bounding box center [880, 147] width 17 height 17
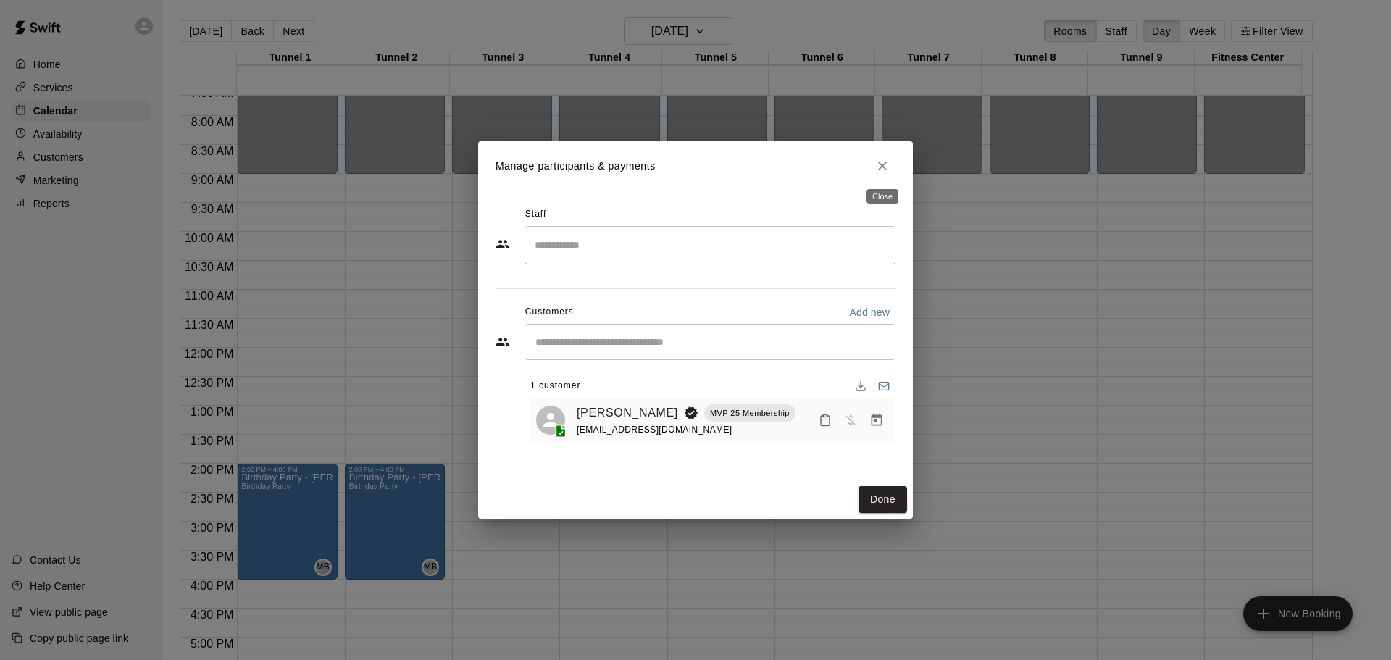
click at [883, 161] on icon "Close" at bounding box center [882, 166] width 14 height 14
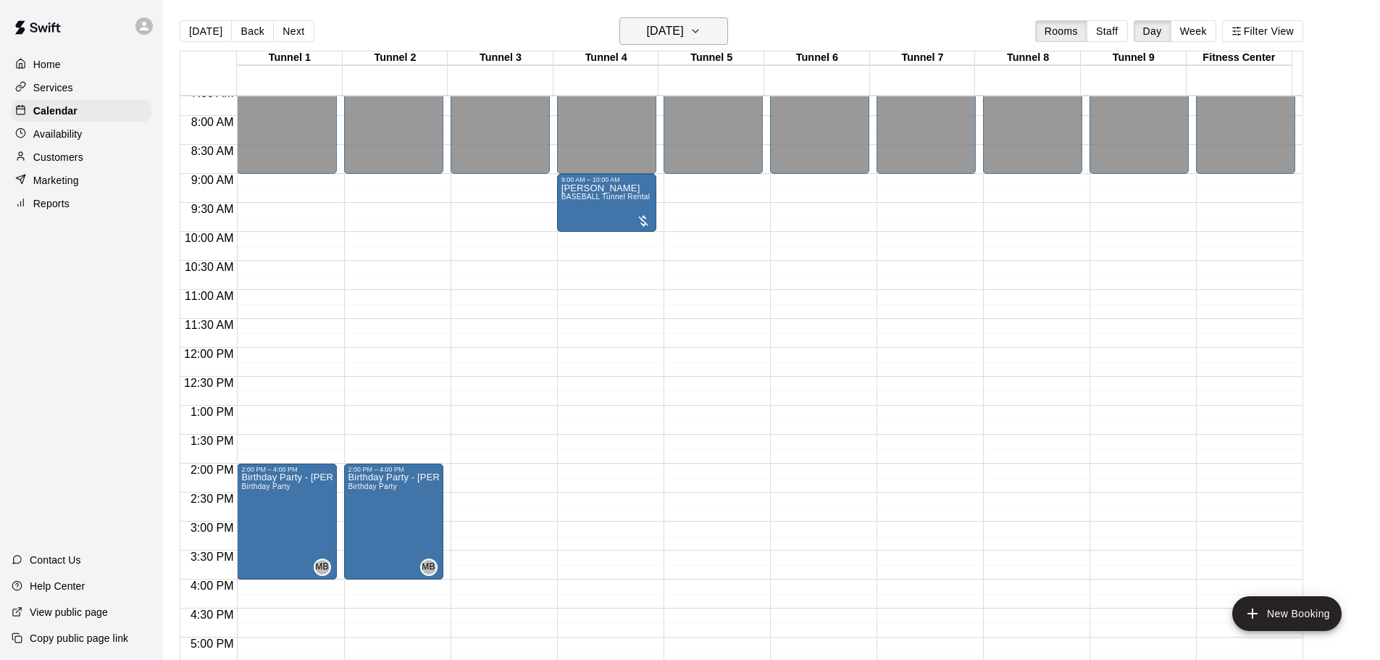
click at [647, 31] on h6 "Sunday Sep 28" at bounding box center [665, 31] width 37 height 20
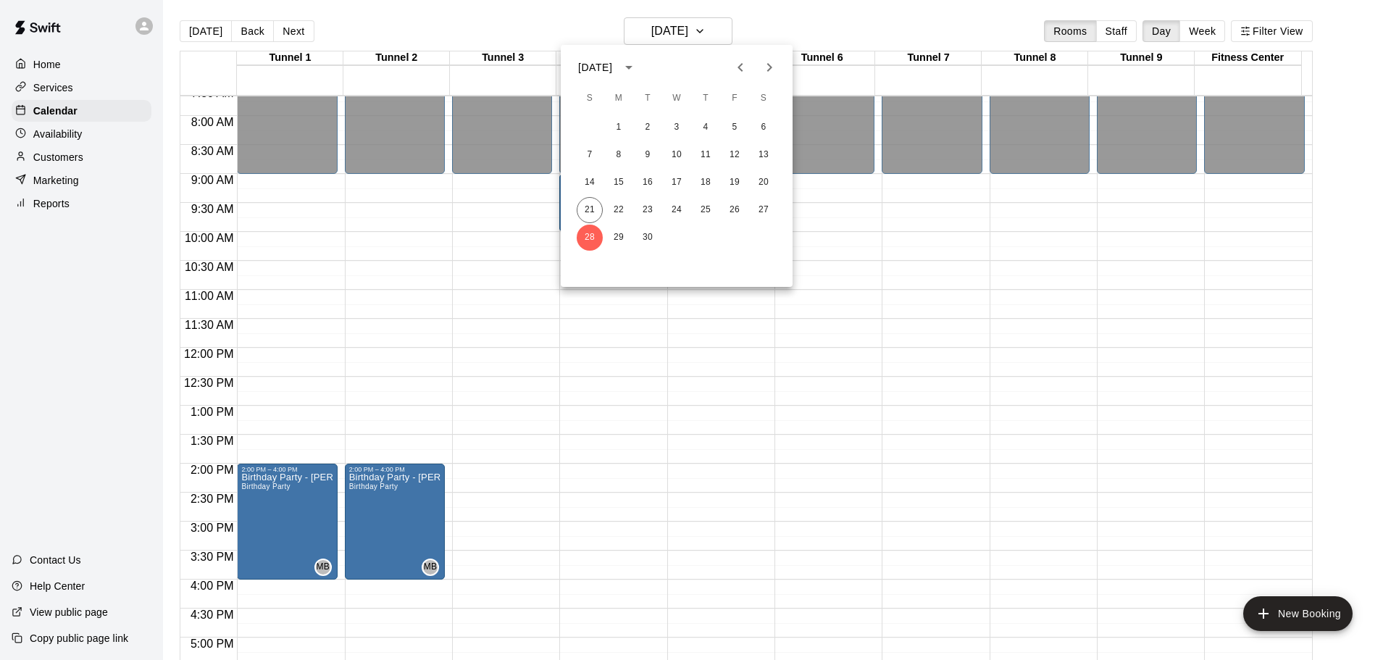
click at [685, 27] on div at bounding box center [695, 330] width 1391 height 660
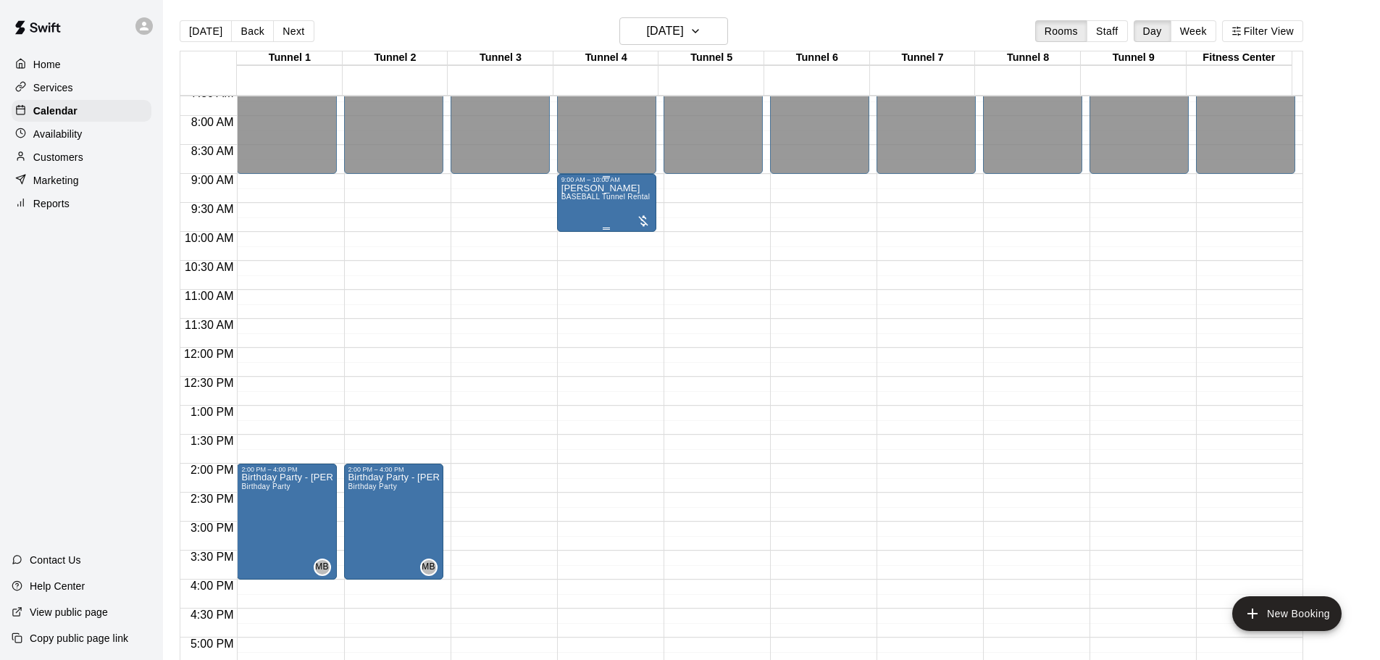
click at [619, 215] on div "Emery Buchmann BASEBALL Tunnel Rental" at bounding box center [605, 513] width 89 height 660
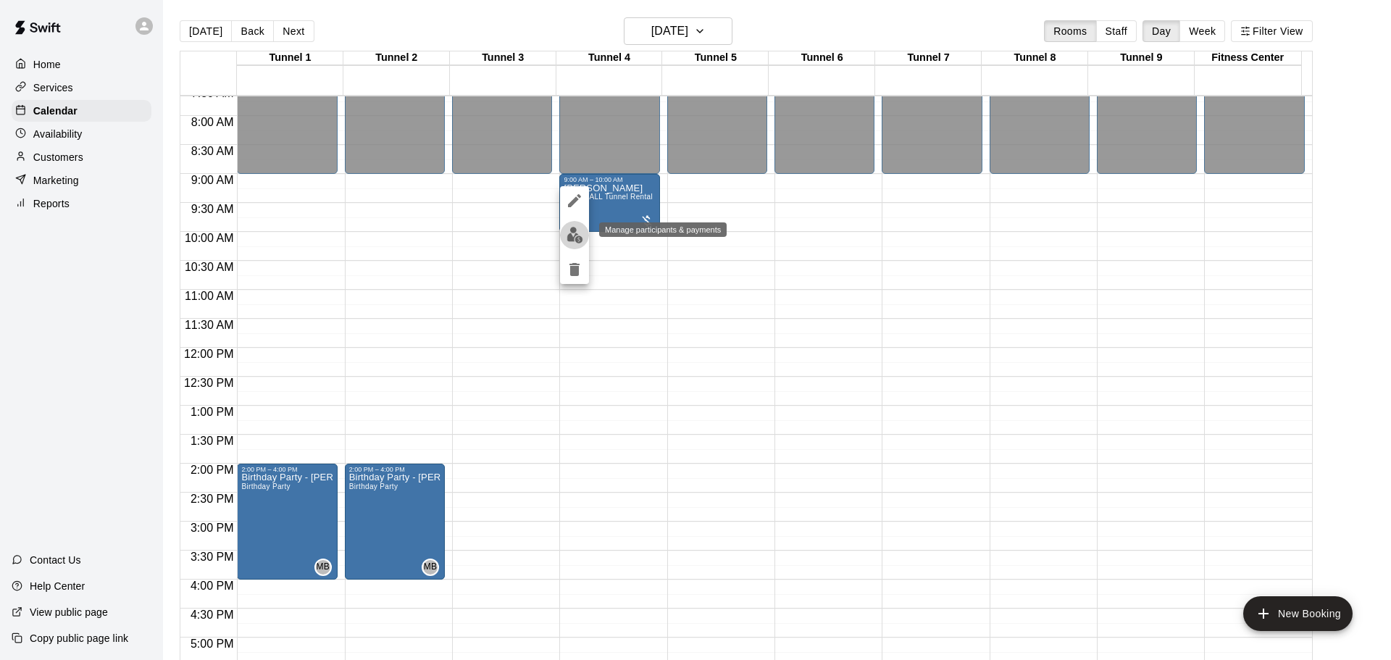
click at [582, 233] on img "edit" at bounding box center [574, 235] width 17 height 17
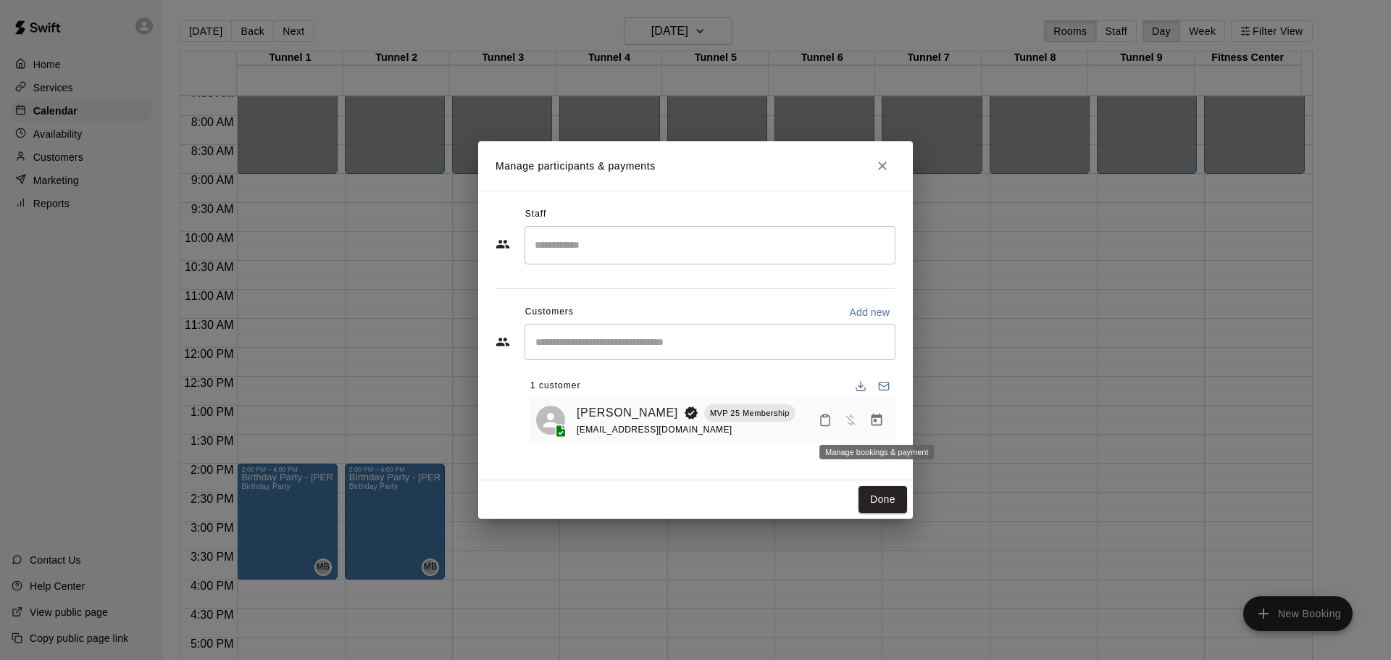
click at [870, 419] on icon "Manage bookings & payment" at bounding box center [876, 420] width 14 height 14
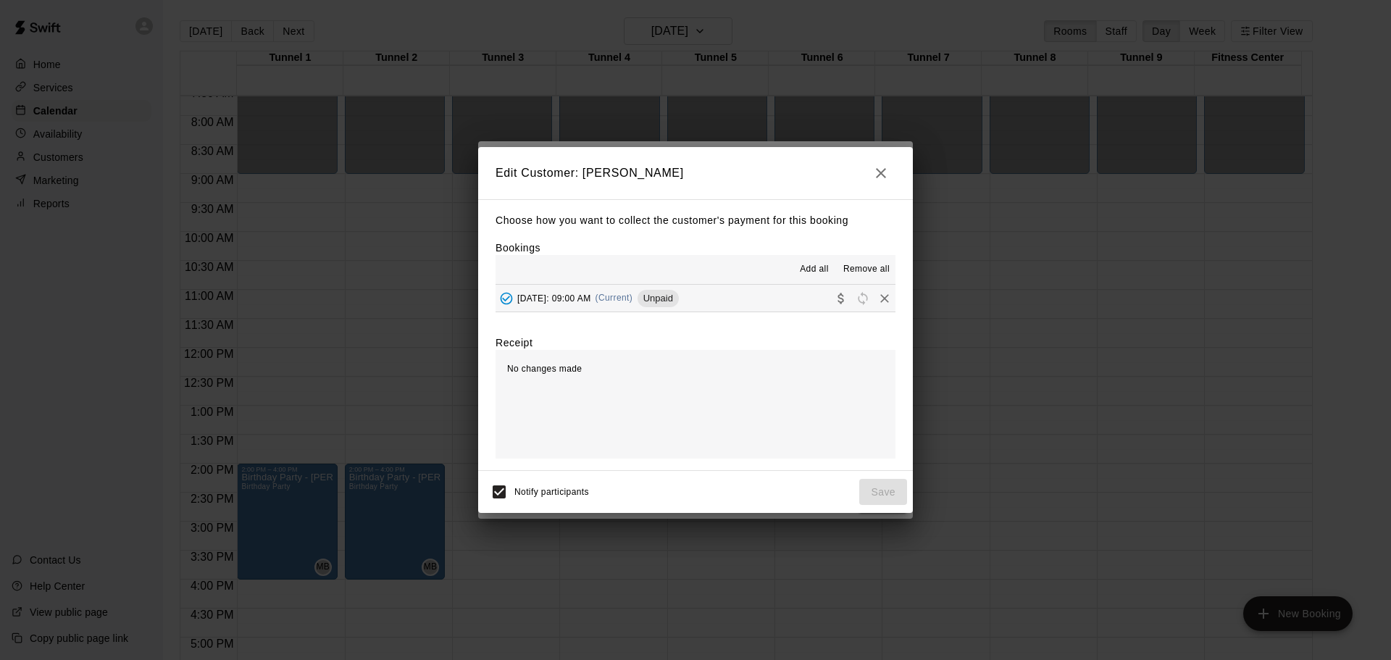
click at [887, 180] on icon "button" at bounding box center [880, 172] width 17 height 17
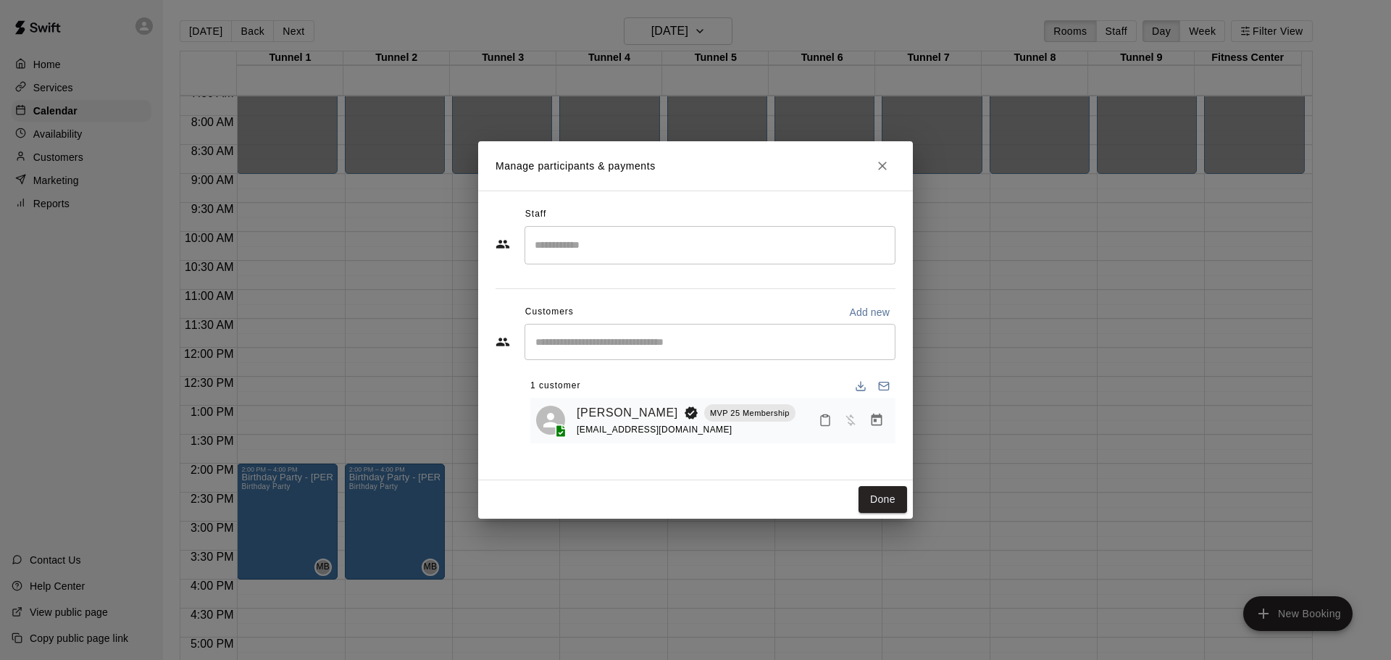
click at [881, 166] on icon "Close" at bounding box center [882, 166] width 14 height 14
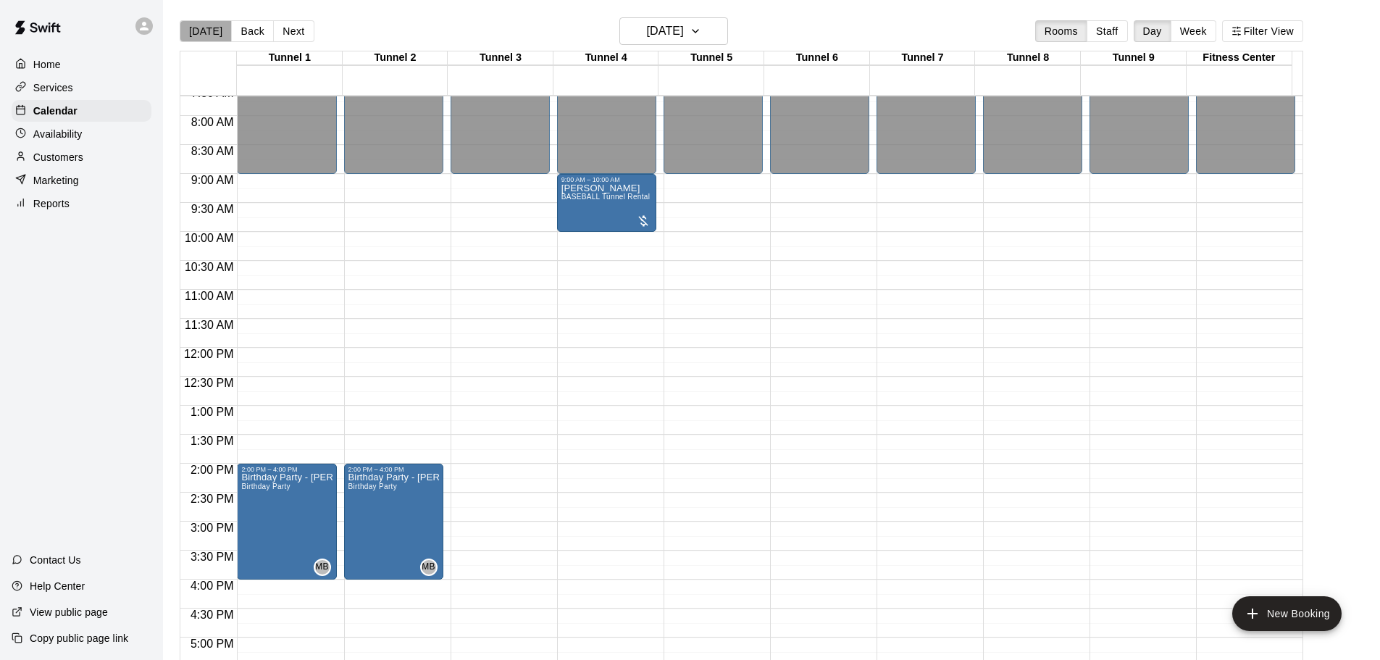
click at [213, 28] on button "[DATE]" at bounding box center [206, 31] width 52 height 22
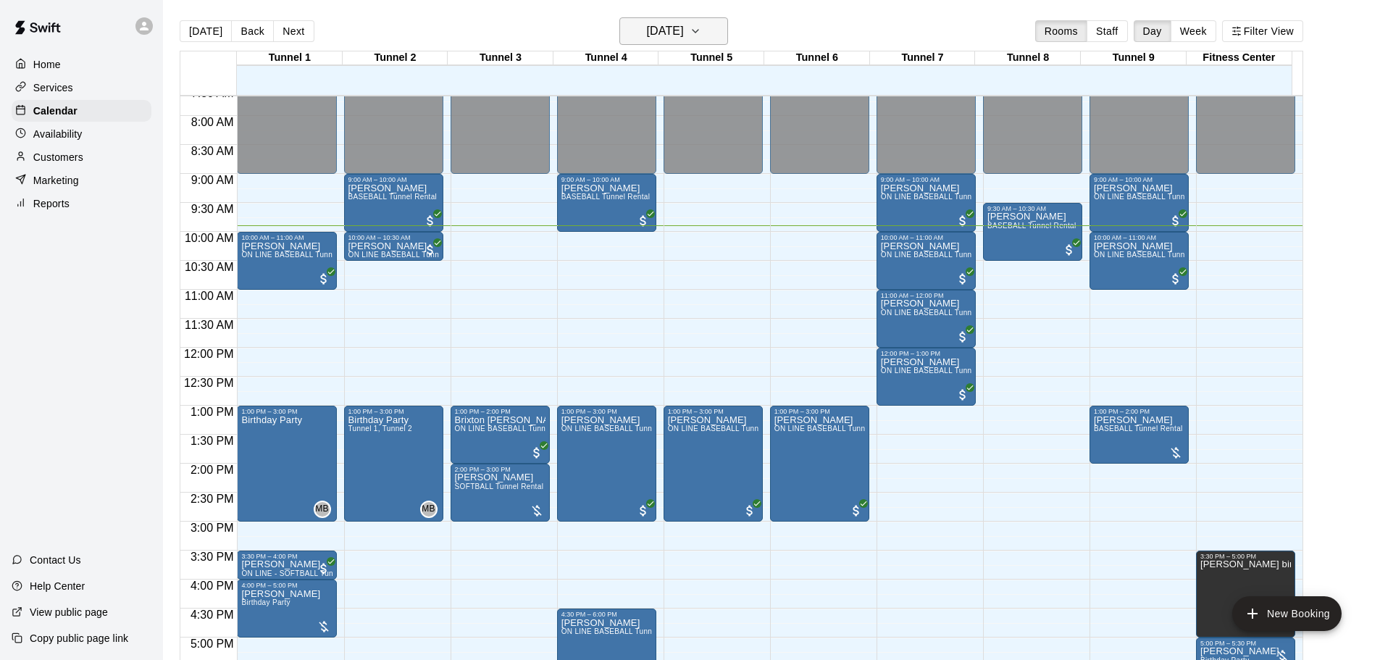
click at [652, 41] on h6 "[DATE]" at bounding box center [665, 31] width 37 height 20
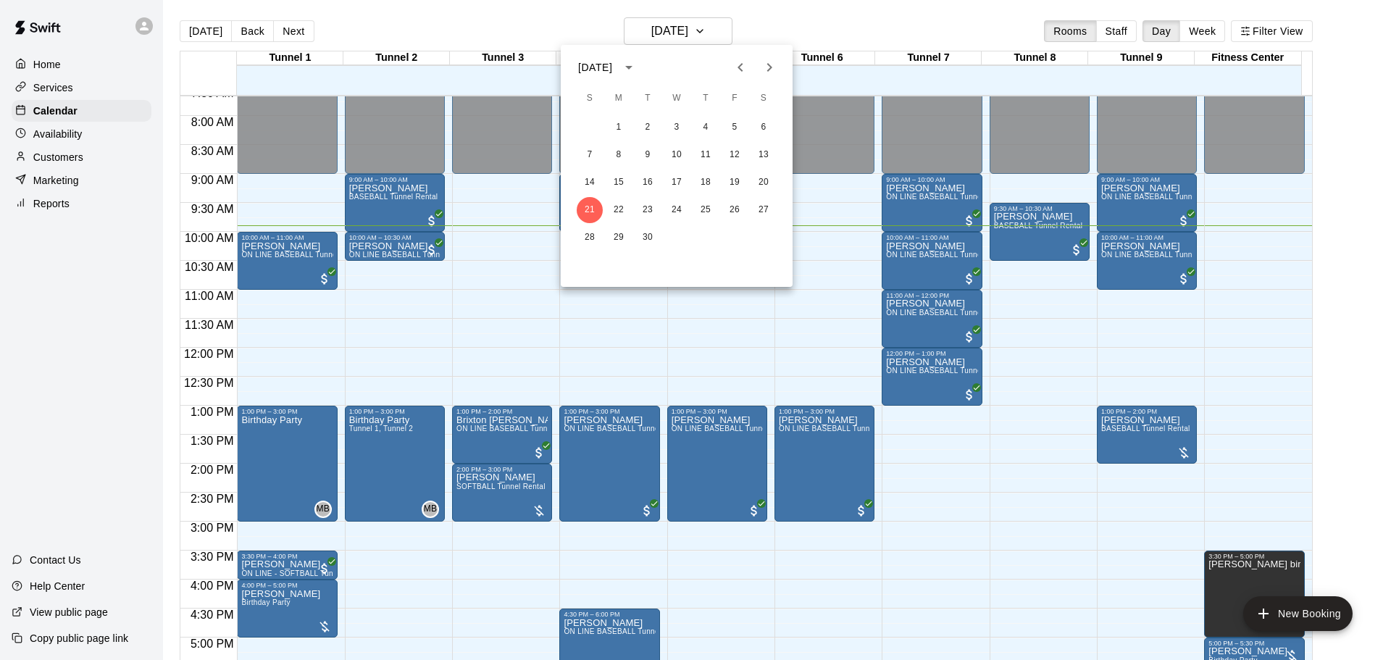
click at [1037, 313] on div at bounding box center [695, 330] width 1391 height 660
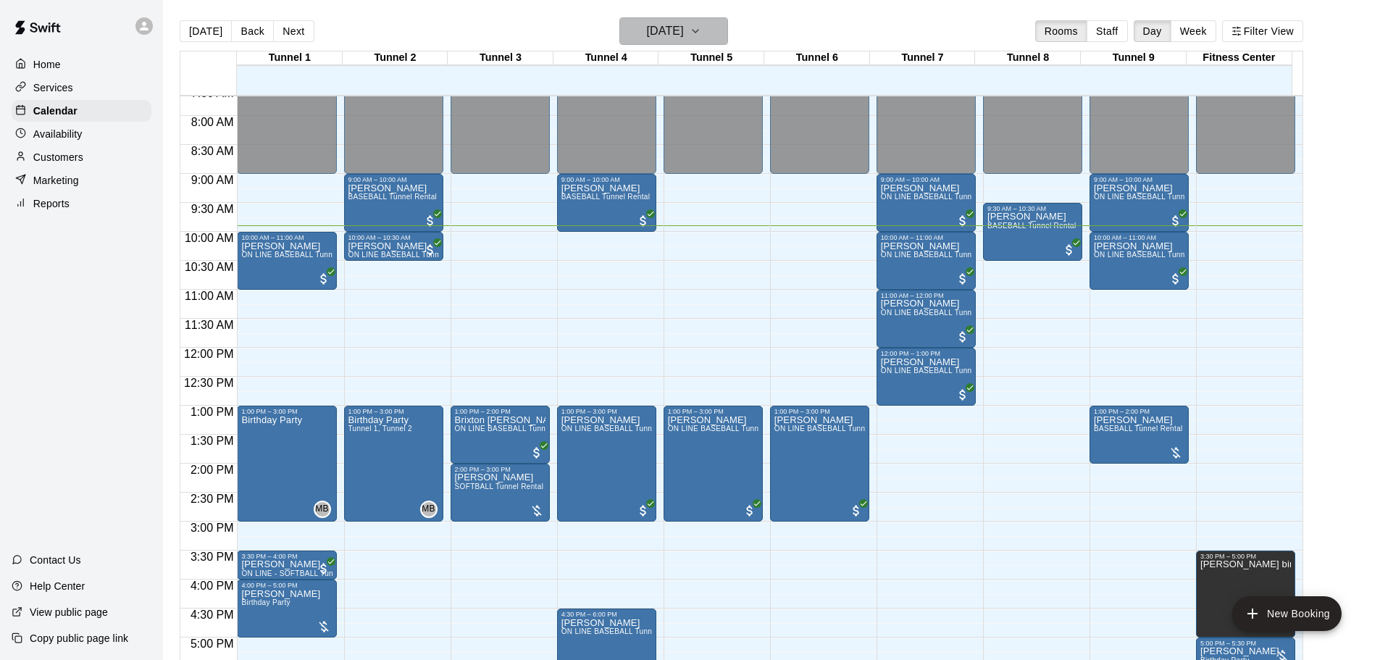
click at [684, 38] on h6 "[DATE]" at bounding box center [665, 31] width 37 height 20
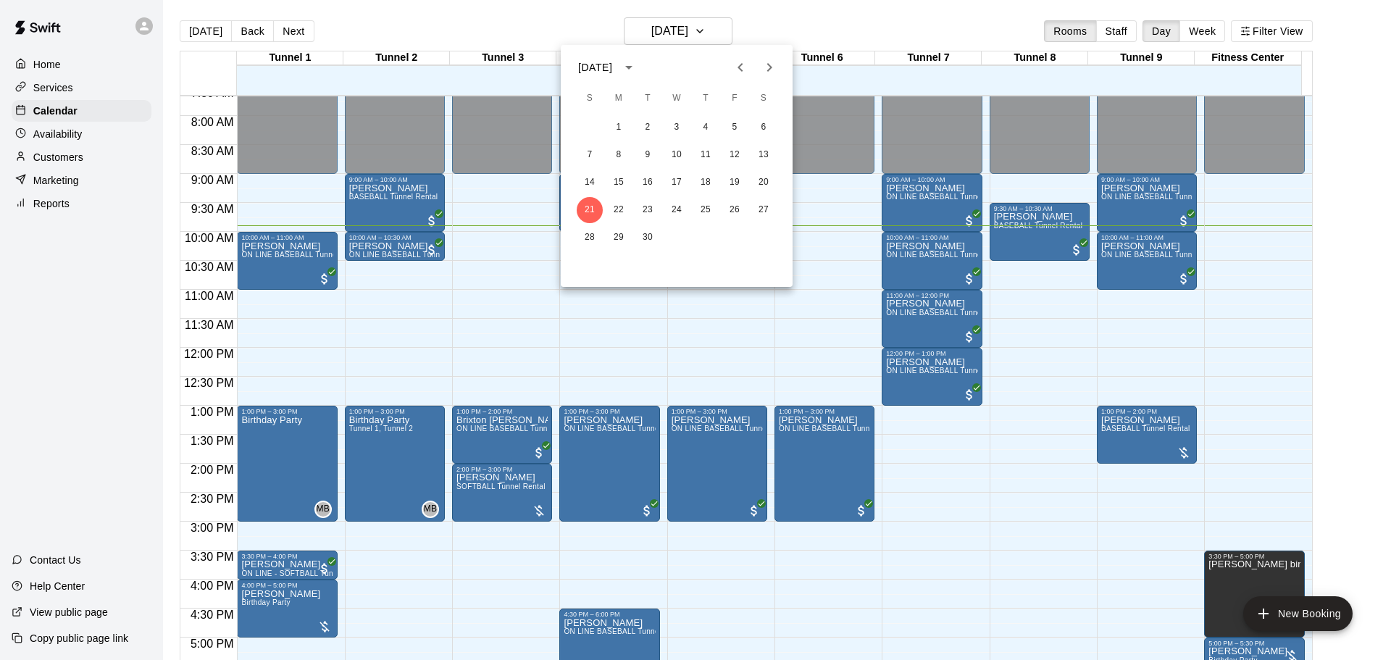
click at [782, 64] on button "Next month" at bounding box center [769, 67] width 29 height 29
click at [746, 72] on icon "Previous month" at bounding box center [740, 67] width 17 height 17
click at [631, 27] on div at bounding box center [695, 330] width 1391 height 660
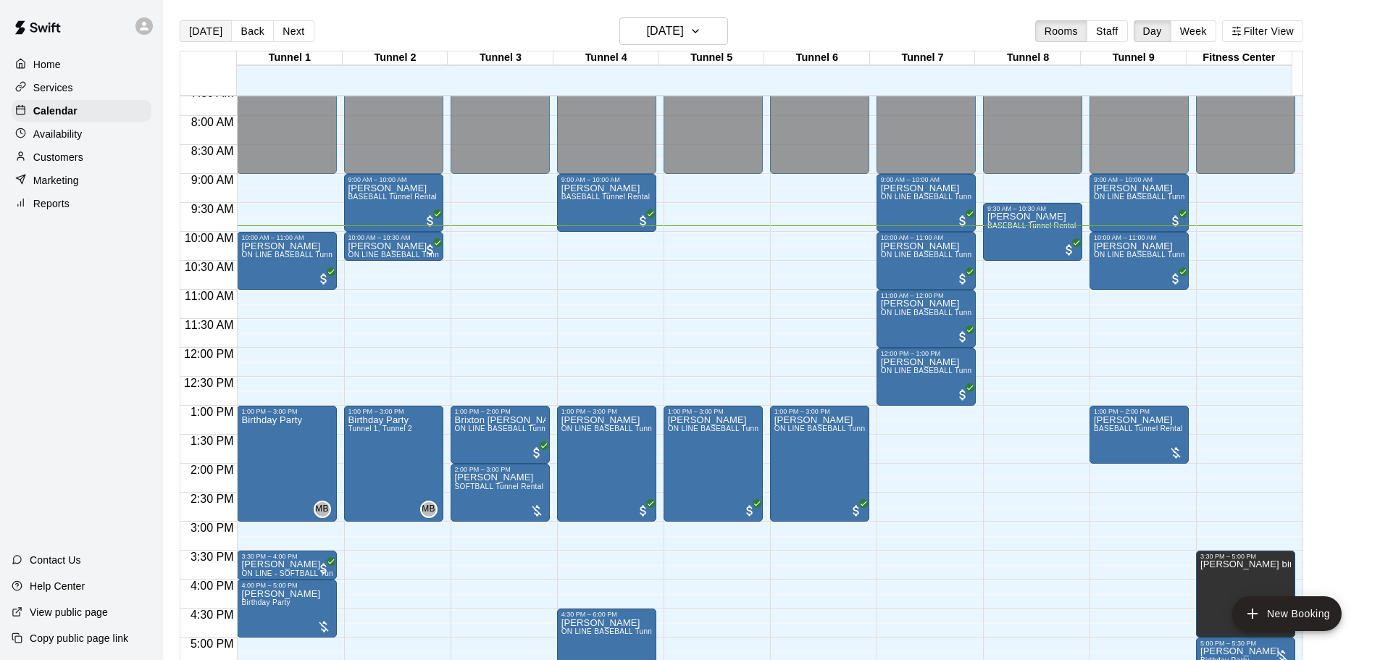
click at [209, 32] on button "[DATE]" at bounding box center [206, 31] width 52 height 22
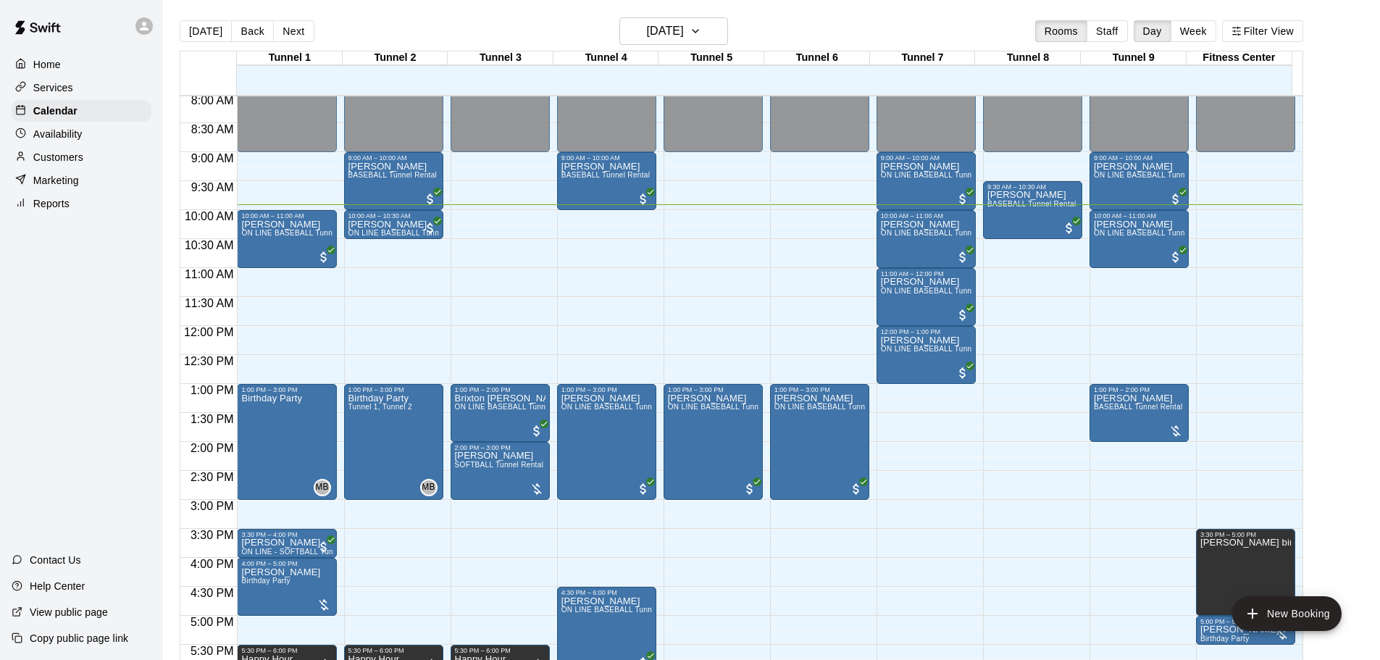
scroll to position [472, 0]
